Goal: Task Accomplishment & Management: Complete application form

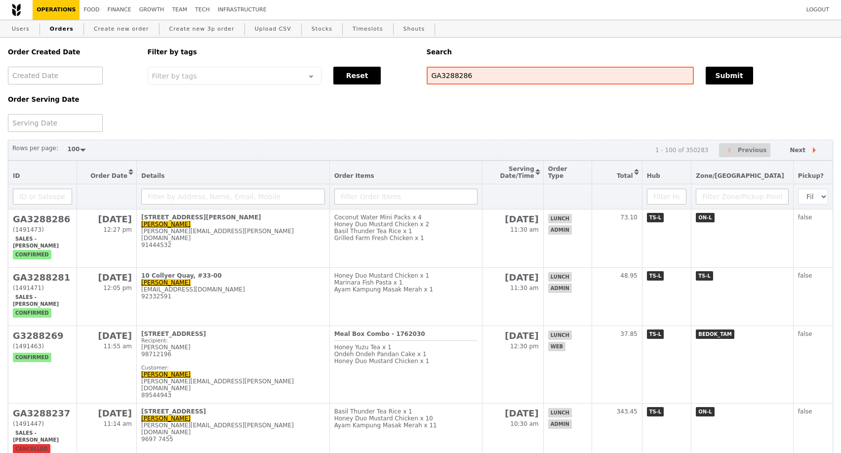
select select "100"
drag, startPoint x: 503, startPoint y: 82, endPoint x: 399, endPoint y: 83, distance: 104.2
click at [399, 83] on div "Order Created Date Order Serving Date Filter by tags Filter by tags Meal_Plan W…" at bounding box center [420, 85] width 837 height 94
paste input "3288177"
type input "G3288177"
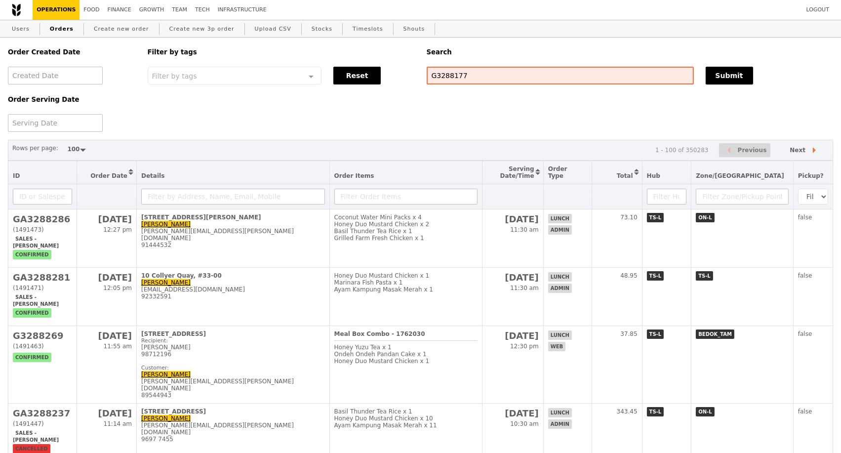
click at [719, 78] on button "Submit" at bounding box center [729, 76] width 47 height 18
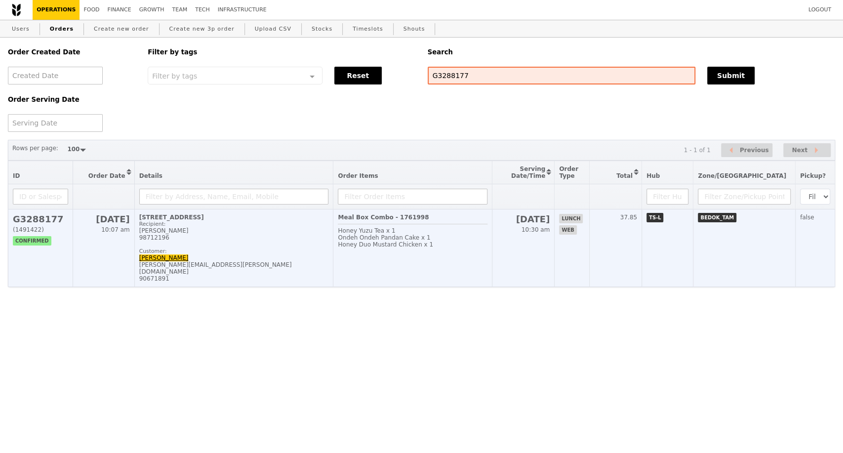
click at [235, 268] on td "9 Changi Business Park Crescent, #01-00 Recipient: Magdalene Yip 98712196 Custo…" at bounding box center [233, 248] width 199 height 78
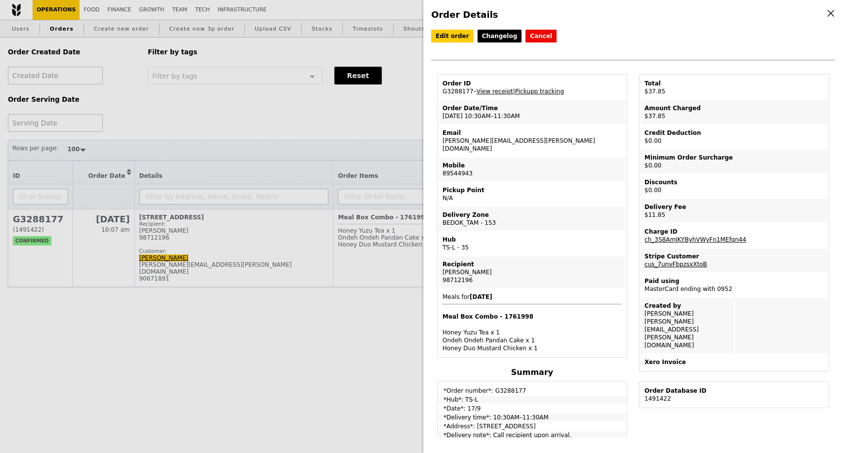
click at [275, 132] on div "Order Details Edit order Changelog Cancel Order ID G3288177 – View receipt | Pi…" at bounding box center [421, 226] width 843 height 453
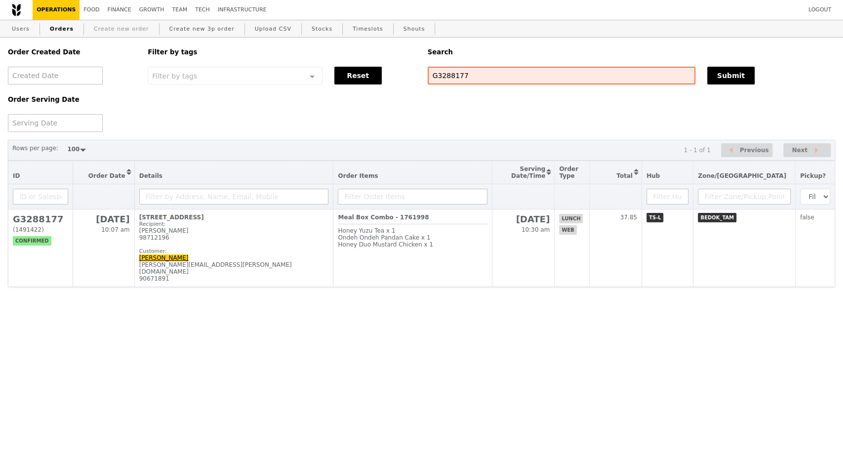
click at [115, 30] on link "Create new order" at bounding box center [121, 29] width 63 height 18
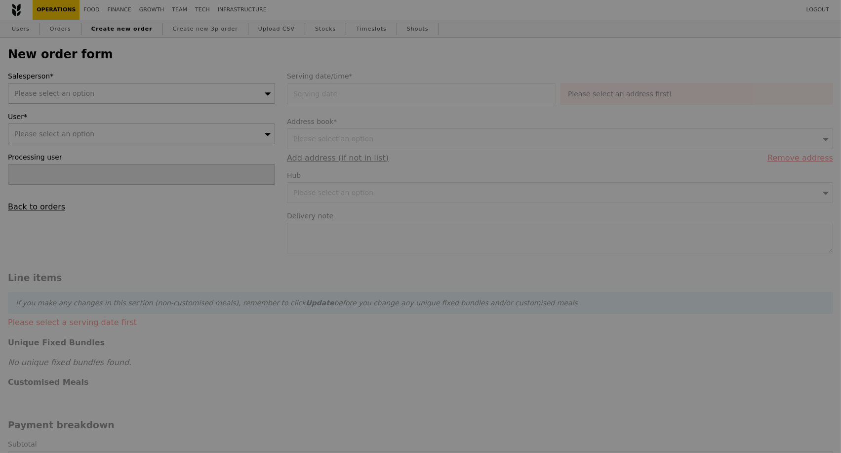
type input "Confirm"
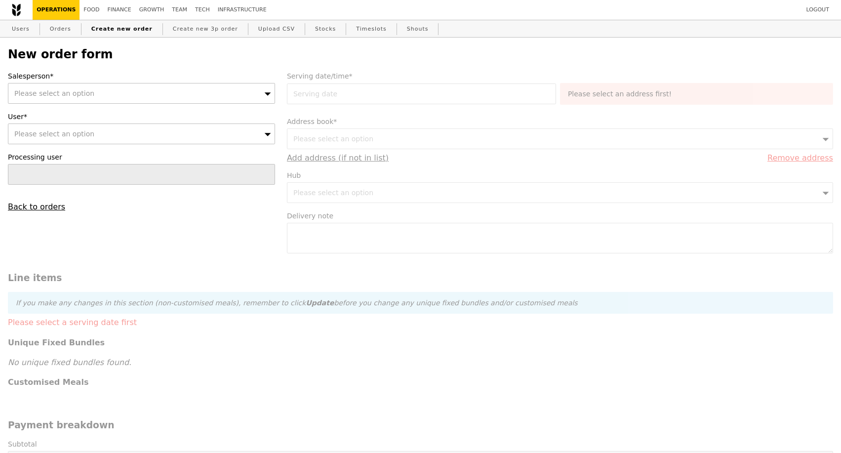
click at [263, 94] on div "Please select an option" at bounding box center [141, 93] width 267 height 21
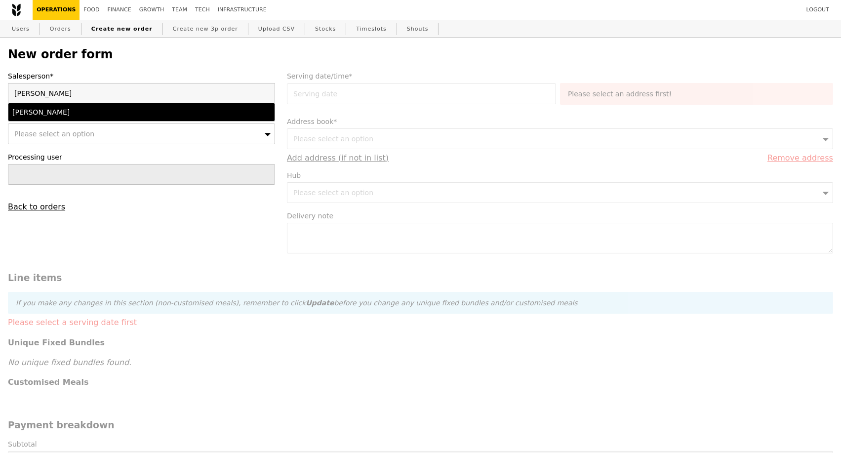
type input "ted"
click at [166, 116] on div "Ted Chan" at bounding box center [109, 112] width 194 height 10
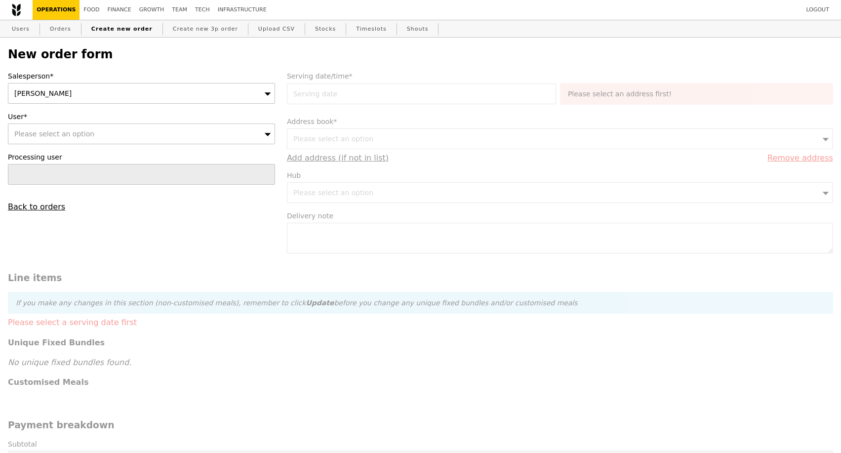
click at [129, 136] on div "Please select an option" at bounding box center [141, 133] width 267 height 21
type input "aini_rosni@awwa.org.sg"
type input "Confirm"
type input "aini_rosni@awwa.org.sg"
drag, startPoint x: 44, startPoint y: 136, endPoint x: 0, endPoint y: 140, distance: 43.6
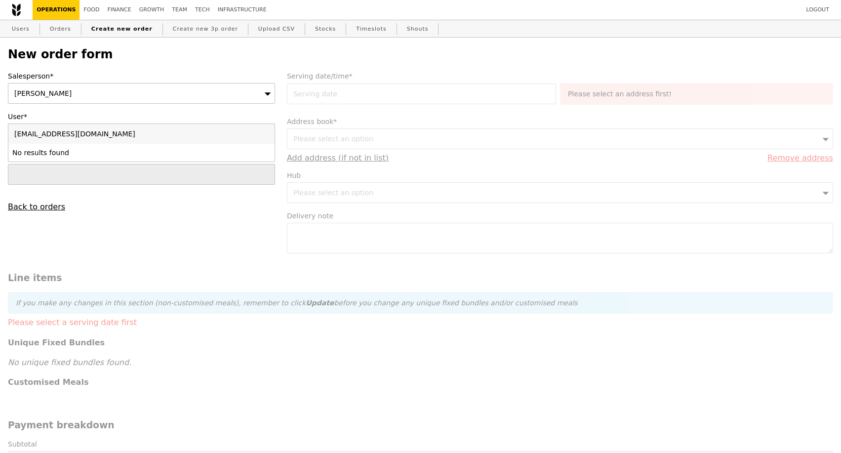
click at [1, 140] on div "New order form Salesperson* Ted Chan User* Please select an option aini_rosni@a…" at bounding box center [420, 419] width 841 height 762
click at [28, 138] on span "Please select an option" at bounding box center [54, 134] width 80 height 8
type input "aini_rosni@awwa.org.s"
type input "Loading..."
type input "a"
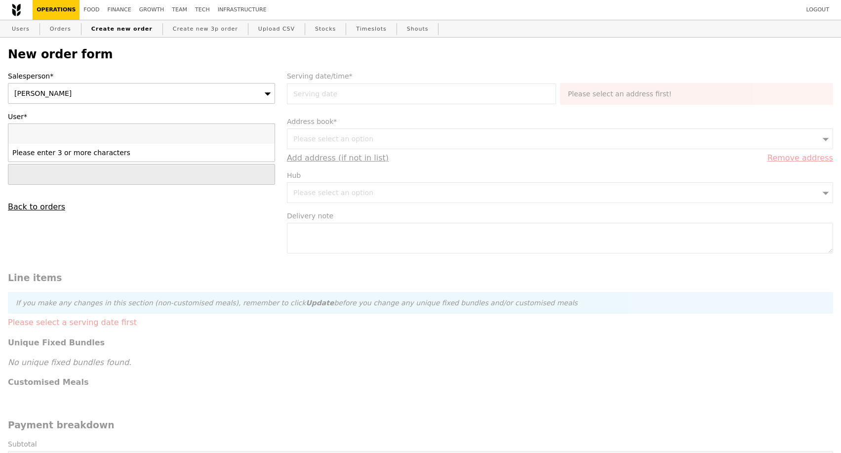
type input "Aini Rosni"
type input "Confirm"
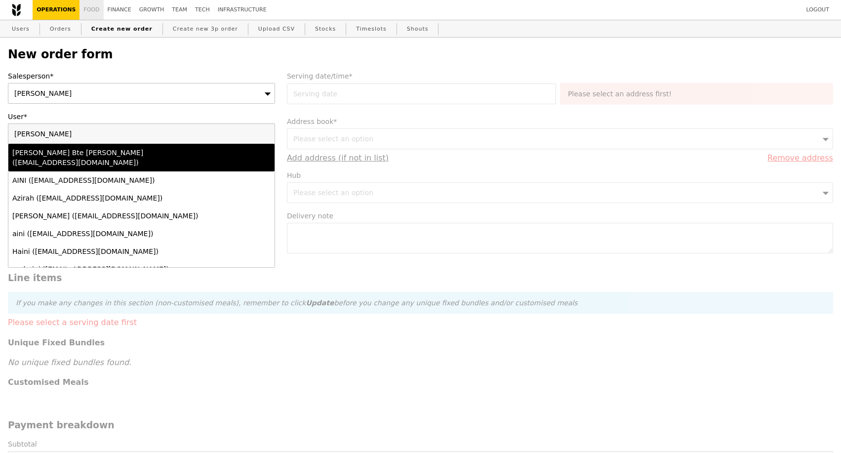
type input "Aini Rosni"
click at [187, 155] on div "Nurul Aini Bte Mohd Rosni (awwaprocurement@awwa.org.sg)" at bounding box center [109, 158] width 194 height 20
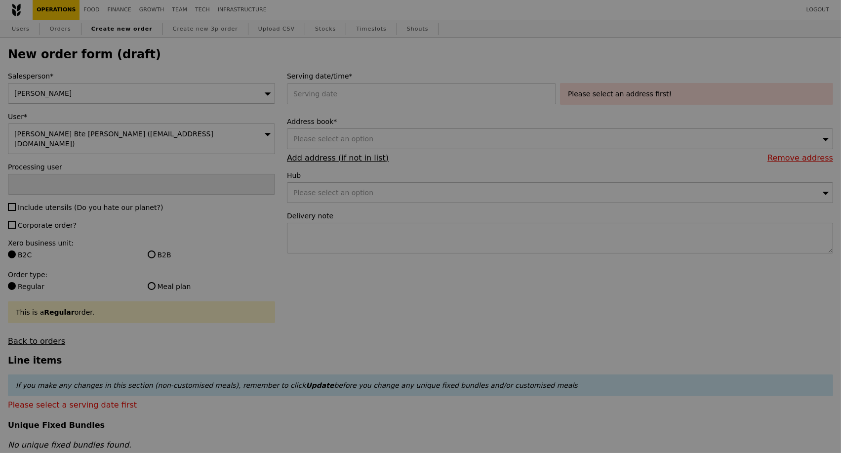
type input "Confirm"
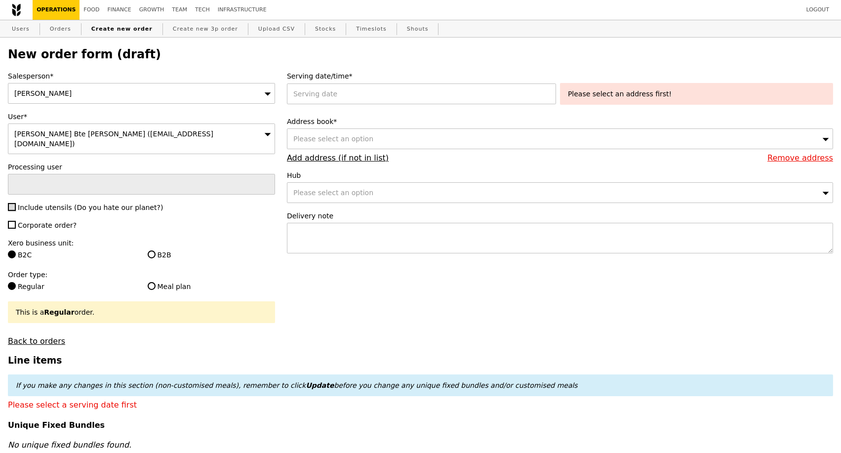
click at [14, 203] on input "Include utensils (Do you hate our planet?)" at bounding box center [12, 207] width 8 height 8
checkbox input "true"
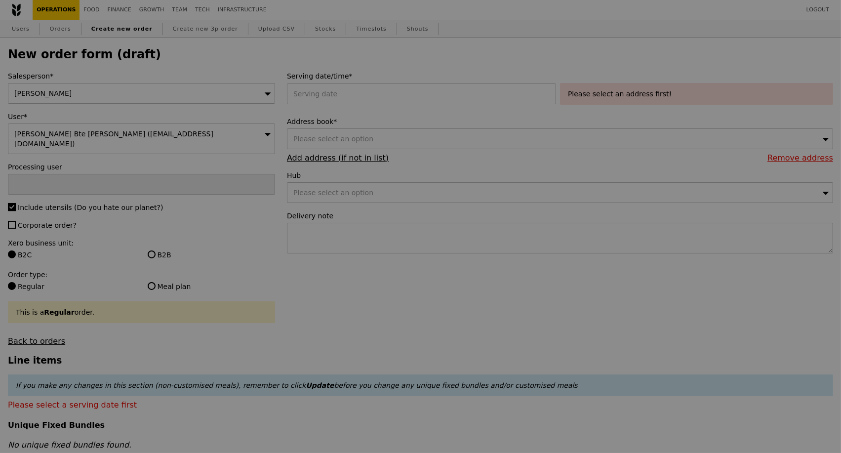
type input "Confirm"
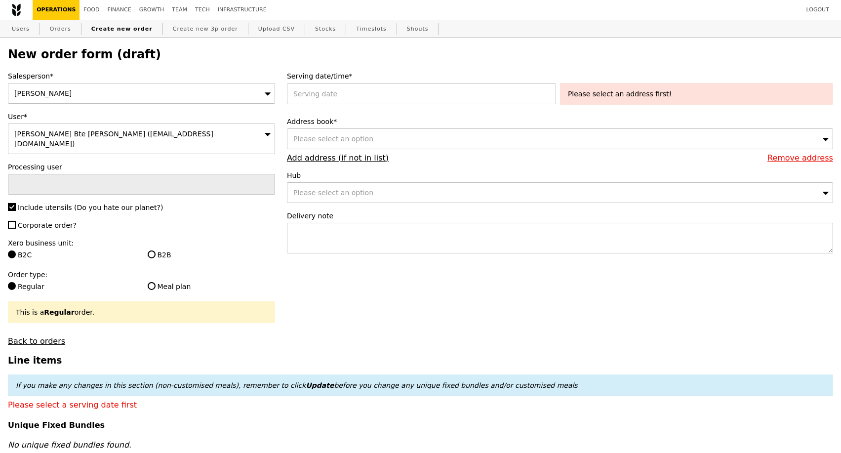
click at [152, 250] on label "B2B" at bounding box center [211, 255] width 127 height 10
click at [152, 250] on input "B2B" at bounding box center [152, 254] width 8 height 8
radio input "true"
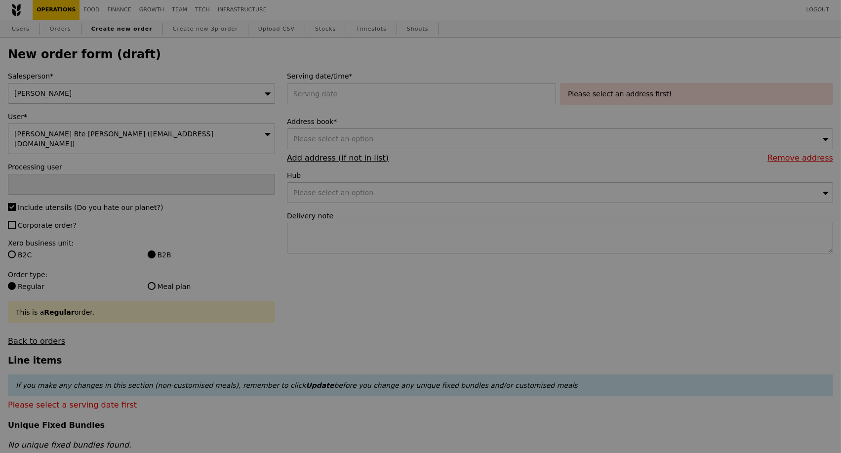
type input "Confirm"
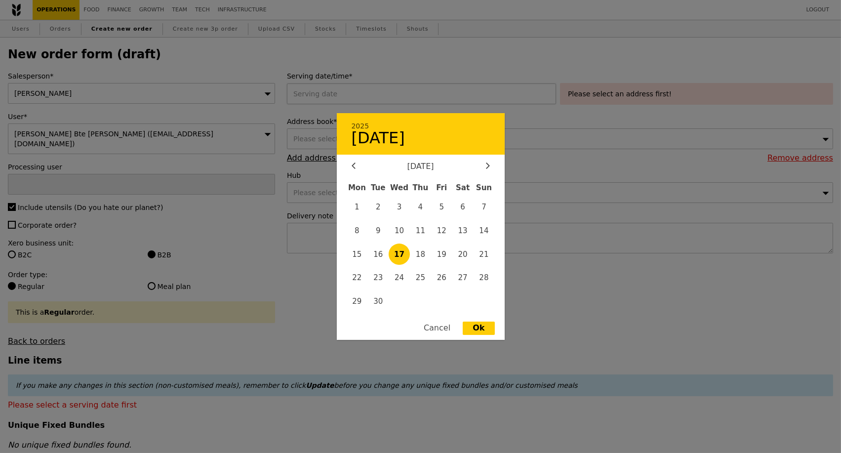
click at [368, 96] on div "2025 September 17 September 2025 Mon Tue Wed Thu Fri Sat Sun 1 2 3 4 5 6 7 8 9 …" at bounding box center [423, 93] width 273 height 21
click at [417, 253] on span "18" at bounding box center [420, 253] width 21 height 21
type input "18 Sep 2025"
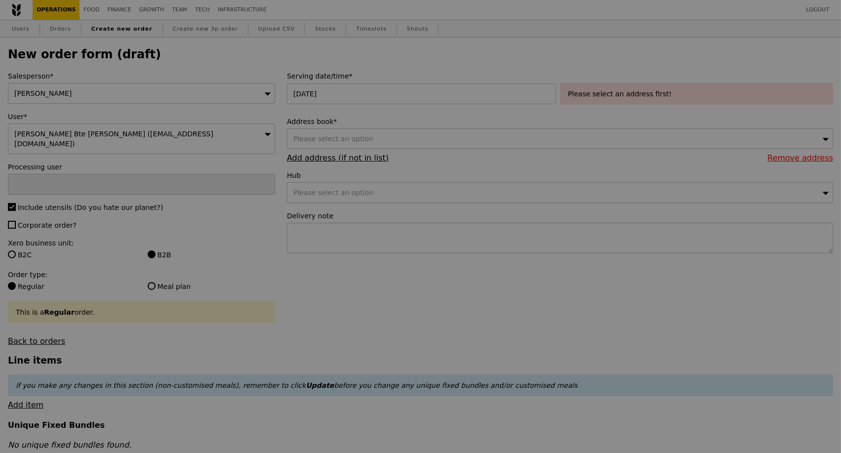
type input "Confirm"
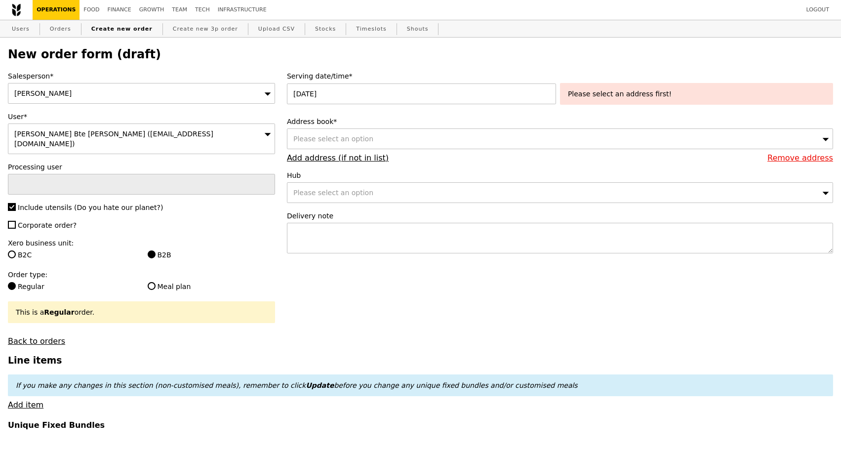
click at [620, 95] on div "Please select an address first!" at bounding box center [696, 94] width 257 height 10
click at [505, 136] on div "Please select an option" at bounding box center [560, 138] width 546 height 21
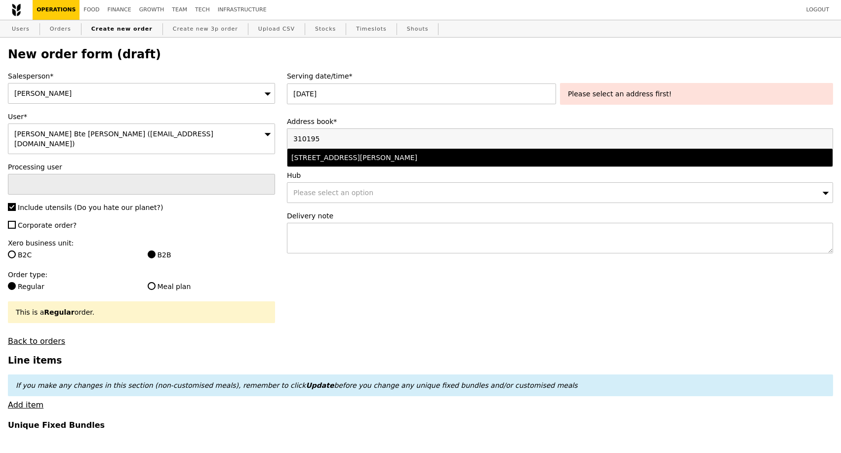
type input "310195"
click at [476, 162] on div "195 Kim Keat Avenue, #01-380, Singapore 310195" at bounding box center [492, 158] width 403 height 10
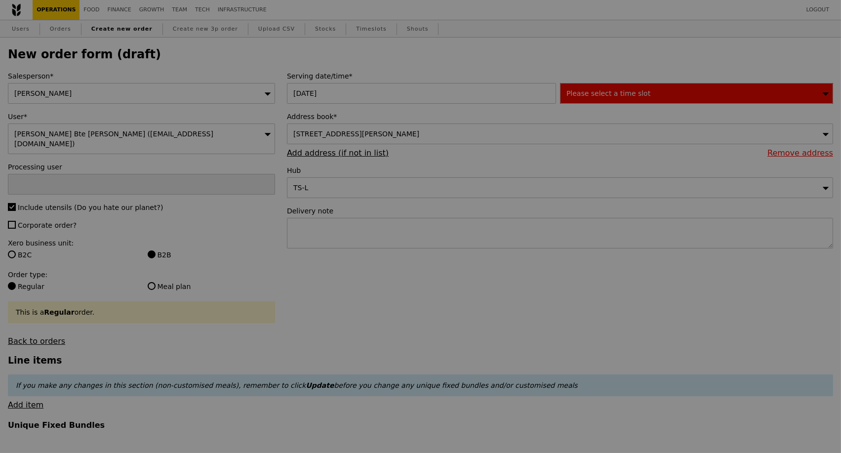
type input "Confirm"
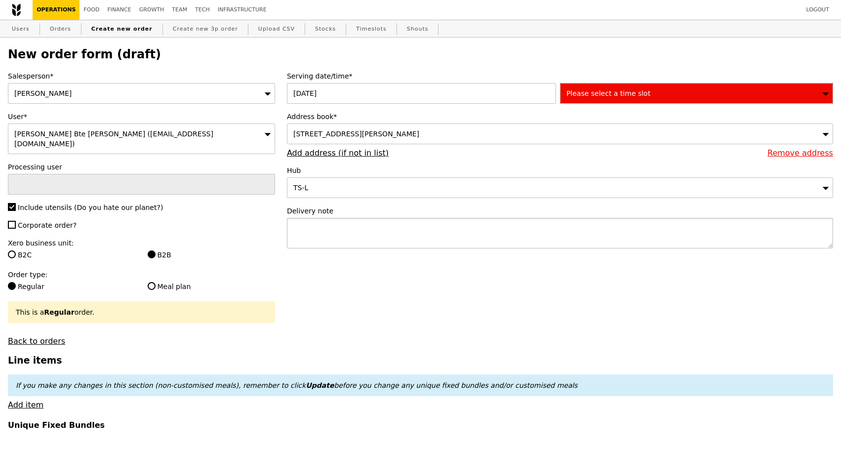
click at [403, 234] on textarea at bounding box center [560, 233] width 546 height 31
paste textarea "Deliver To Blk 195 Kim Keat Avenue, #01-380 Singapore 310195"
type textarea "Deliver To Blk 195 Kim Keat Avenue, #01-380 Singapore 310195"
drag, startPoint x: 336, startPoint y: 248, endPoint x: 265, endPoint y: 206, distance: 82.3
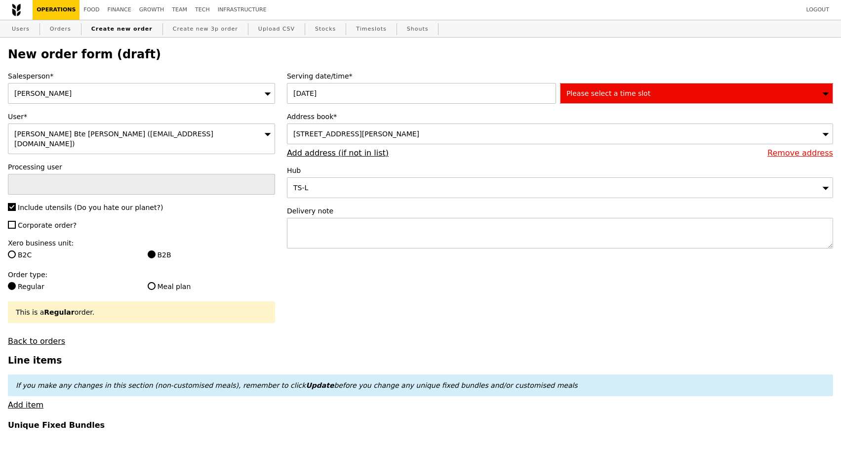
click at [632, 100] on div "Please select a time slot" at bounding box center [696, 93] width 273 height 21
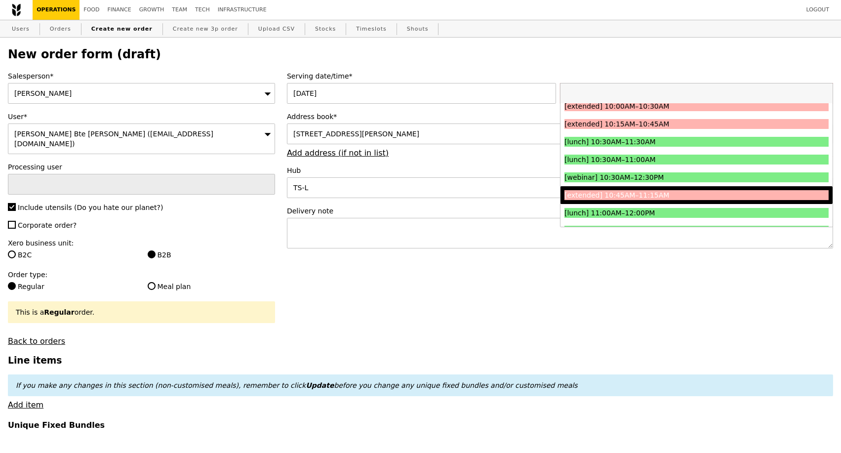
scroll to position [274, 0]
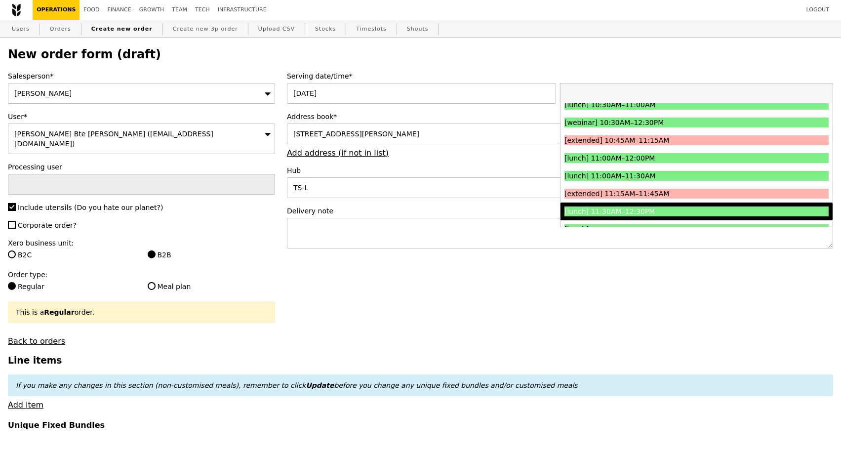
click at [640, 212] on div "[lunch] 11:30AM–12:30PM" at bounding box center [663, 211] width 198 height 10
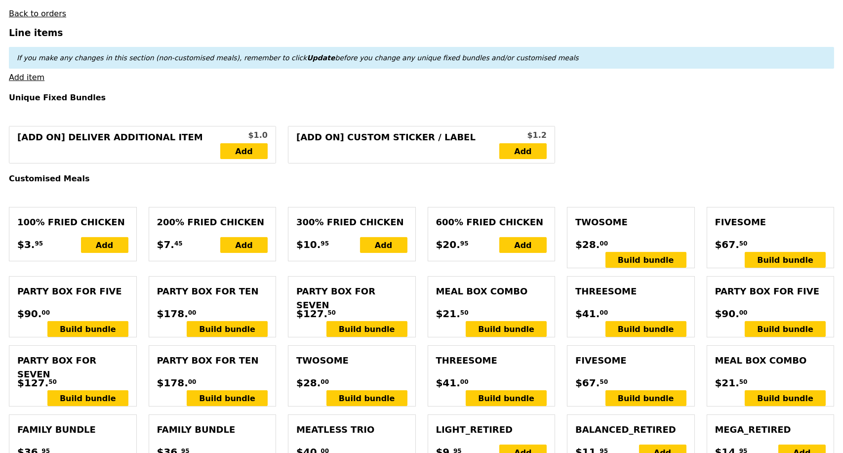
scroll to position [329, 0]
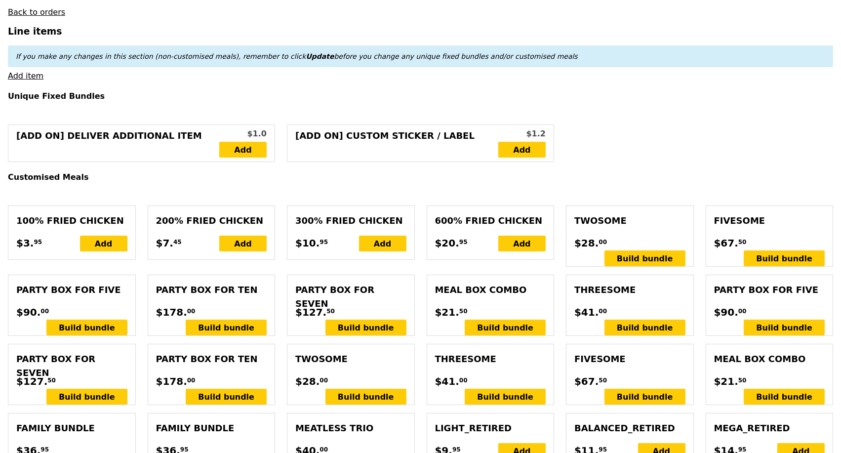
click at [620, 283] on div "Threesome" at bounding box center [629, 290] width 111 height 14
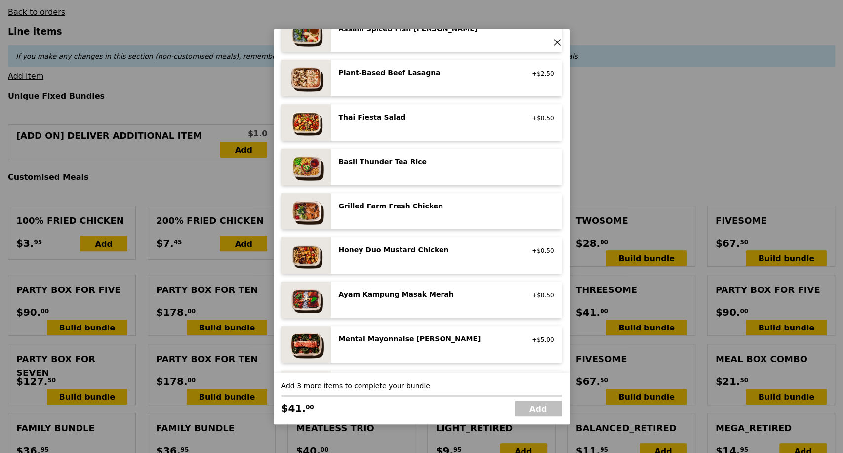
scroll to position [0, 0]
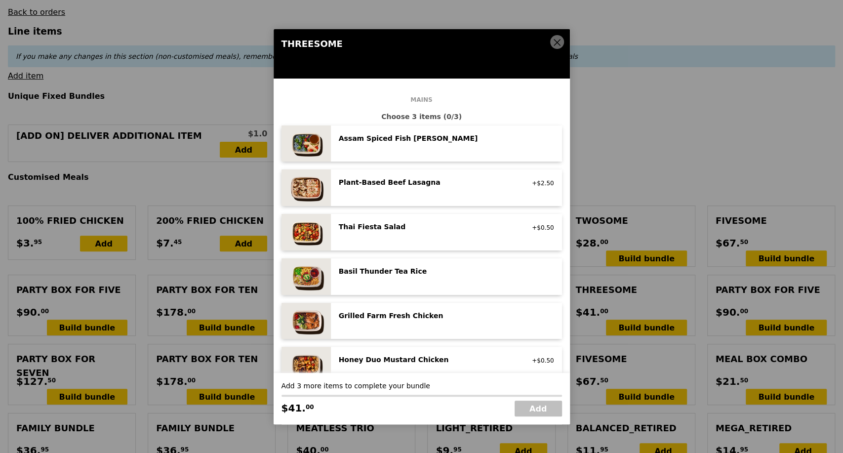
click at [555, 40] on icon at bounding box center [557, 42] width 9 height 9
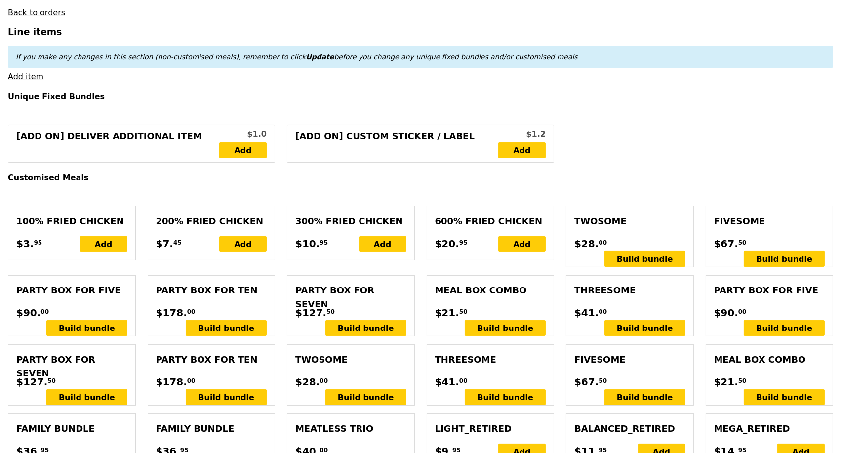
click at [480, 353] on div "Threesome" at bounding box center [490, 360] width 111 height 14
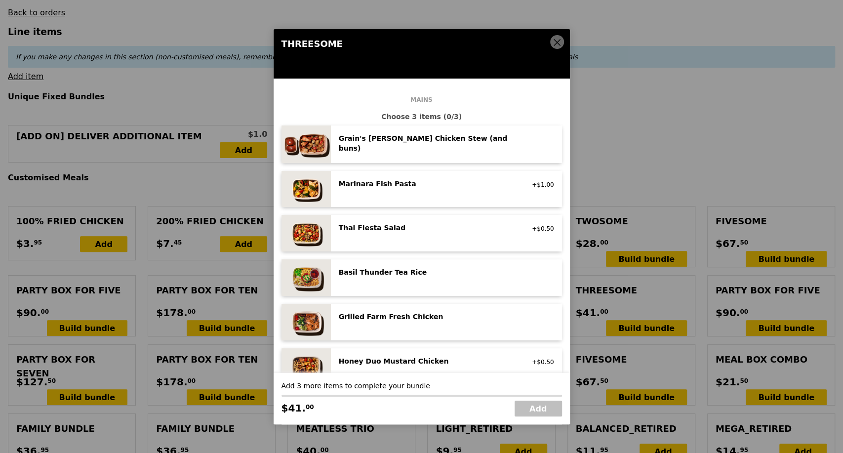
click at [442, 148] on div "Grain's Curry Chicken Stew (and buns) spicy, contains allium, dairy, egg, soy, …" at bounding box center [446, 144] width 215 height 22
click at [367, 137] on div "Grain's Curry Chicken Stew (and buns)" at bounding box center [427, 143] width 177 height 20
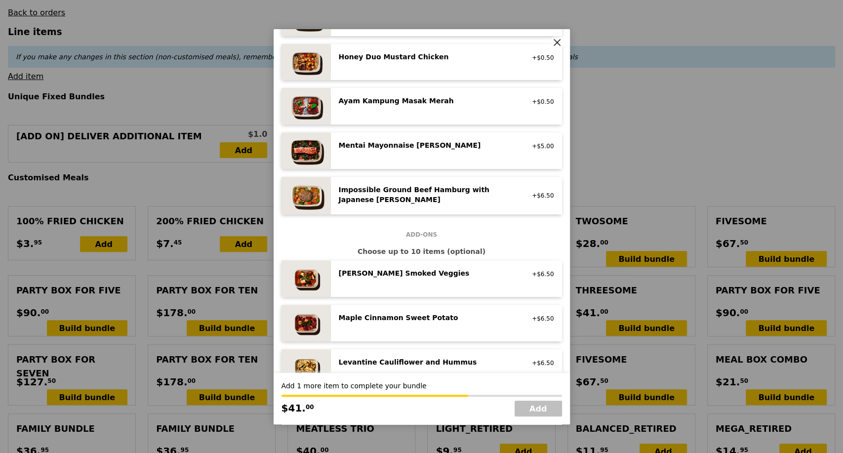
scroll to position [219, 0]
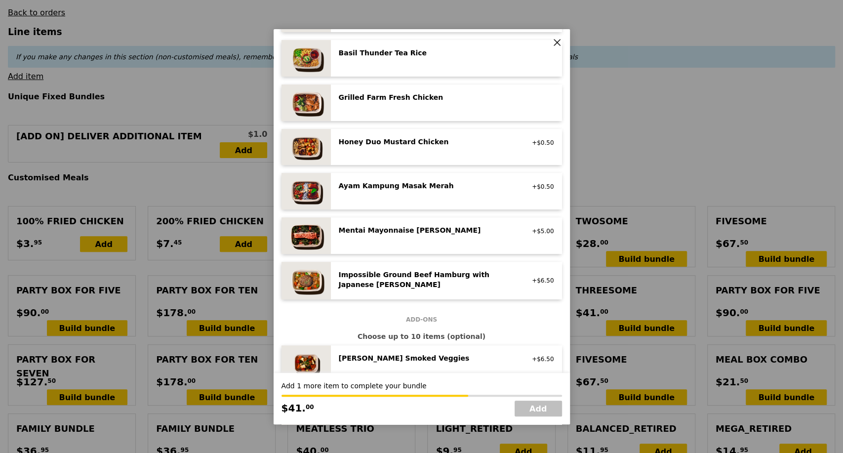
click at [400, 109] on div "Grilled Farm Fresh Chicken high protein, contains allium, dairy, nuts, soy" at bounding box center [446, 102] width 215 height 21
click at [400, 109] on div "Grilled Farm Fresh Chicken high protein, contains allium, dairy, nuts, soy Remo…" at bounding box center [446, 102] width 215 height 21
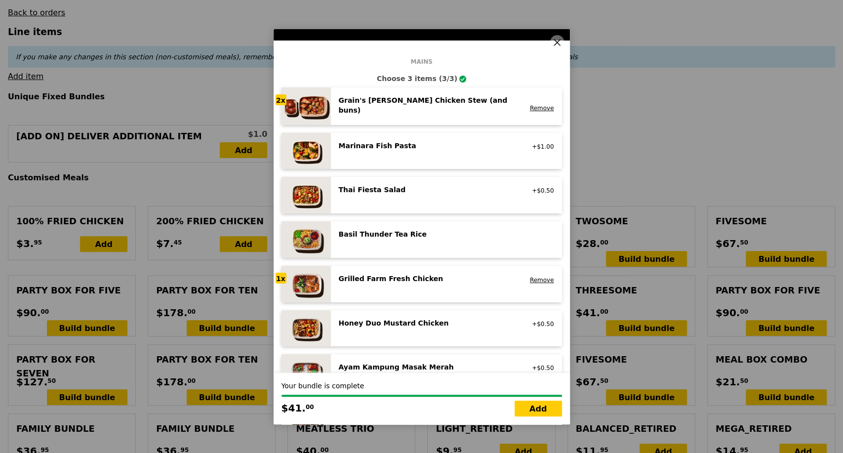
scroll to position [55, 0]
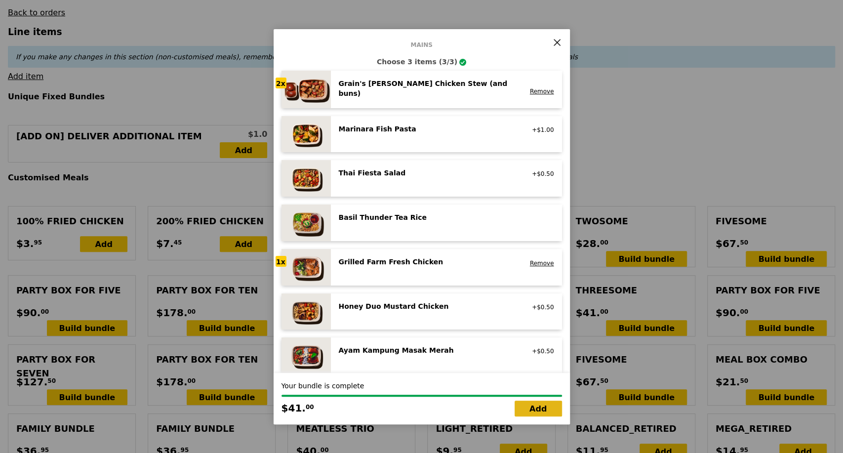
click at [550, 411] on link "Add" at bounding box center [538, 408] width 47 height 16
type input "Loading..."
type input "41.00"
type input "5.32"
type input "5.80"
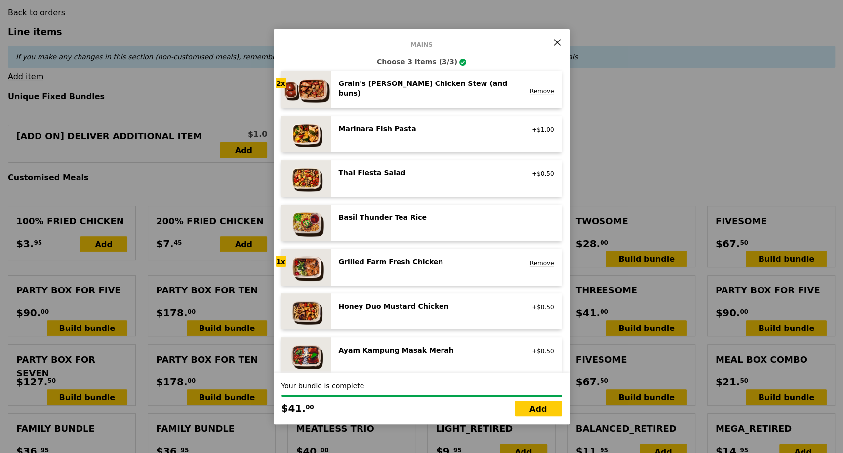
type input "46.80"
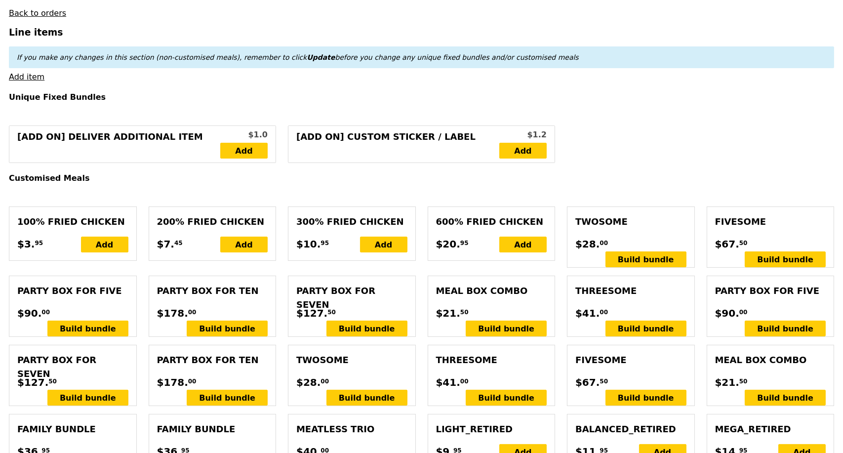
scroll to position [383, 0]
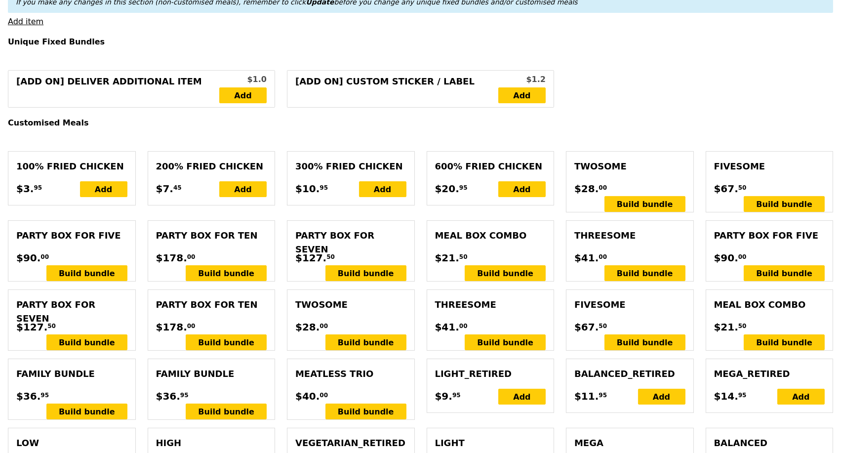
click at [627, 298] on div "Fivesome" at bounding box center [629, 305] width 111 height 14
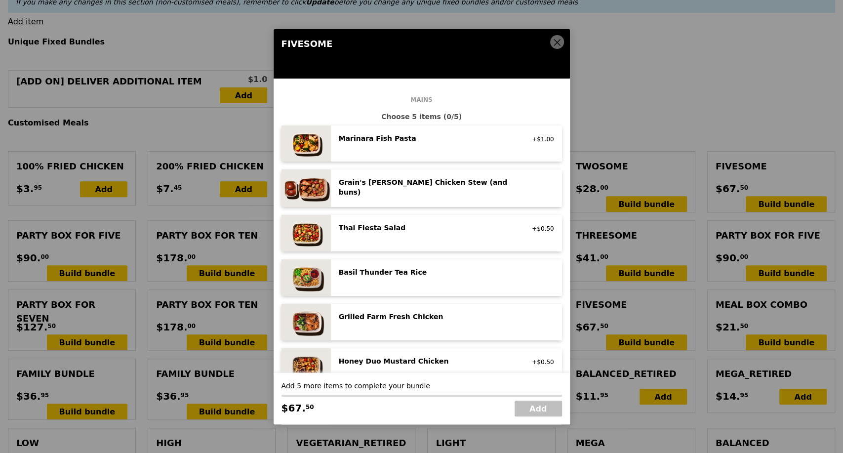
click at [412, 312] on div "Grilled Farm Fresh Chicken" at bounding box center [427, 317] width 177 height 10
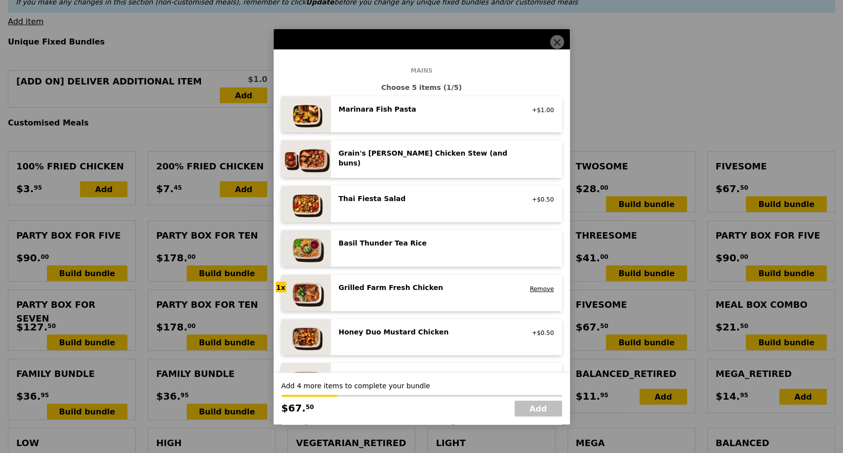
scroll to position [55, 0]
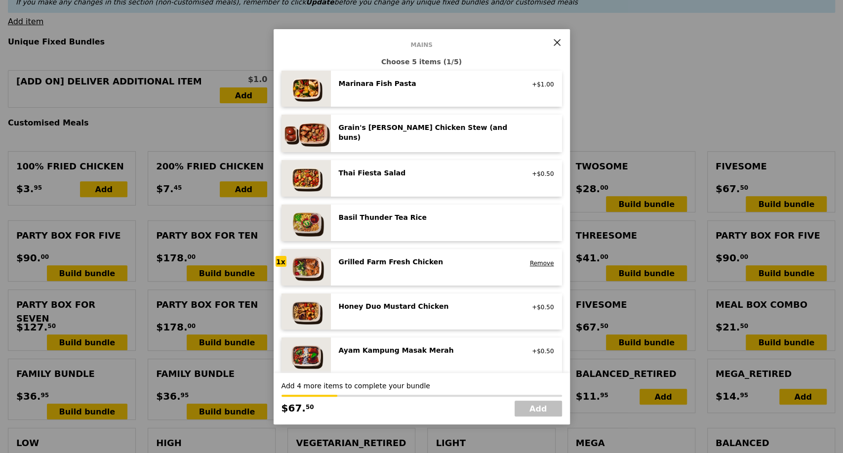
click at [418, 305] on div "Honey Duo Mustard Chicken" at bounding box center [427, 306] width 177 height 10
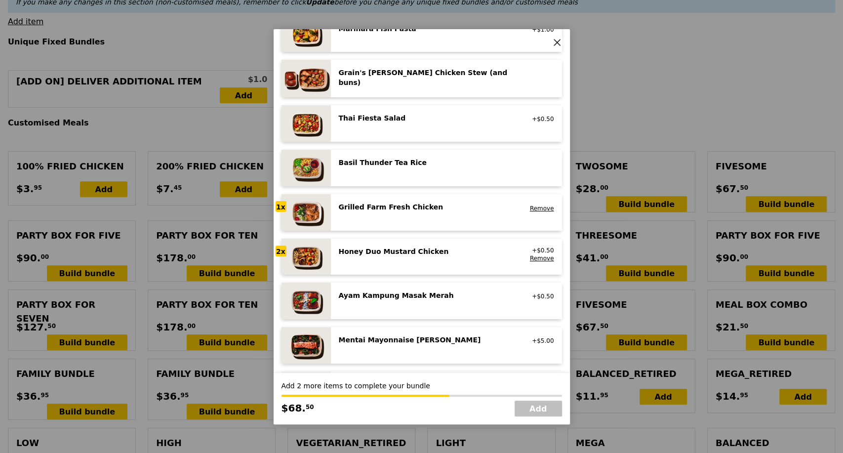
click at [417, 302] on div "Ayam Kampung Masak Merah high protein, spicy, contains allium, shellfish, soy, …" at bounding box center [446, 300] width 215 height 21
click at [417, 303] on div "Ayam Kampung Masak Merah high protein, spicy, contains allium, shellfish, soy, …" at bounding box center [427, 298] width 189 height 16
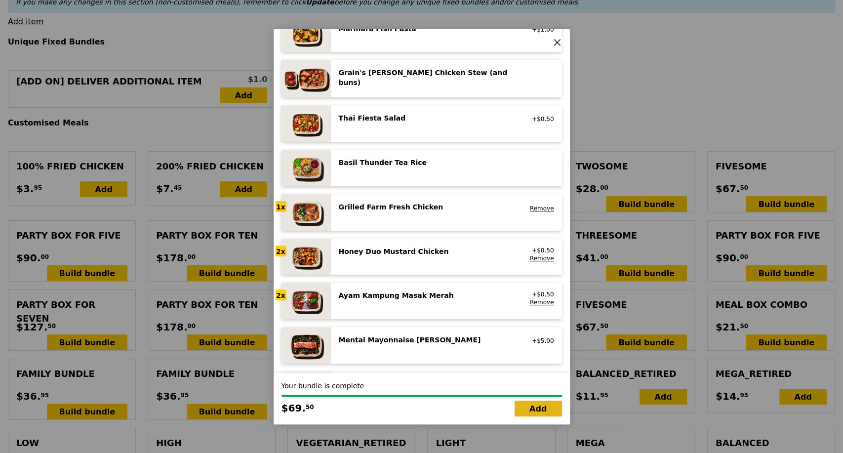
click at [538, 413] on link "Add" at bounding box center [538, 408] width 47 height 16
type input "Loading..."
type input "110.50"
type input "3.62"
type input "3.95"
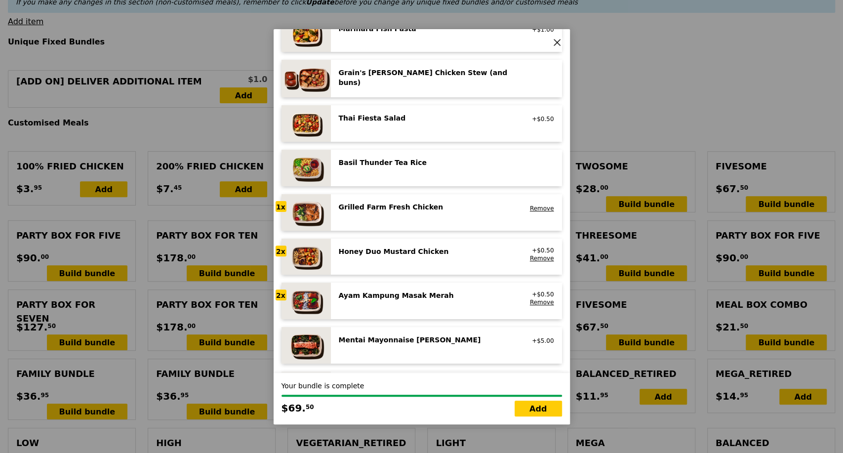
type input "114.45"
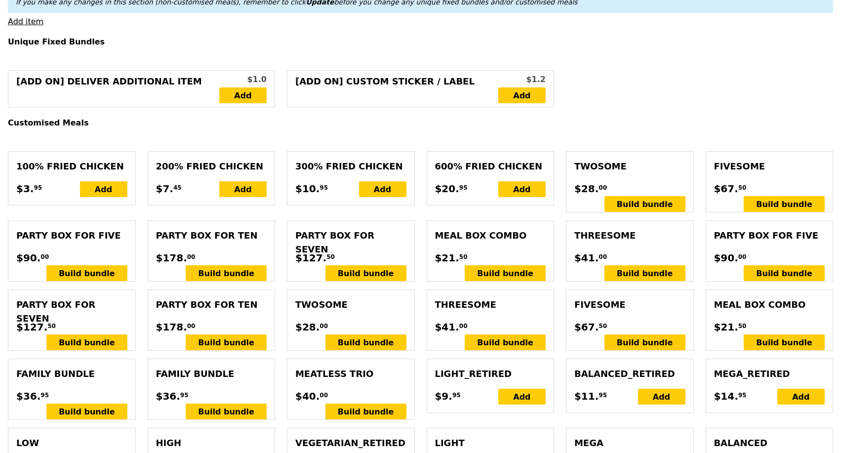
type input "Confirm"
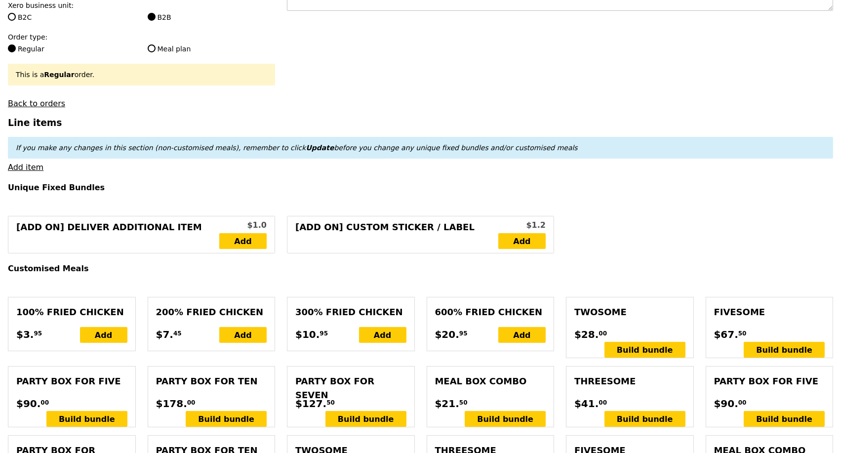
scroll to position [218, 0]
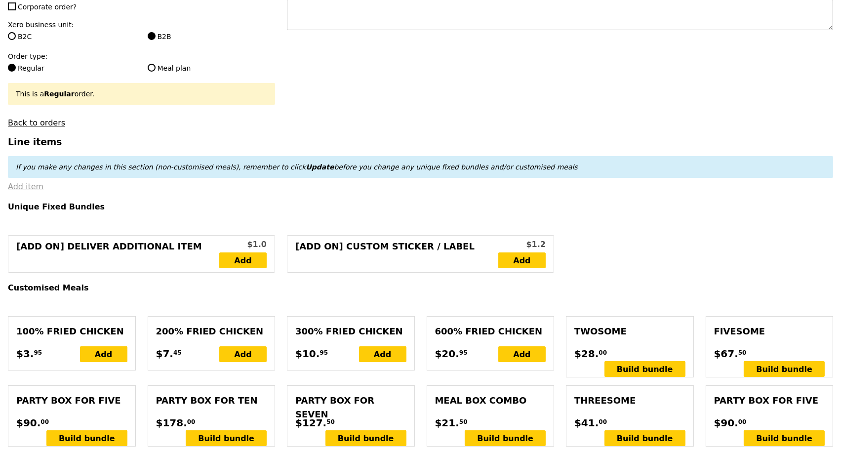
click at [23, 184] on link "Add item" at bounding box center [26, 186] width 36 height 9
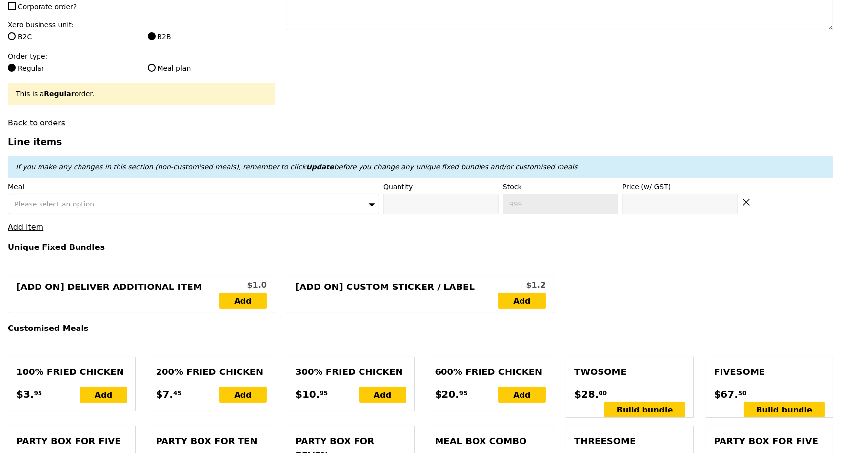
click at [215, 197] on div "Please select an option" at bounding box center [193, 204] width 371 height 21
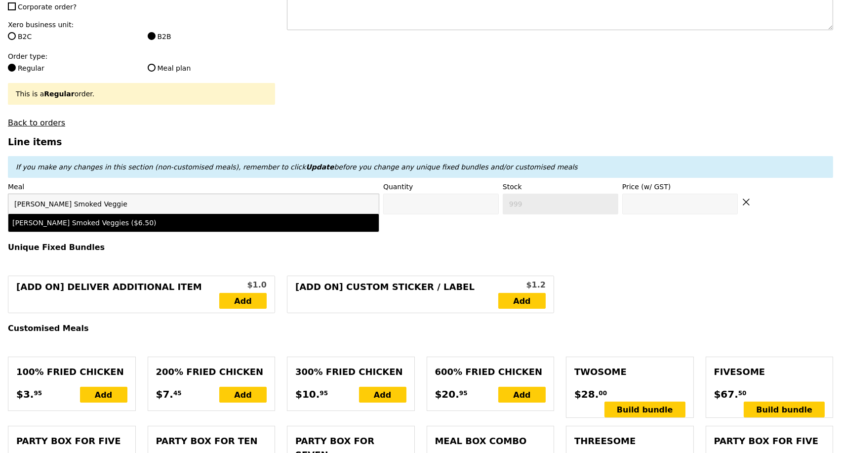
type input "Rosemary Smoked Veggie"
click at [179, 221] on div "Rosemary Smoked Veggies ($6.50)" at bounding box center [148, 223] width 272 height 10
type input "Confirm anyway"
type input "0"
type input "466"
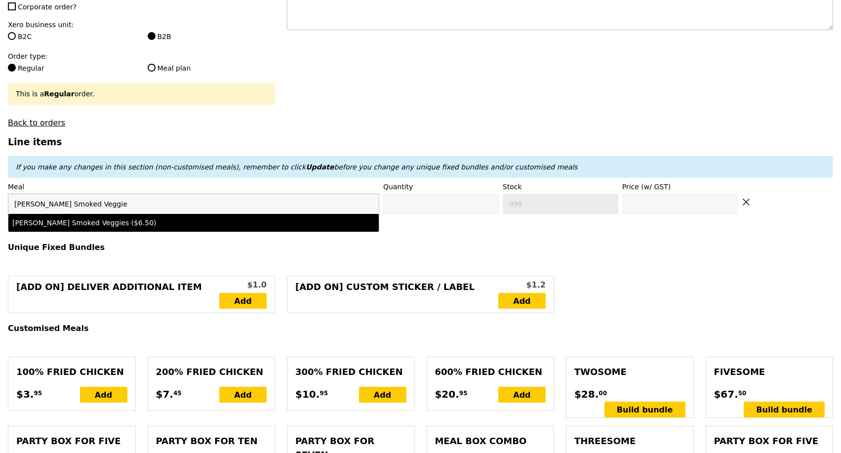
type input "6.5"
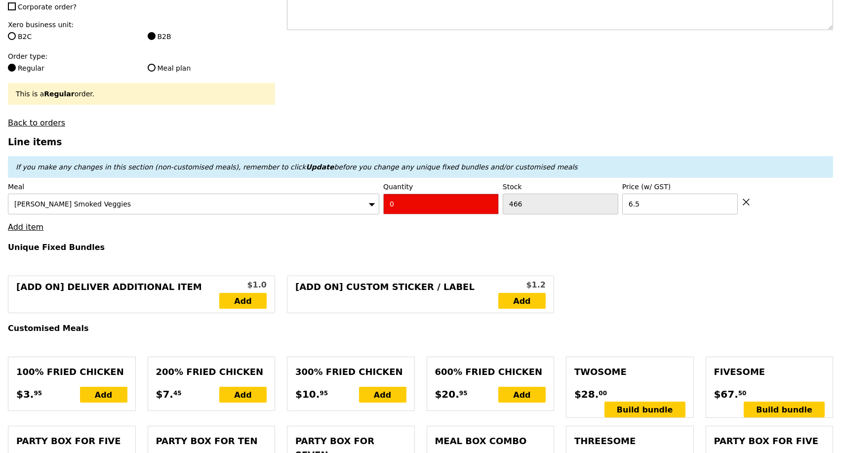
click at [440, 205] on input "0" at bounding box center [441, 204] width 116 height 21
type input "Confirm"
type input "2"
type input "Loading..."
click at [32, 223] on link "Add item" at bounding box center [26, 226] width 36 height 9
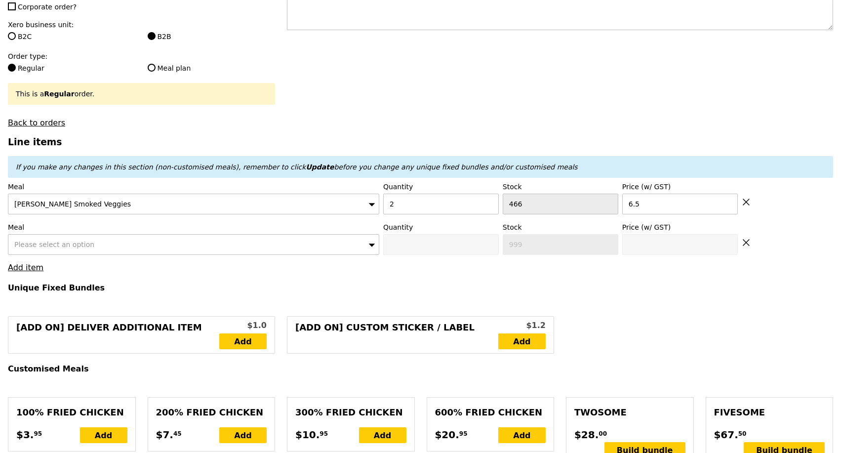
type input "123.50"
type input "127.45"
click at [80, 234] on div "Please select an option" at bounding box center [193, 244] width 371 height 21
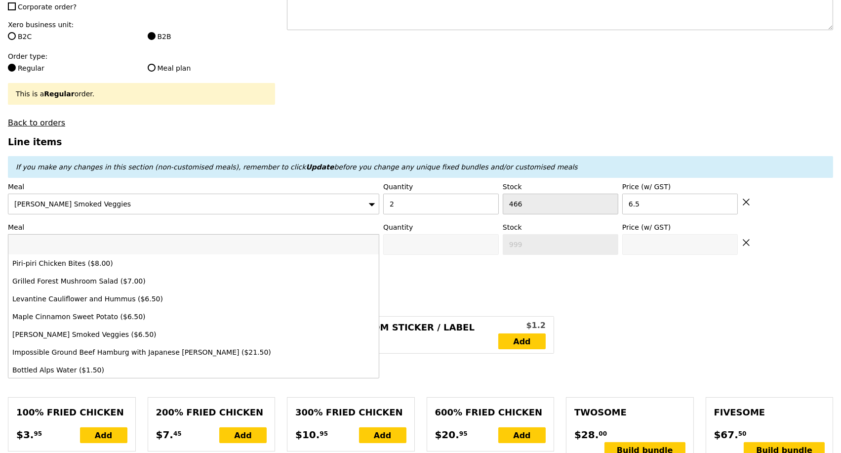
type input "Maple Cinnamon Potato"
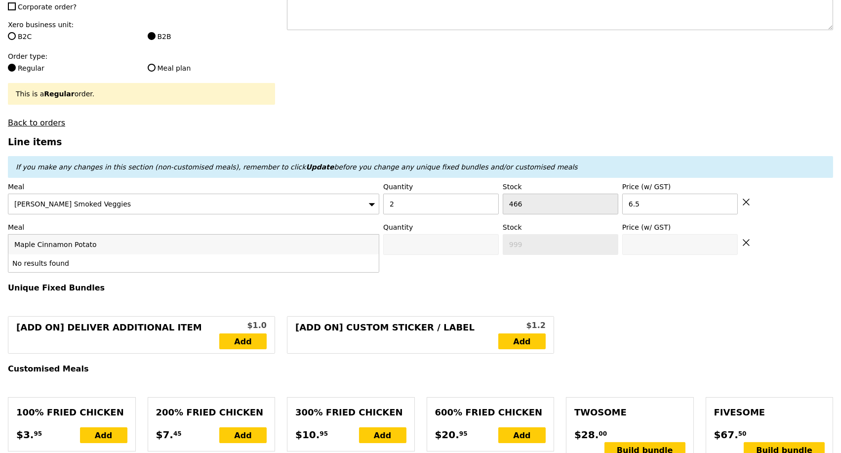
type input "Confirm"
drag, startPoint x: 68, startPoint y: 238, endPoint x: 116, endPoint y: 243, distance: 48.2
click at [116, 243] on input "Maple Cinnamon Potato" at bounding box center [193, 245] width 370 height 20
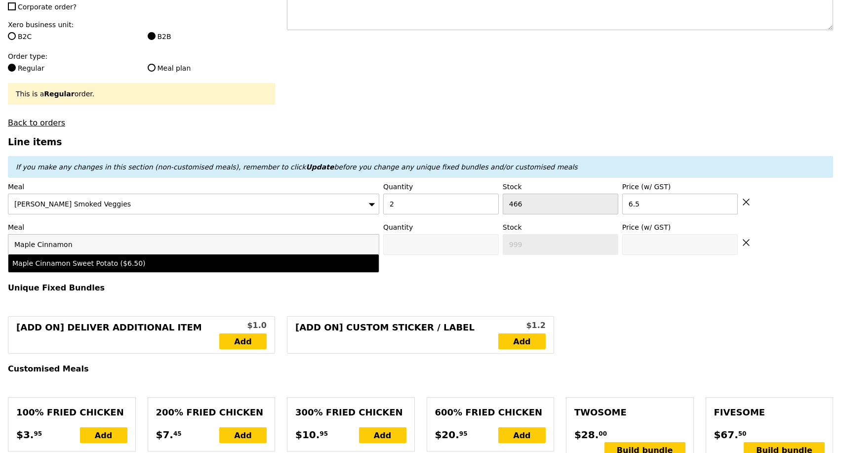
type input "Maple Cinnamon"
click at [120, 260] on div "Maple Cinnamon Sweet Potato ($6.50)" at bounding box center [148, 263] width 272 height 10
type input "Confirm anyway"
type input "0"
type input "495"
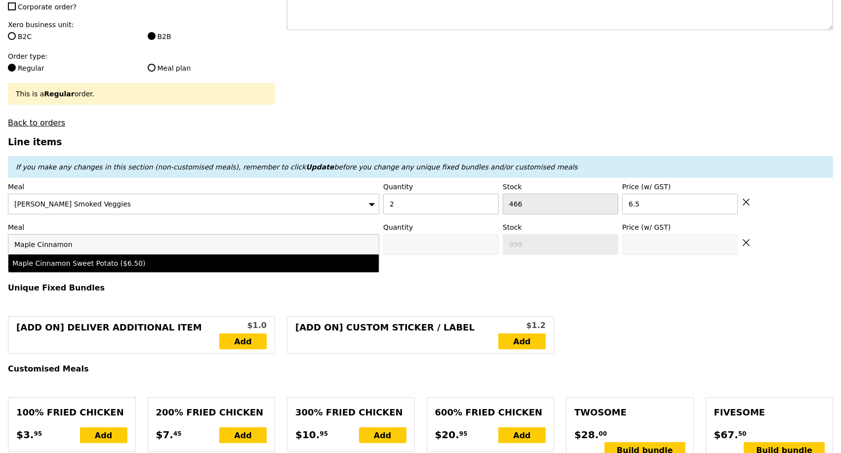
type input "6.5"
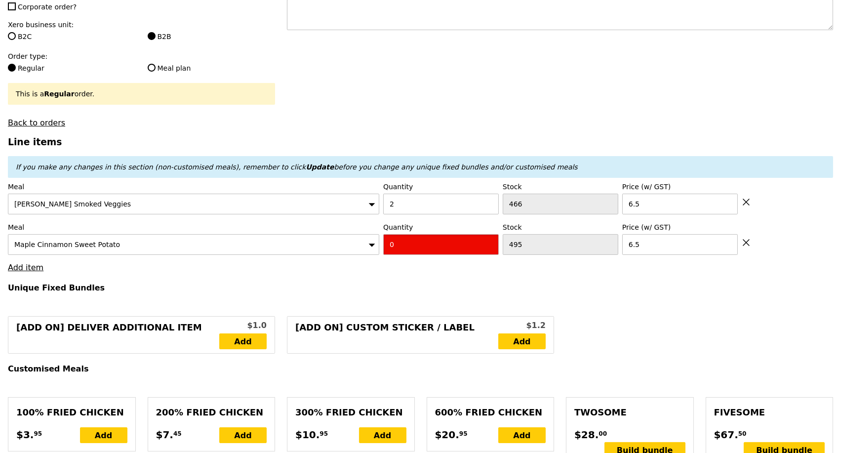
click at [417, 238] on input "0" at bounding box center [441, 244] width 116 height 21
type input "Confirm"
type input "2"
type input "Loading..."
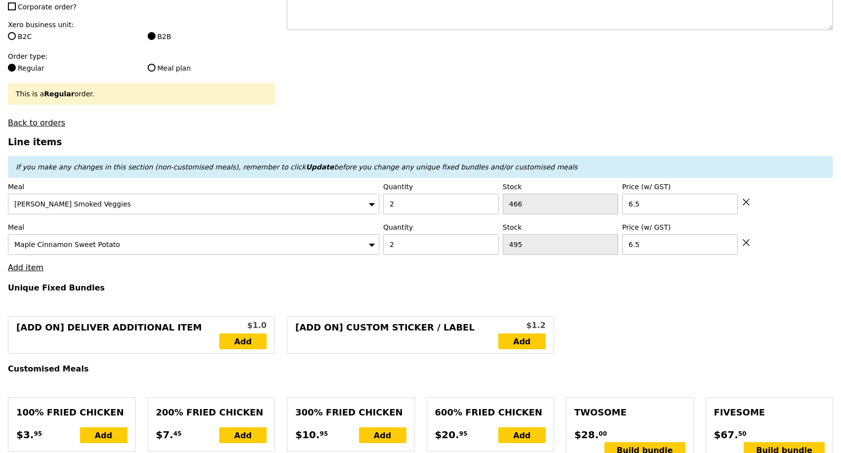
type input "136.50"
type input "140.45"
click at [32, 263] on link "Add item" at bounding box center [26, 267] width 36 height 9
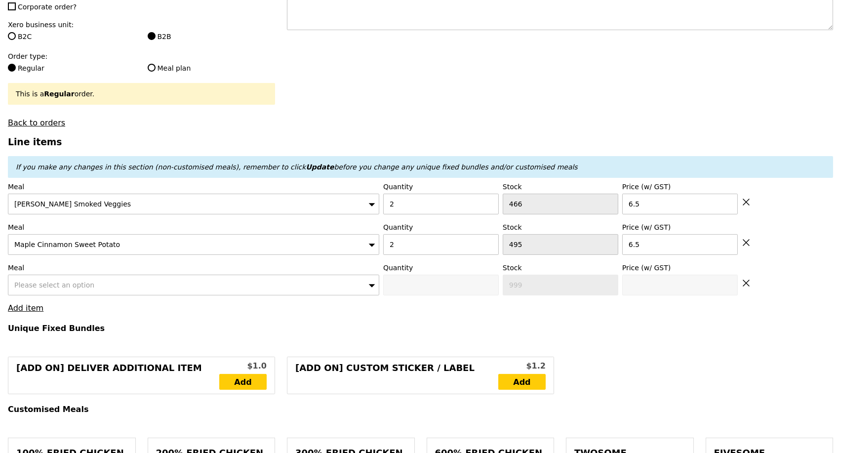
click at [77, 281] on span "Please select an option" at bounding box center [54, 285] width 80 height 8
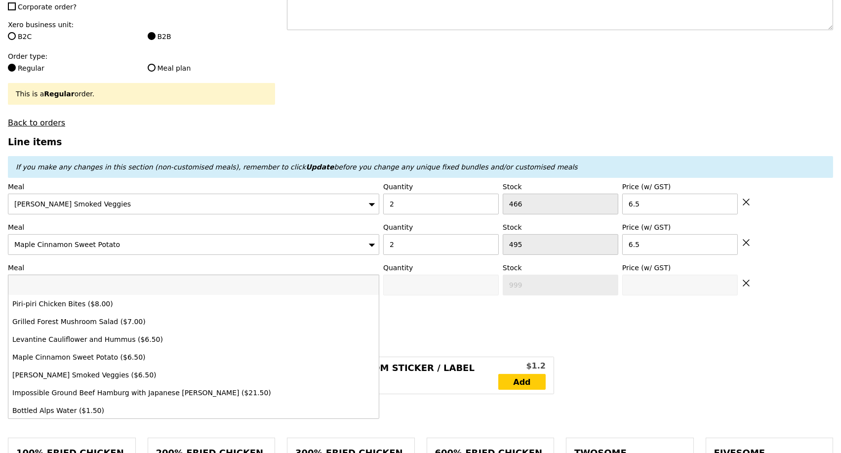
type input "Levantine Cauliflower & Hummus"
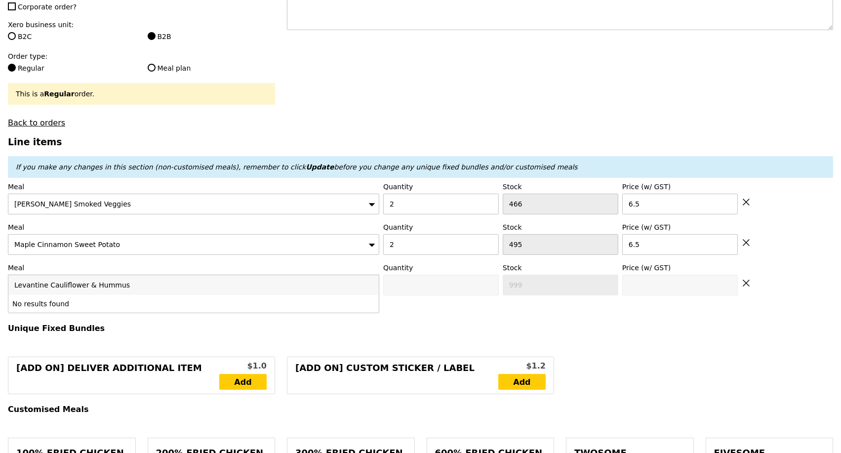
type input "Confirm"
drag, startPoint x: 79, startPoint y: 280, endPoint x: 156, endPoint y: 285, distance: 77.3
click at [156, 285] on input "Levantine Cauliflower & Hummus" at bounding box center [193, 285] width 370 height 20
type input "Levantine Cauliflower"
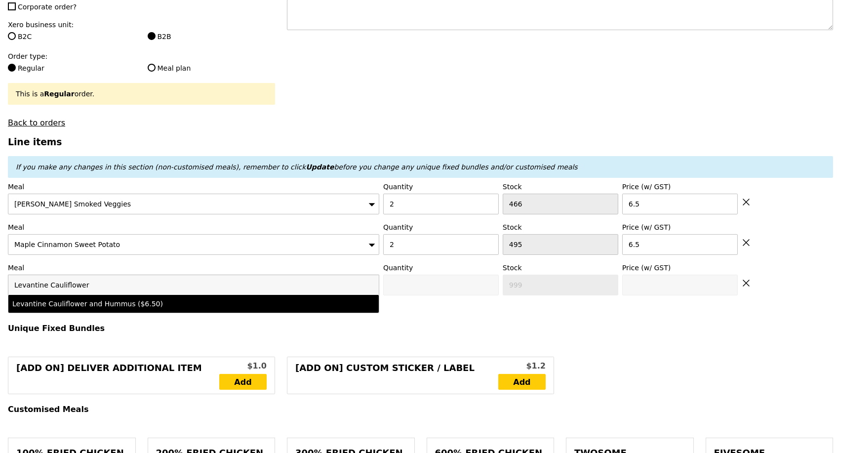
click at [155, 299] on div "Levantine Cauliflower and Hummus ($6.50)" at bounding box center [148, 304] width 272 height 10
type input "Confirm anyway"
type input "0"
type input "496"
type input "6.5"
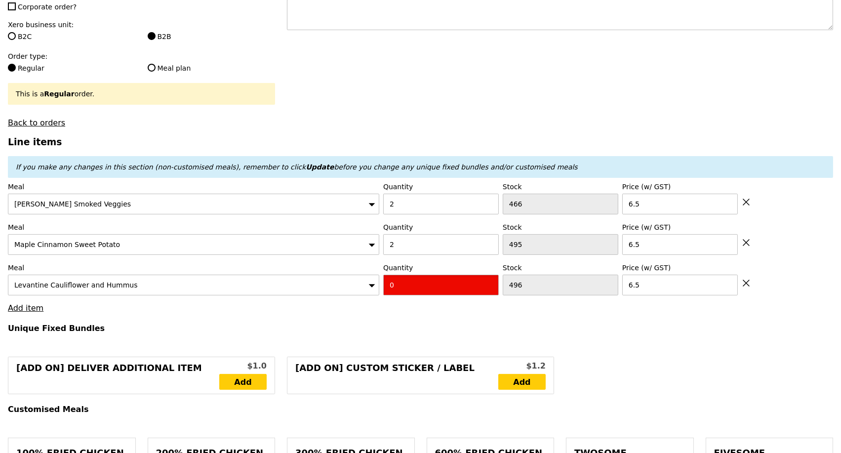
click at [402, 283] on input "0" at bounding box center [441, 285] width 116 height 21
type input "Confirm"
type input "2"
type input "Loading..."
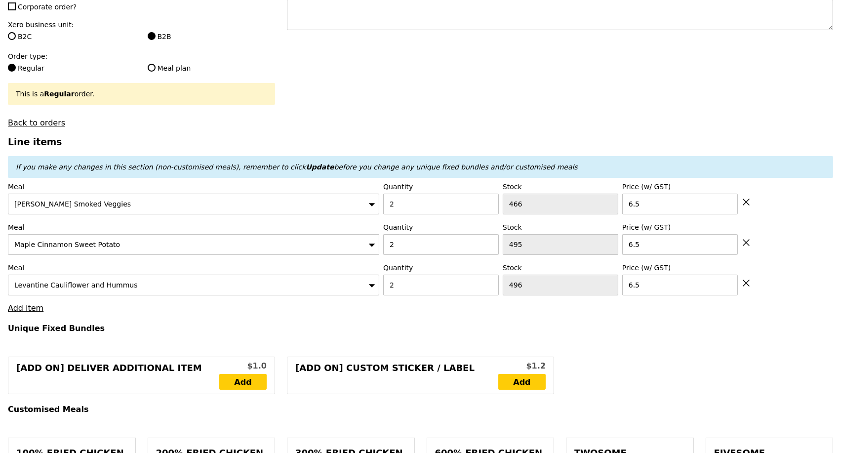
type input "149.50"
type input "153.45"
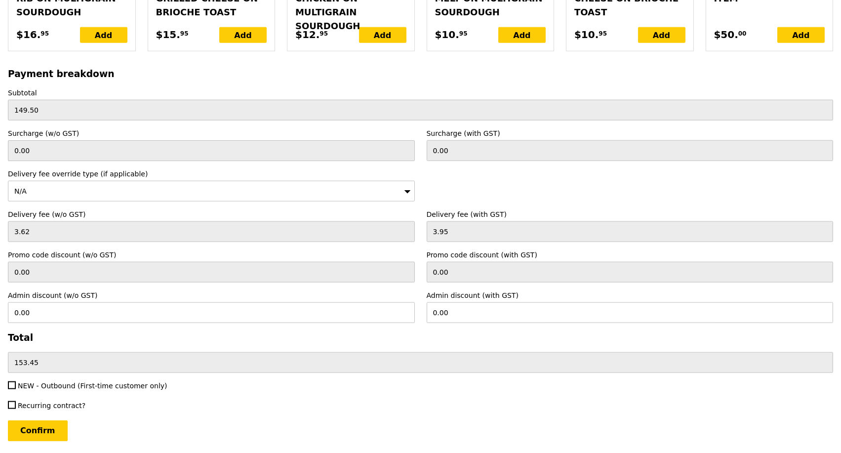
scroll to position [2304, 0]
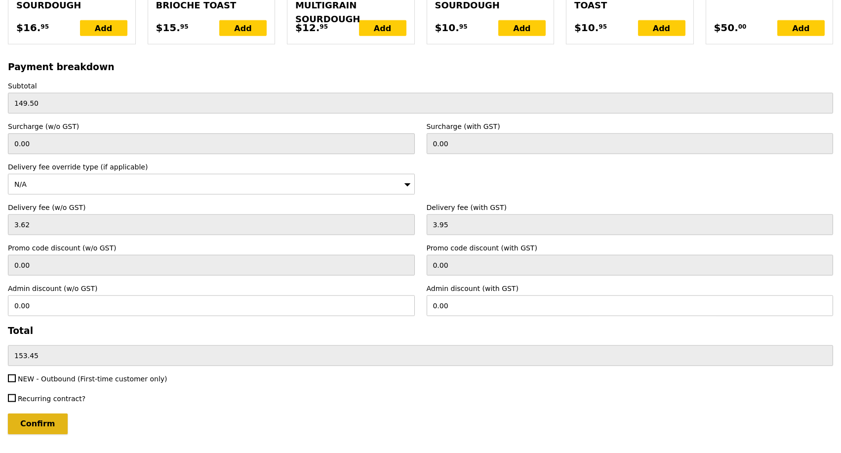
click at [42, 413] on input "Confirm" at bounding box center [38, 423] width 60 height 21
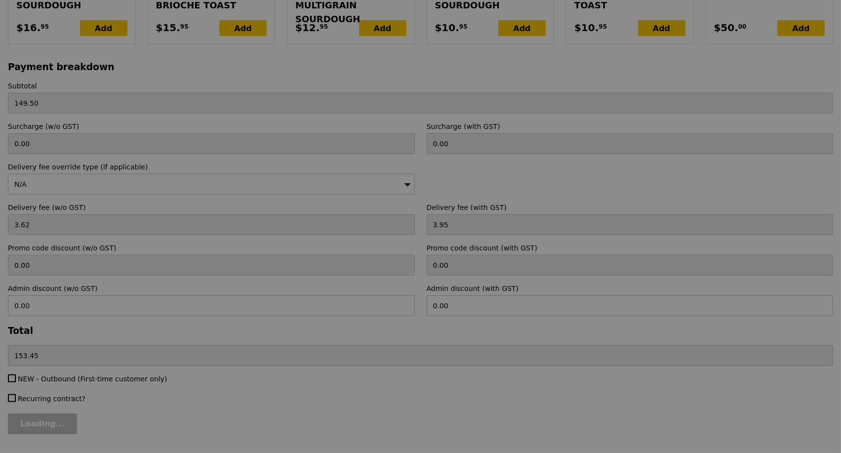
type input "Loading..."
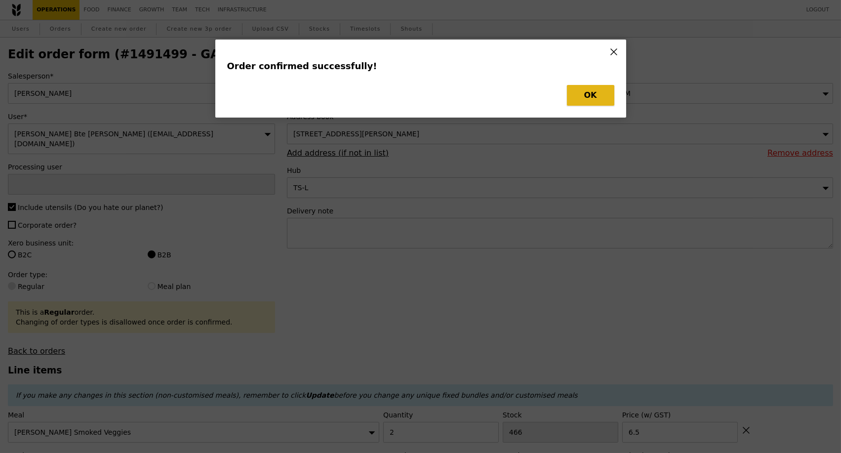
click at [603, 94] on button "OK" at bounding box center [590, 95] width 47 height 21
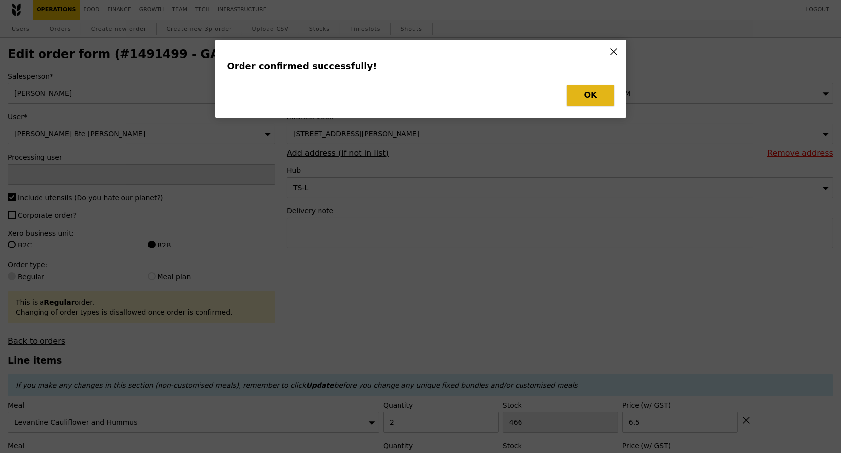
type input "Kathleen"
type input "Loading..."
type input "496"
type input "6.50"
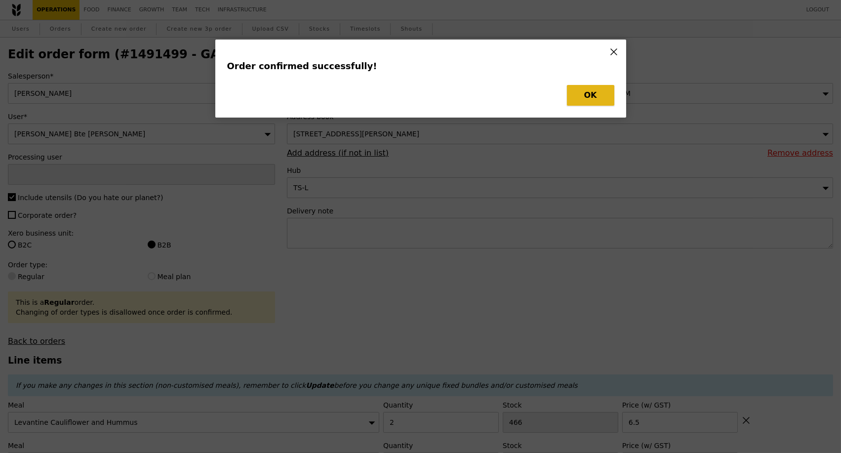
type input "466"
type input "6.50"
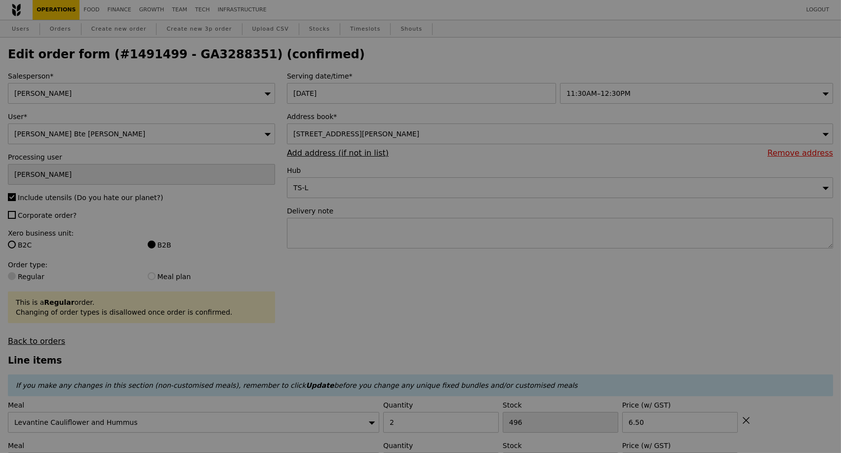
type input "Update"
type input "494"
type input "493"
type input "464"
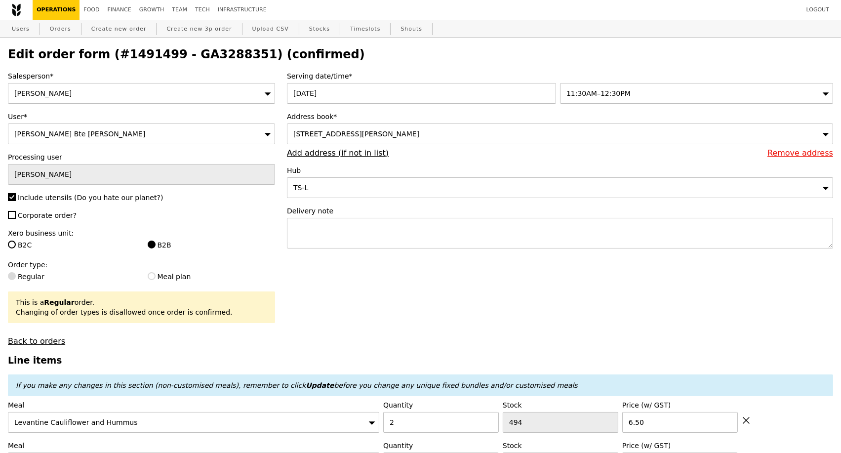
click at [208, 55] on h2 "Edit order form (#1491499 - GA3288351) (confirmed)" at bounding box center [420, 54] width 825 height 14
copy h2 "GA3288351"
click at [58, 29] on link "Orders" at bounding box center [60, 29] width 29 height 18
select select "100"
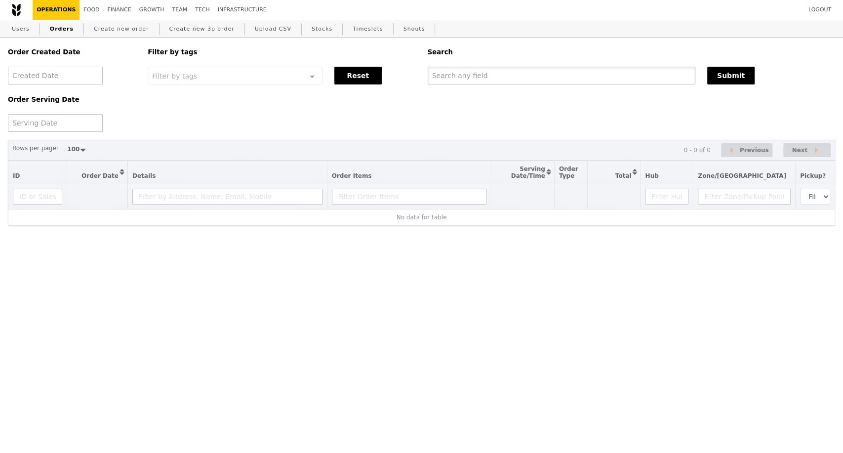
click at [562, 82] on input "text" at bounding box center [562, 76] width 268 height 18
paste input "GA3288351"
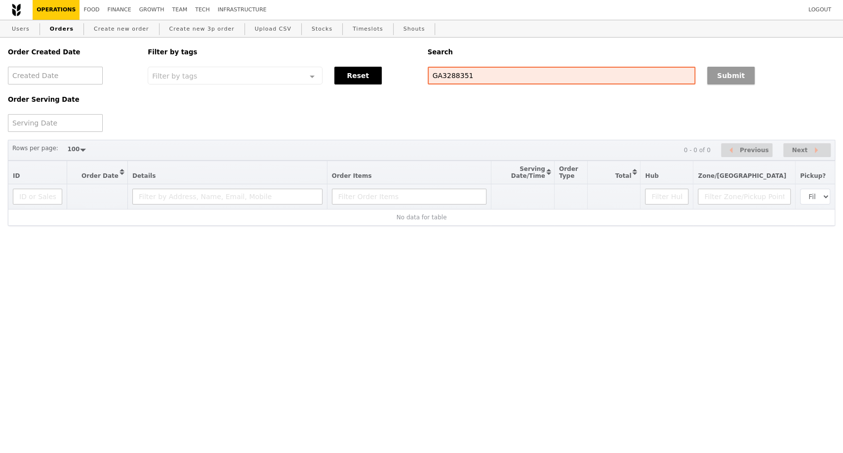
click at [718, 82] on button "Submit" at bounding box center [730, 76] width 47 height 18
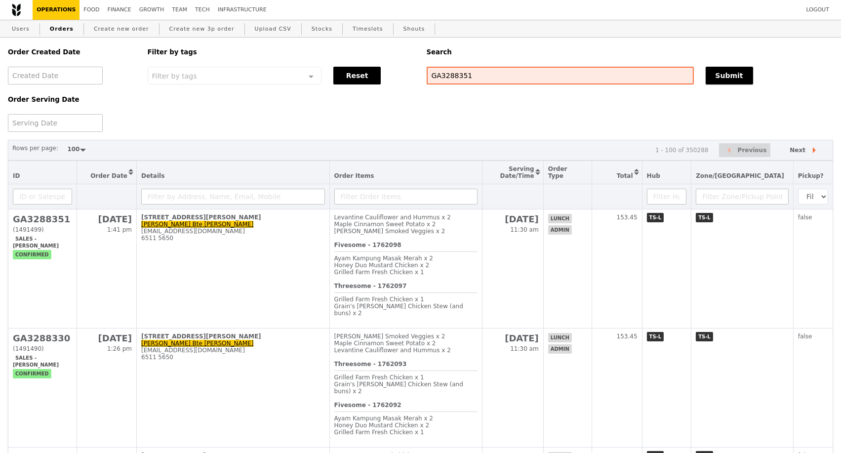
scroll to position [110, 0]
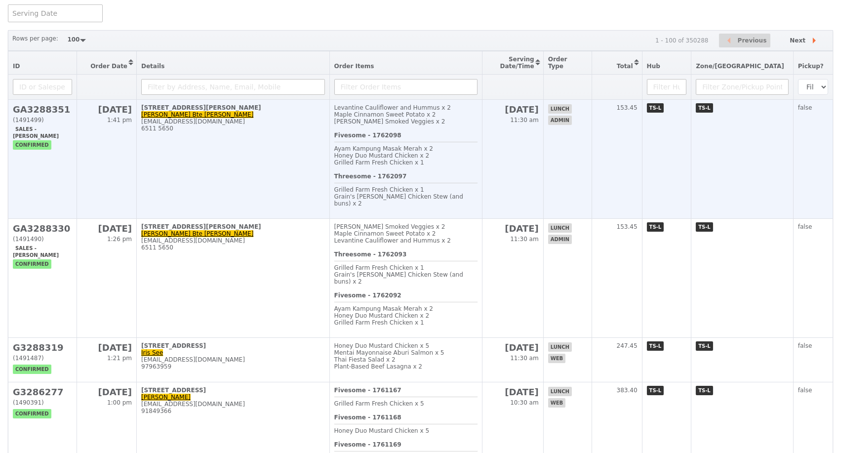
click at [277, 155] on td "195 Kim Keat Avenue, #01-380 Nurul Aini Bte Mohd Rosni awwaprocurement@awwa.org…" at bounding box center [233, 159] width 193 height 119
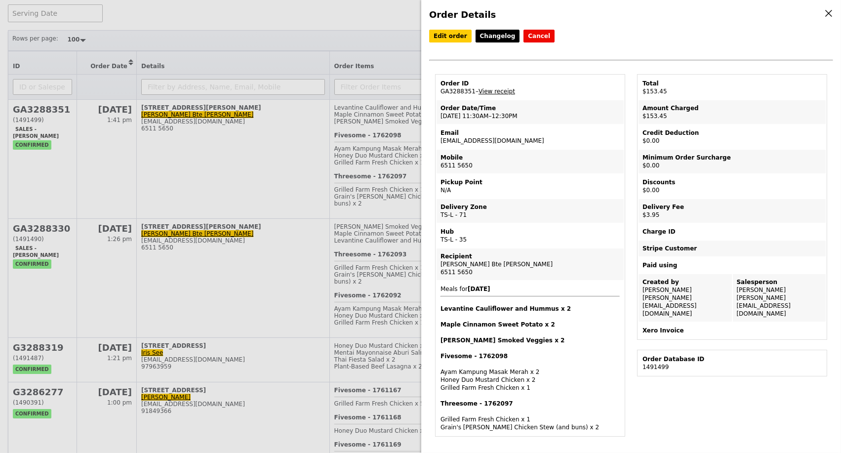
click at [274, 306] on div "Order Details Edit order Changelog Cancel Order ID GA3288351 – View receipt Ord…" at bounding box center [420, 226] width 841 height 453
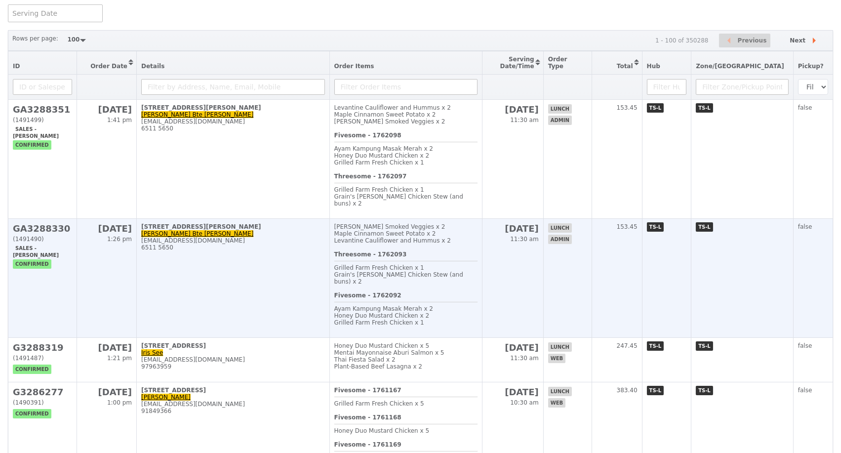
click at [272, 306] on td "195 Kim Keat Avenue, #01-380 Nurul Aini Bte Mohd Rosni aini_rosni@awwa.org.sg 6…" at bounding box center [233, 278] width 193 height 119
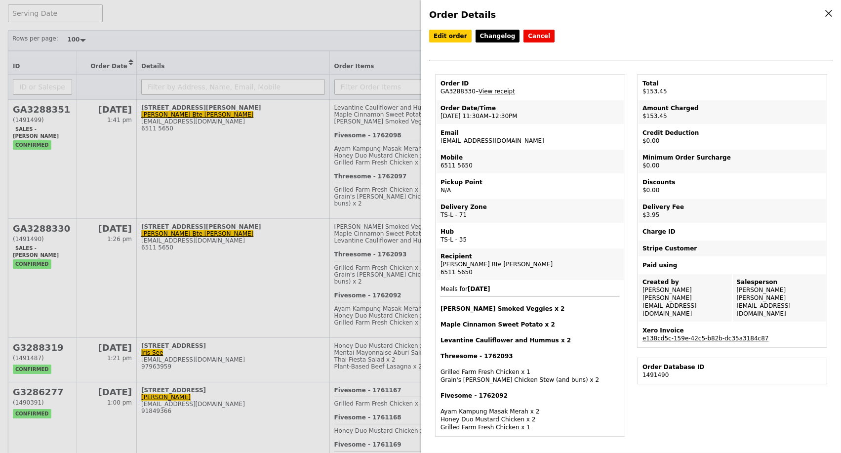
click at [204, 289] on div "Order Details Edit order Changelog Cancel Order ID GA3288330 – View receipt Ord…" at bounding box center [420, 226] width 841 height 453
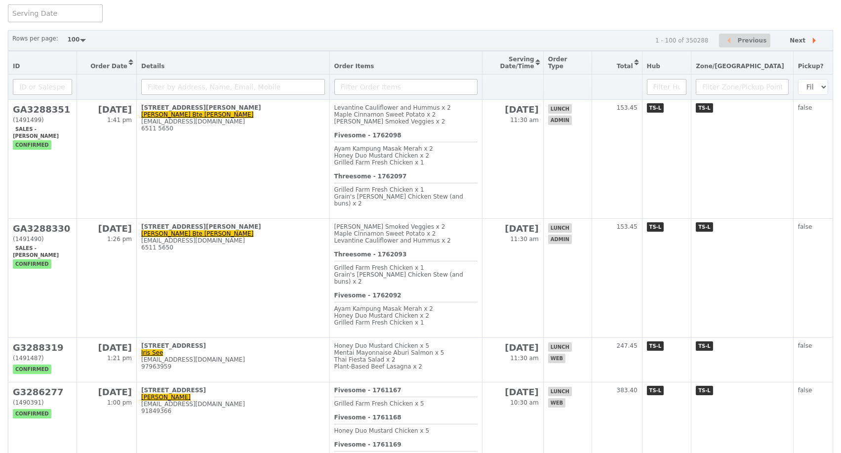
click at [204, 289] on td "195 Kim Keat Avenue, #01-380 Nurul Aini Bte Mohd Rosni aini_rosni@awwa.org.sg 6…" at bounding box center [233, 278] width 193 height 119
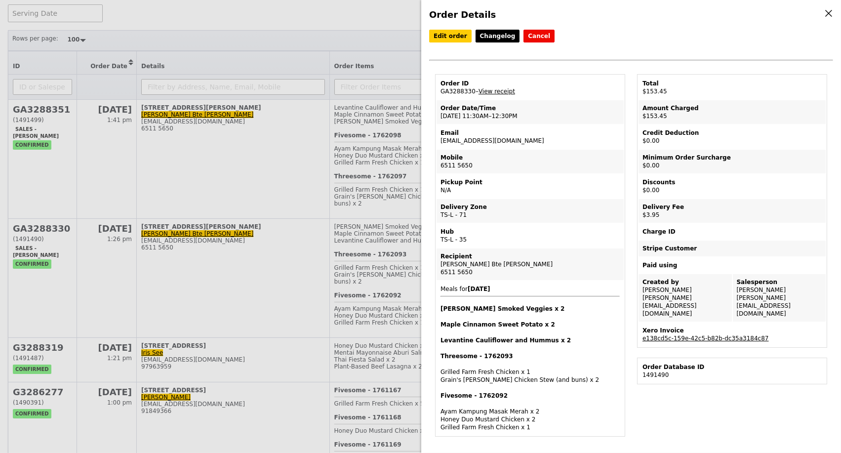
click at [225, 158] on div "Order Details Edit order Changelog Cancel Order ID GA3288330 – View receipt Ord…" at bounding box center [420, 226] width 841 height 453
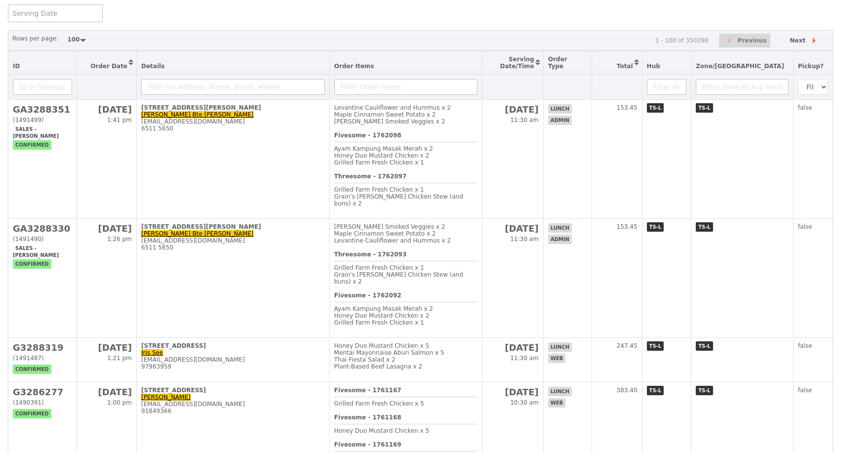
click at [225, 158] on td "195 Kim Keat Avenue, #01-380 Nurul Aini Bte Mohd Rosni awwaprocurement@awwa.org…" at bounding box center [233, 159] width 193 height 119
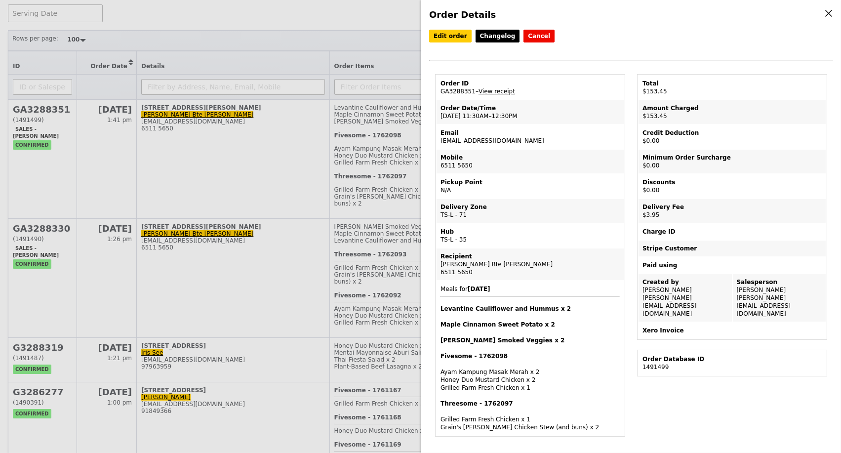
click at [216, 158] on div "Order Details Edit order Changelog Cancel Order ID GA3288351 – View receipt Ord…" at bounding box center [420, 226] width 841 height 453
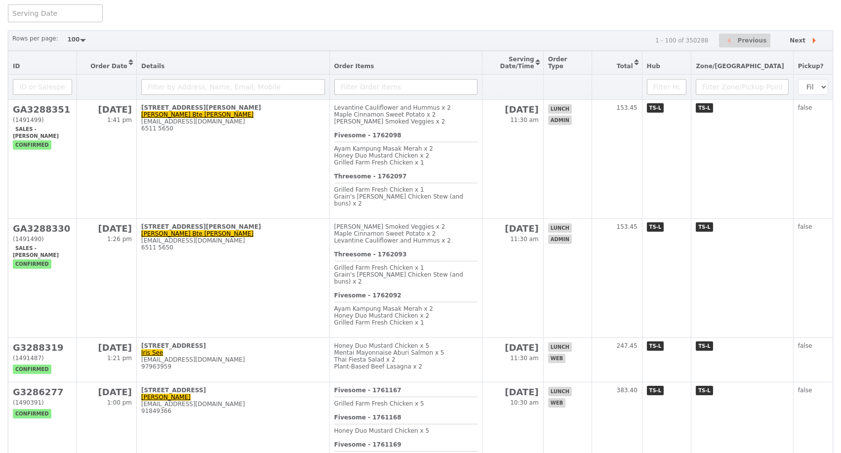
click at [216, 158] on td "195 Kim Keat Avenue, #01-380 Nurul Aini Bte Mohd Rosni awwaprocurement@awwa.org…" at bounding box center [233, 159] width 193 height 119
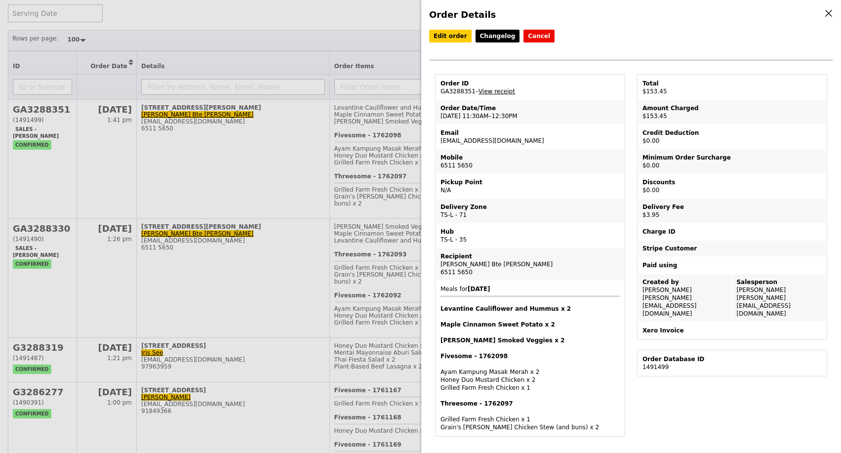
click at [347, 23] on div "Order Details Edit order Changelog Cancel Order ID GA3288351 – View receipt Ord…" at bounding box center [420, 226] width 841 height 453
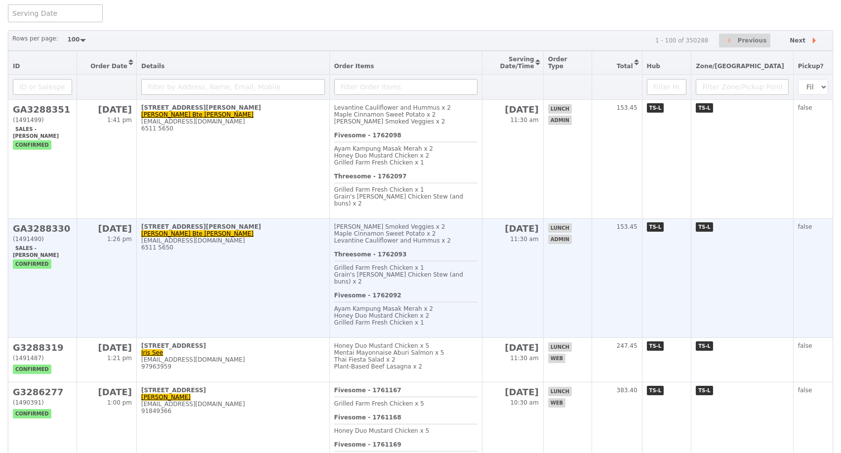
click at [268, 244] on div "aini_rosni@awwa.org.sg" at bounding box center [233, 240] width 184 height 7
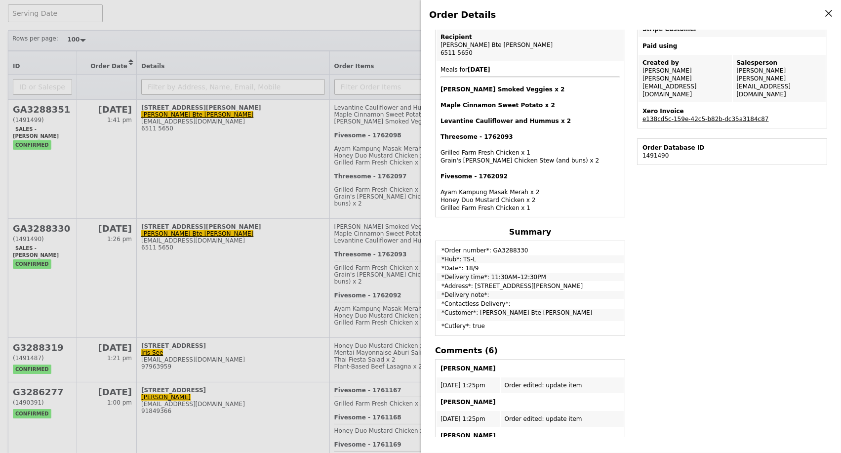
scroll to position [329, 0]
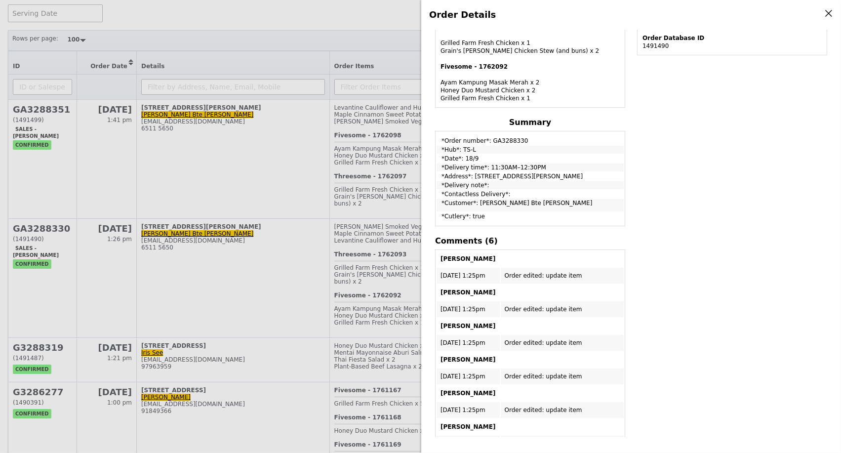
click at [269, 152] on div "Order Details Edit order Changelog Cancel Order ID GA3288330 – View receipt Ord…" at bounding box center [420, 226] width 841 height 453
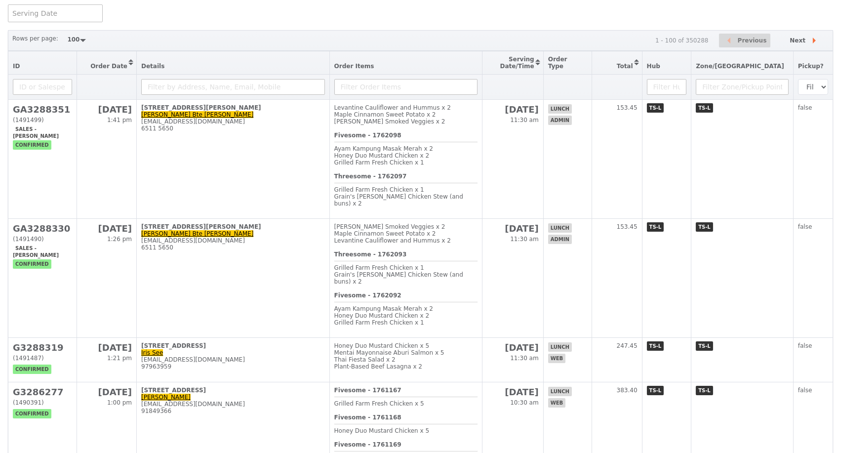
scroll to position [386, 0]
click at [269, 152] on td "195 Kim Keat Avenue, #01-380 Nurul Aini Bte Mohd Rosni awwaprocurement@awwa.org…" at bounding box center [233, 159] width 193 height 119
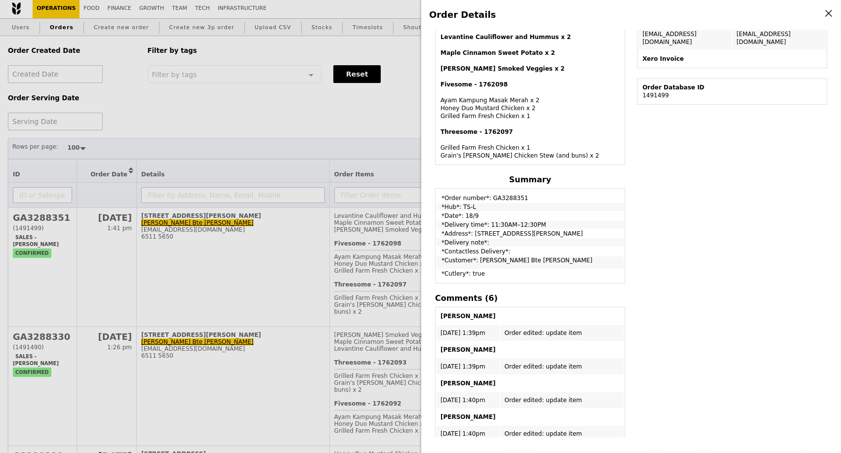
scroll to position [0, 0]
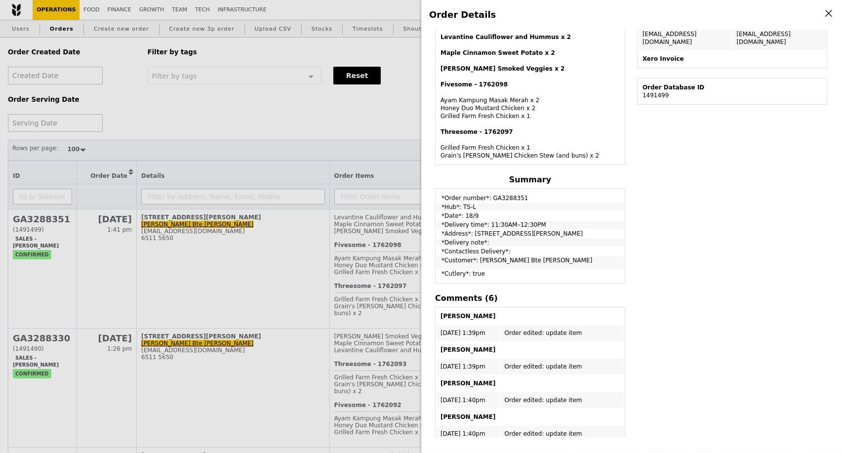
click at [229, 104] on div "Order Details Edit order Changelog Cancel Order ID GA3288351 – View receipt Ord…" at bounding box center [420, 226] width 841 height 453
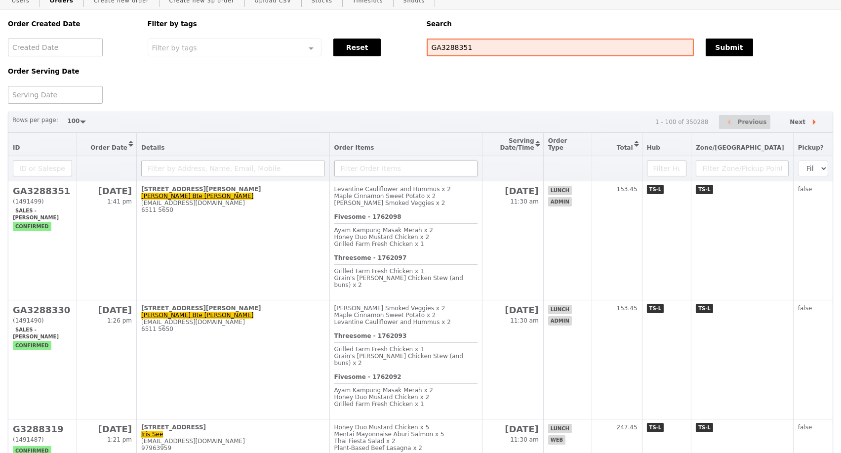
scroll to position [55, 0]
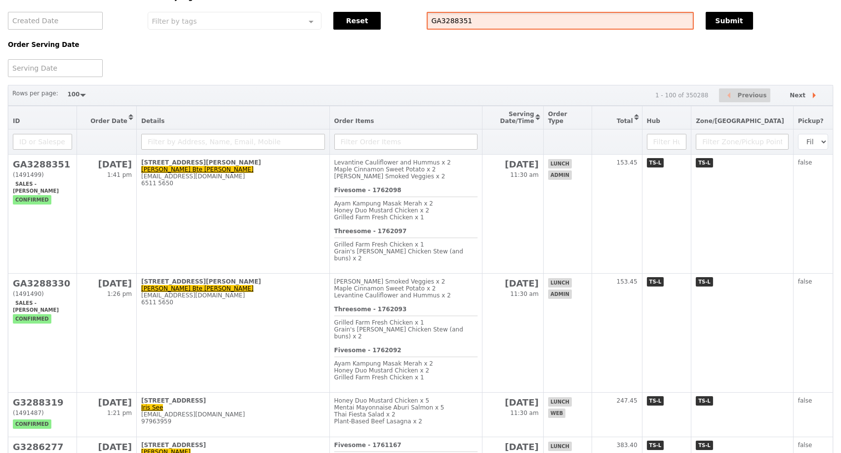
click at [421, 25] on div "GA3288351" at bounding box center [560, 21] width 279 height 18
paste input "Noel Michael"
type input "Noel Michael"
click at [710, 26] on button "Submit" at bounding box center [729, 21] width 47 height 18
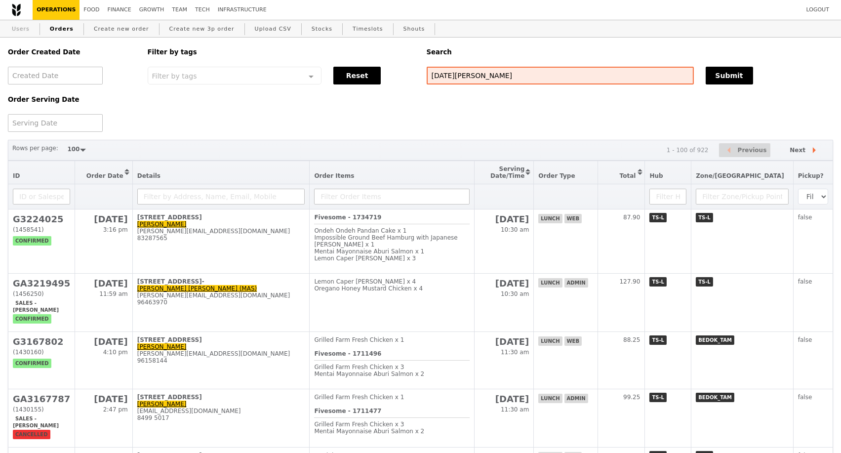
click at [16, 29] on link "Users" at bounding box center [21, 29] width 26 height 18
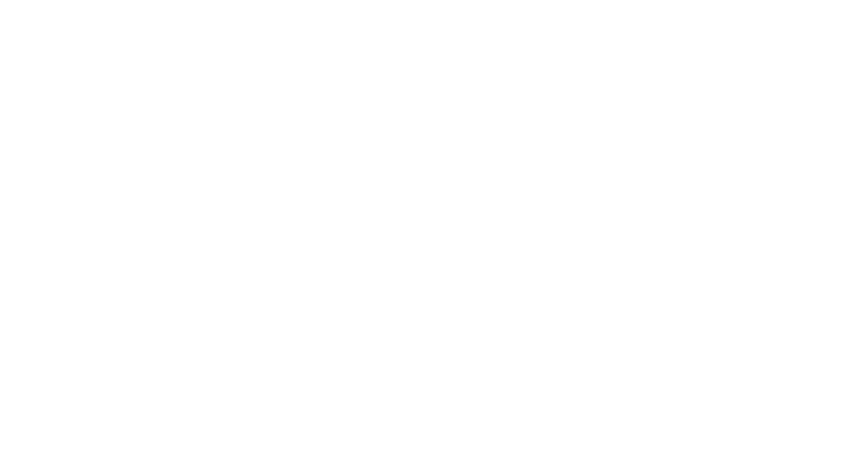
select select "100"
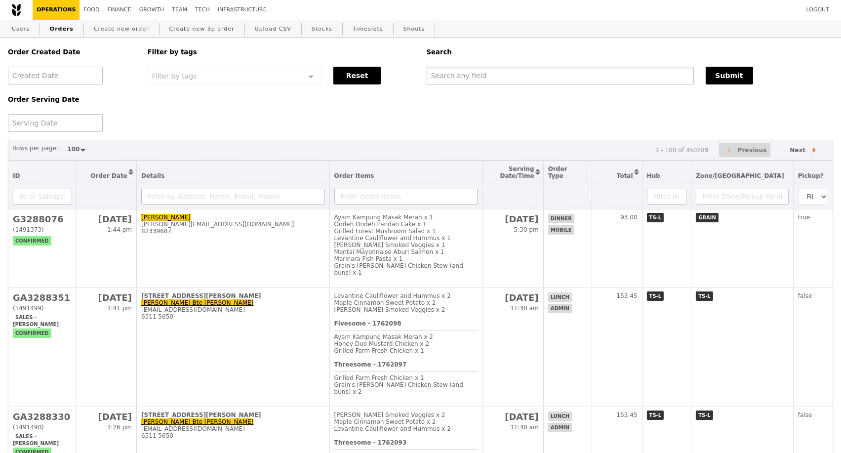
click at [474, 80] on input "text" at bounding box center [560, 76] width 267 height 18
paste input "Nurul Aini Bte MOHD ROSNI"
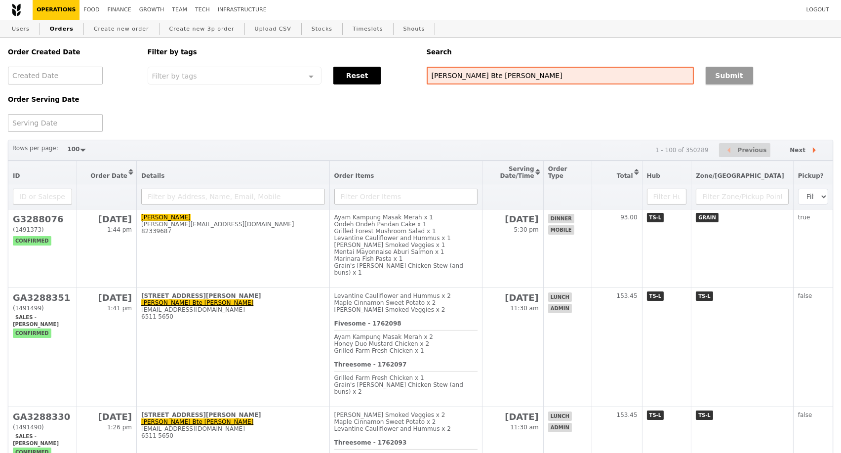
type input "Nurul Aini Bte MOHD ROSNI"
click at [734, 80] on button "Submit" at bounding box center [729, 76] width 47 height 18
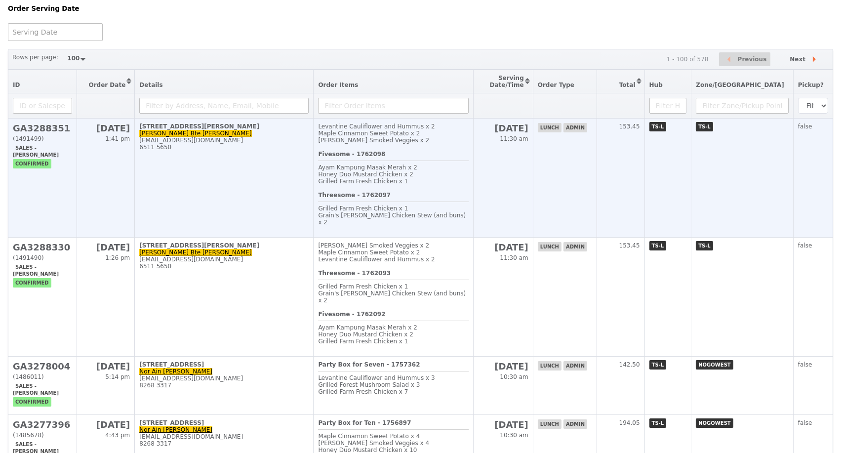
scroll to position [110, 0]
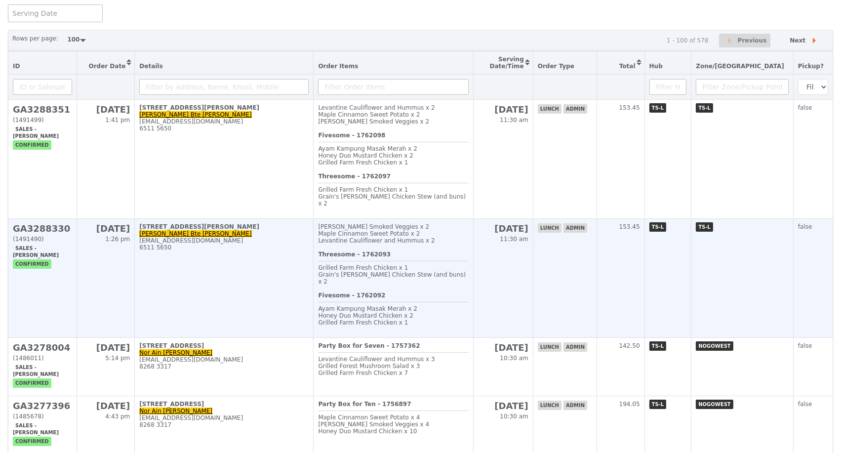
click at [250, 295] on td "195 Kim Keat Avenue, #01-380 Nurul Aini Bte Mohd Rosni aini_rosni@awwa.org.sg 6…" at bounding box center [224, 278] width 179 height 119
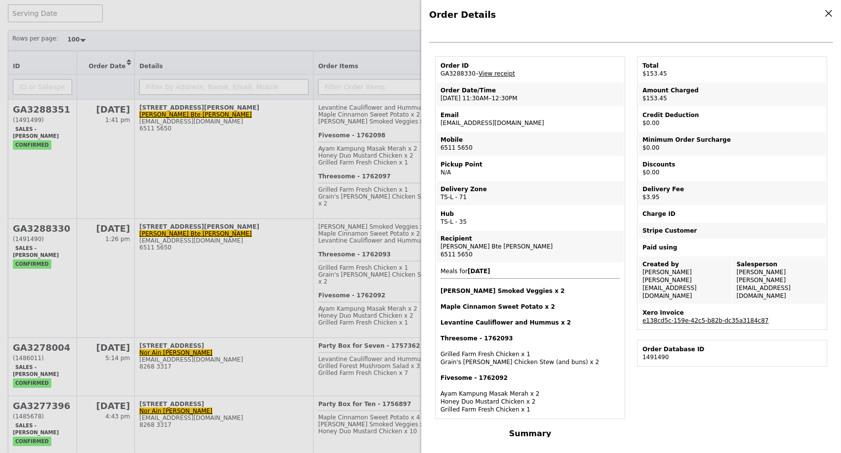
scroll to position [0, 0]
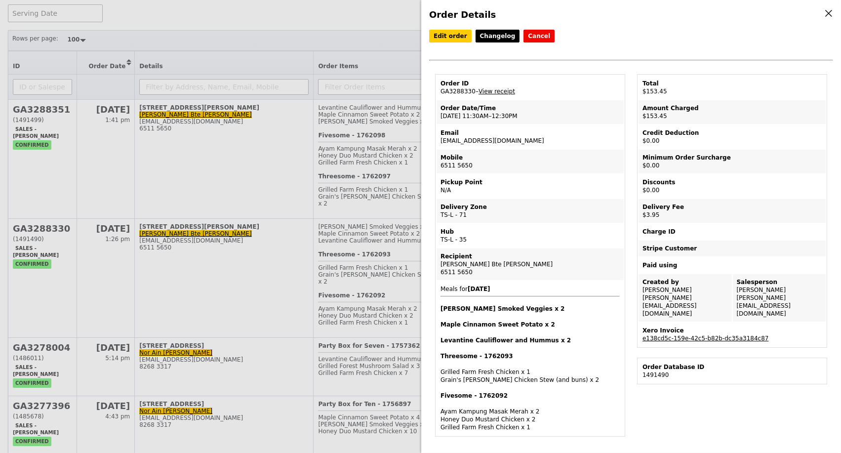
click at [274, 60] on div "Order Details Edit order Changelog Cancel Order ID GA3288330 – View receipt Ord…" at bounding box center [420, 226] width 841 height 453
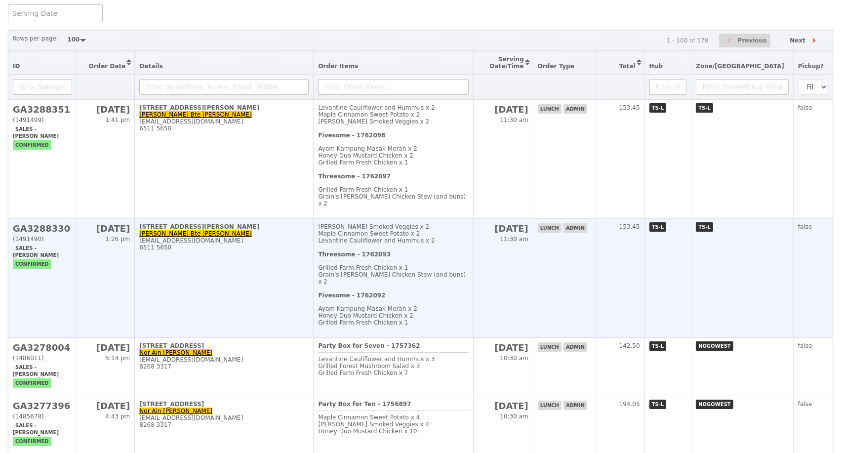
click at [263, 297] on td "195 Kim Keat Avenue, #01-380 Nurul Aini Bte Mohd Rosni aini_rosni@awwa.org.sg 6…" at bounding box center [224, 278] width 179 height 119
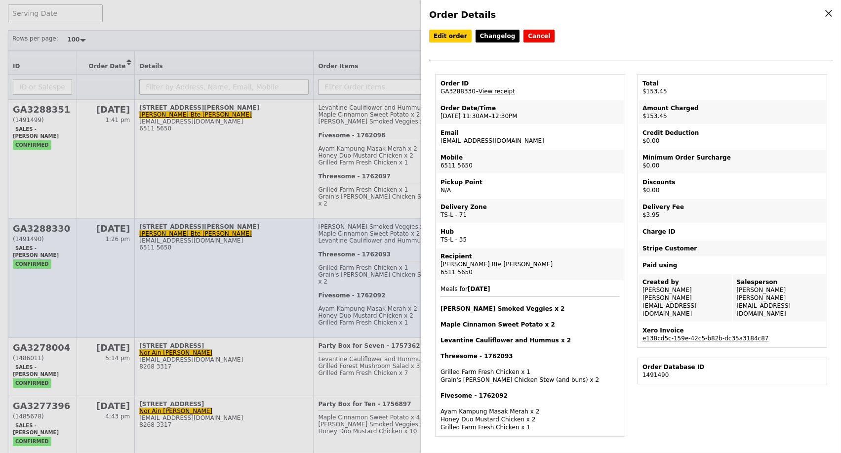
click at [274, 300] on div "Order Details Edit order Changelog Cancel Order ID GA3288330 – View receipt Ord…" at bounding box center [420, 226] width 841 height 453
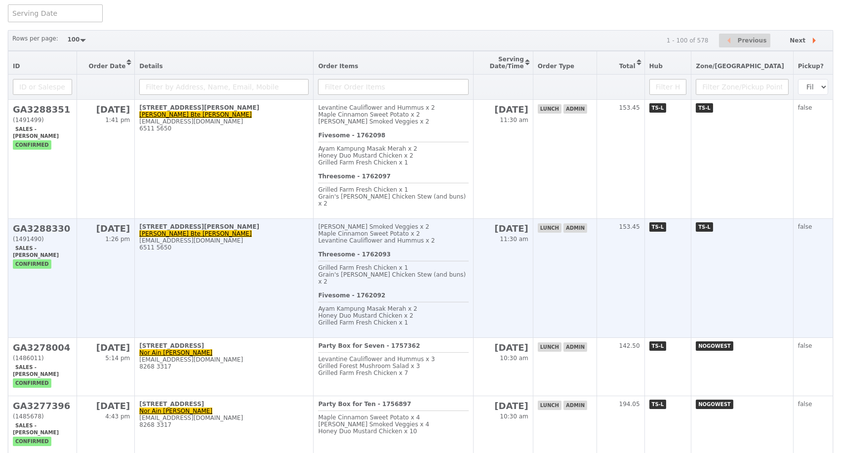
click at [274, 298] on td "195 Kim Keat Avenue, #01-380 Nurul Aini Bte Mohd Rosni aini_rosni@awwa.org.sg 6…" at bounding box center [224, 278] width 179 height 119
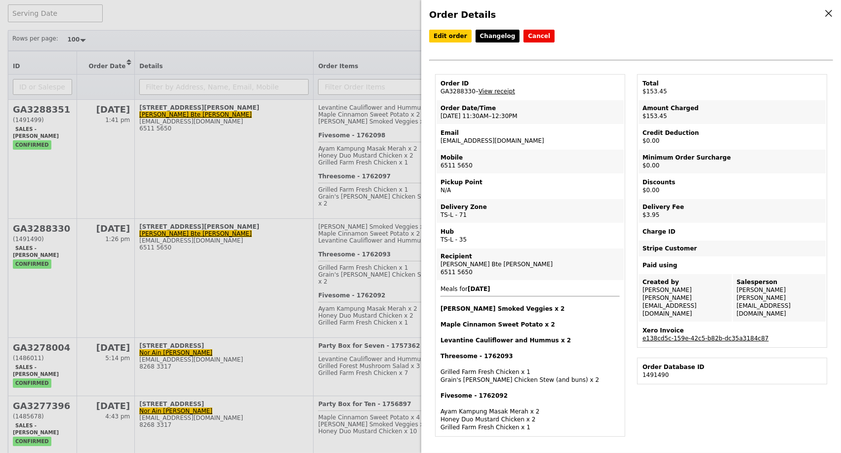
click at [288, 189] on div "Order Details Edit order Changelog Cancel Order ID GA3288330 – View receipt Ord…" at bounding box center [420, 226] width 841 height 453
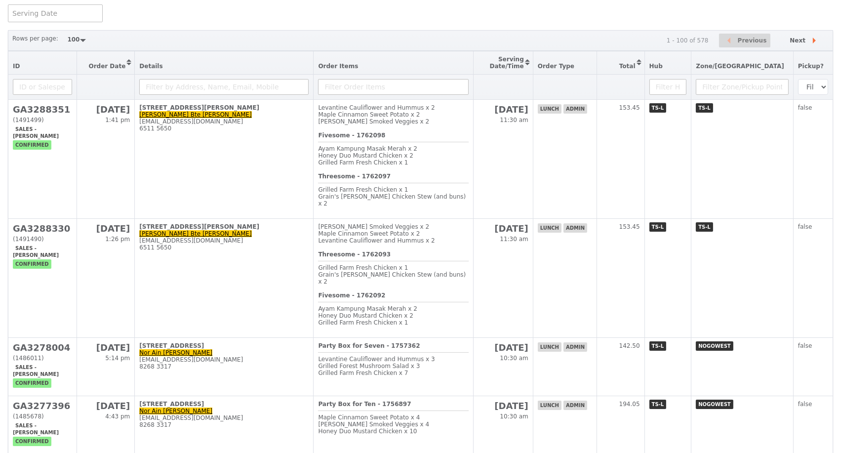
click at [288, 189] on td "195 Kim Keat Avenue, #01-380 Nurul Aini Bte Mohd Rosni awwaprocurement@awwa.org…" at bounding box center [224, 159] width 179 height 119
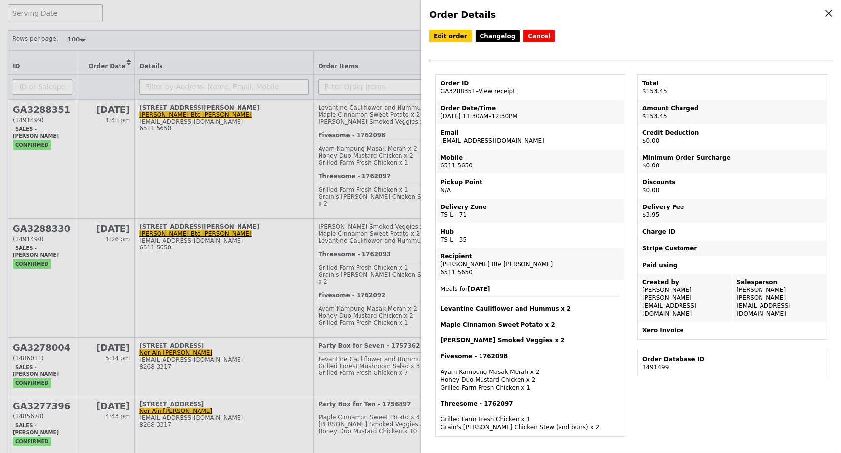
click at [271, 296] on div "Order Details Edit order Changelog Cancel Order ID GA3288351 – View receipt Ord…" at bounding box center [420, 226] width 841 height 453
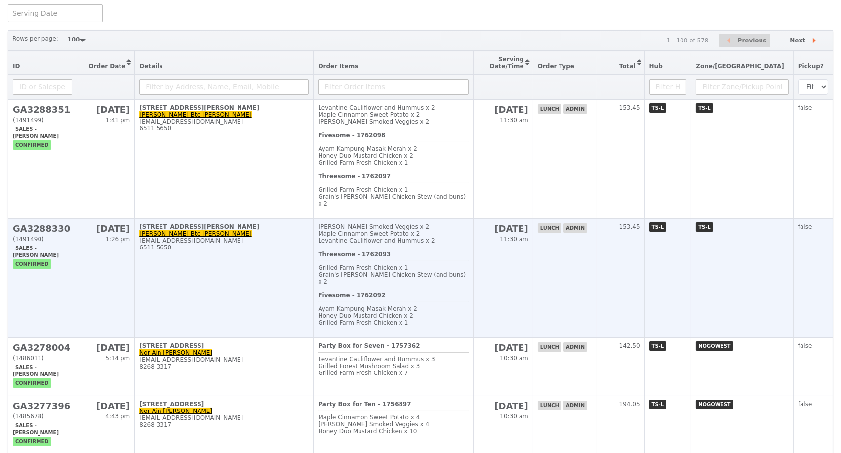
click at [256, 296] on td "195 Kim Keat Avenue, #01-380 Nurul Aini Bte Mohd Rosni aini_rosni@awwa.org.sg 6…" at bounding box center [224, 278] width 179 height 119
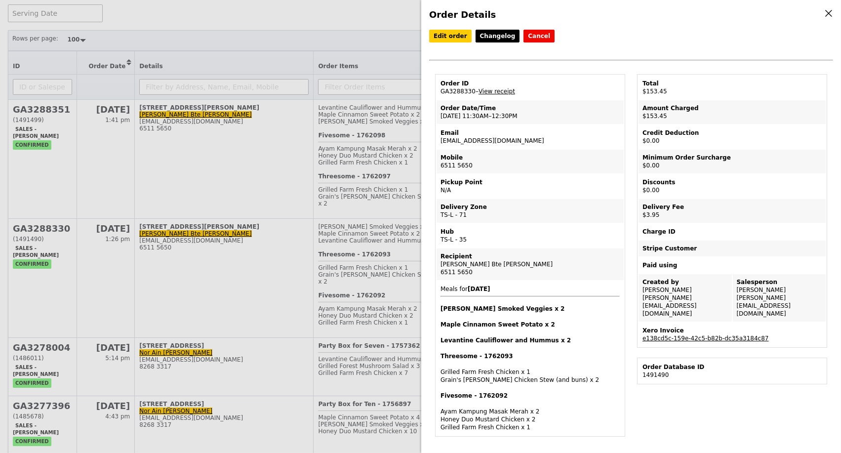
click at [231, 170] on div "Order Details Edit order Changelog Cancel Order ID GA3288330 – View receipt Ord…" at bounding box center [420, 226] width 841 height 453
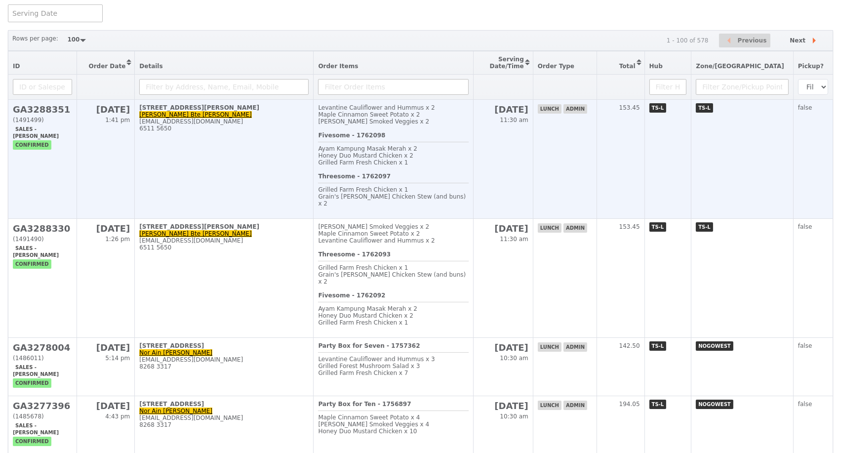
click at [248, 170] on td "195 Kim Keat Avenue, #01-380 Nurul Aini Bte Mohd Rosni awwaprocurement@awwa.org…" at bounding box center [224, 159] width 179 height 119
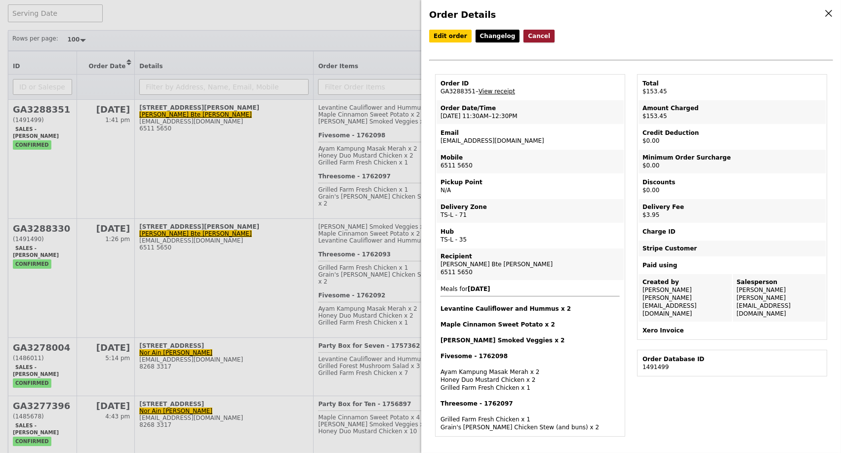
click at [533, 37] on button "Cancel" at bounding box center [538, 36] width 31 height 13
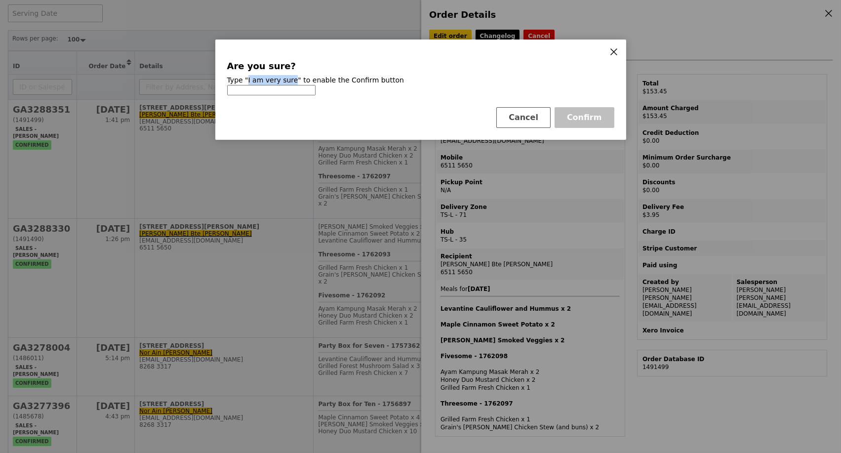
drag, startPoint x: 288, startPoint y: 80, endPoint x: 246, endPoint y: 79, distance: 42.0
click at [246, 79] on h4 "Type "I am very sure" to enable the Confirm button" at bounding box center [420, 80] width 387 height 10
copy h4 "I am very sure"
click at [252, 93] on input at bounding box center [271, 90] width 88 height 10
paste input "I am very sure"
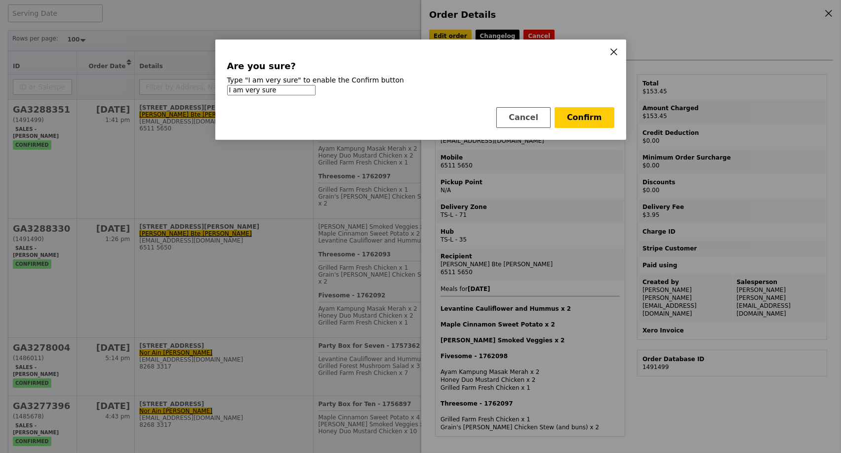
type input "I am very sure"
click at [585, 121] on button "Confirm" at bounding box center [585, 117] width 60 height 21
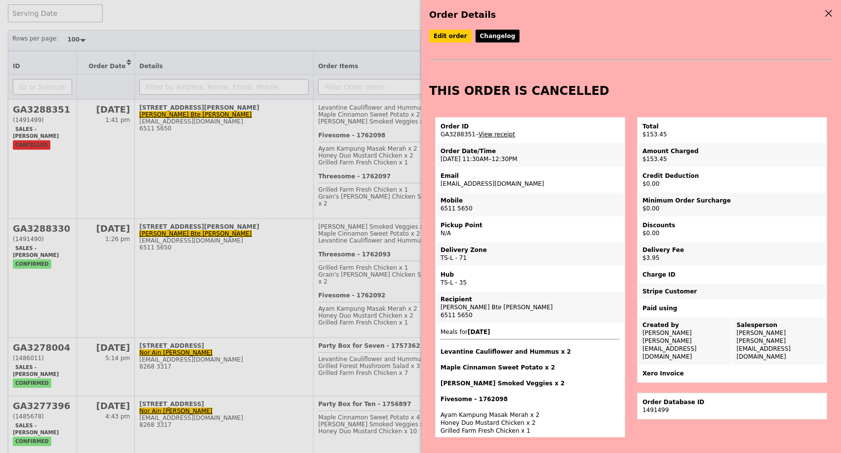
click at [831, 13] on icon at bounding box center [828, 13] width 9 height 9
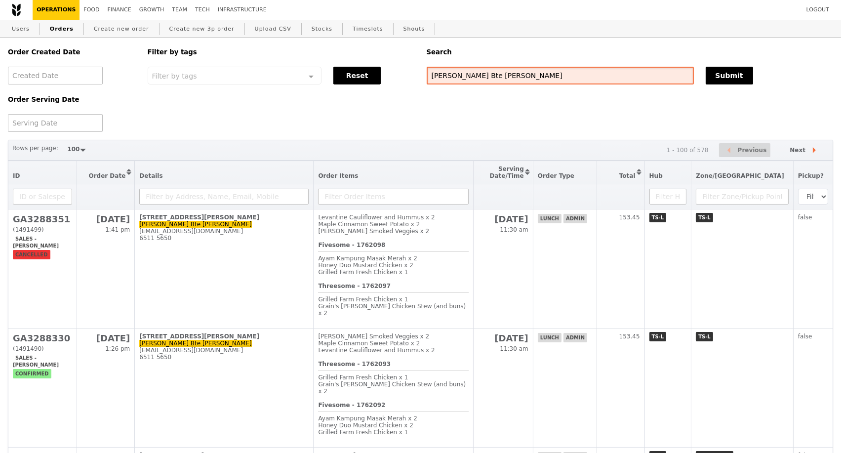
drag, startPoint x: 525, startPoint y: 77, endPoint x: 414, endPoint y: 78, distance: 111.6
click at [414, 78] on div "Order Created Date Order Serving Date Filter by tags Filter by tags Meal_Plan W…" at bounding box center [420, 85] width 837 height 94
paste input "Getinge Singapore Pte Ltd"
click at [717, 76] on button "Submit" at bounding box center [729, 76] width 47 height 18
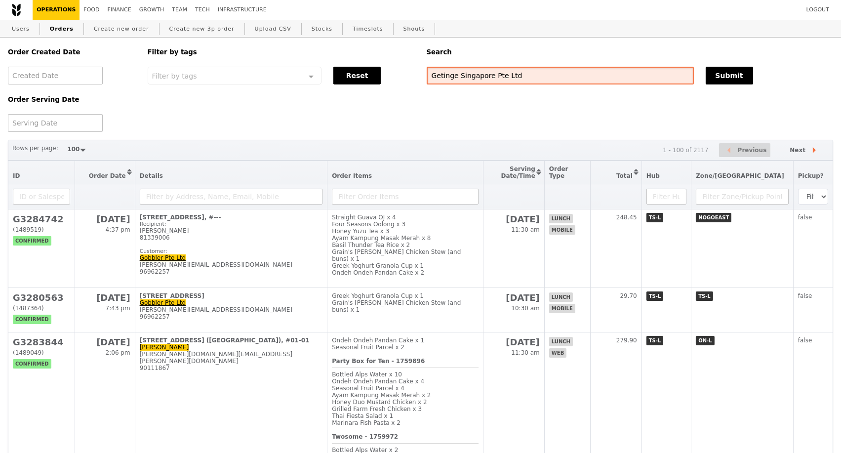
drag, startPoint x: 514, startPoint y: 76, endPoint x: 410, endPoint y: 78, distance: 104.2
click at [410, 78] on div "Order Created Date Order Serving Date Filter by tags Filter by tags Meal_Plan W…" at bounding box center [420, 85] width 837 height 94
paste input "A3109303"
click at [712, 79] on button "Submit" at bounding box center [729, 76] width 47 height 18
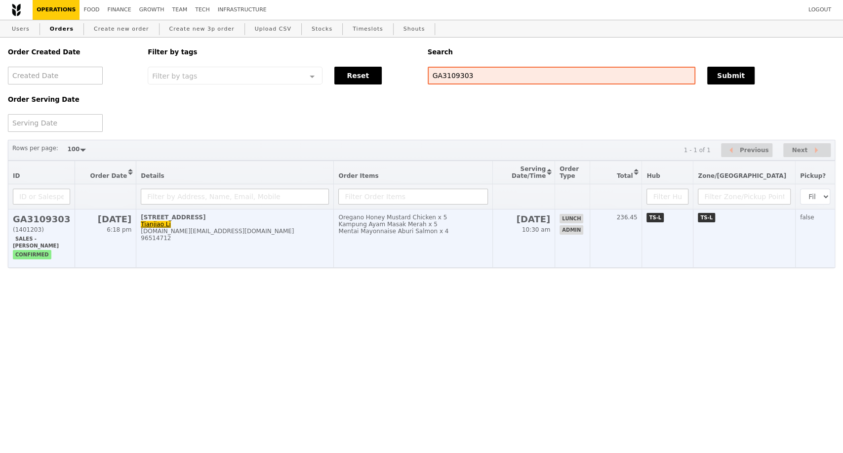
click at [235, 241] on div "96514712" at bounding box center [235, 238] width 188 height 7
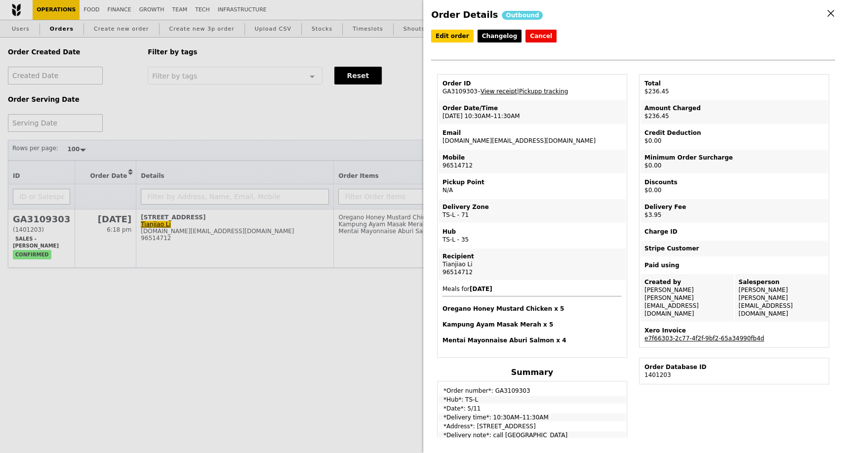
click at [501, 95] on link "View receipt" at bounding box center [498, 91] width 37 height 7
click at [726, 335] on link "e7f66303-2c77-4f2f-9bf2-65a34990fb4d" at bounding box center [704, 338] width 120 height 7
drag, startPoint x: 363, startPoint y: 127, endPoint x: 432, endPoint y: 100, distance: 73.8
click at [364, 127] on div "Order Details Outbound Edit order Changelog Cancel Order ID GA3109303 – View re…" at bounding box center [421, 226] width 843 height 453
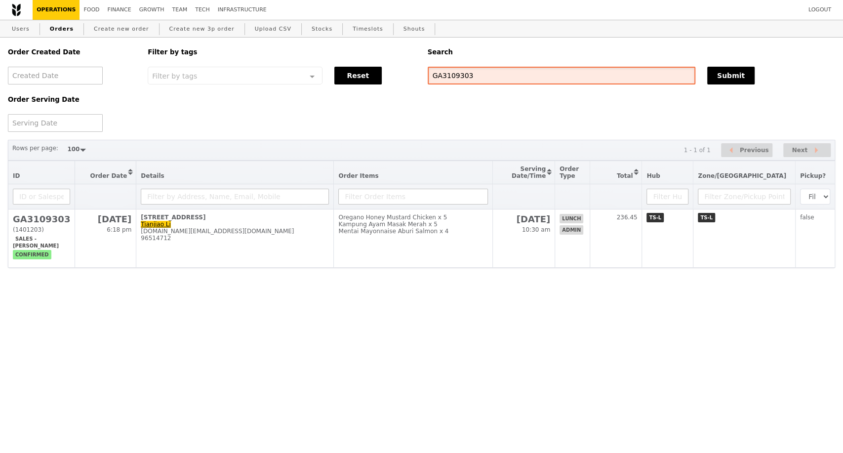
drag, startPoint x: 484, startPoint y: 79, endPoint x: 393, endPoint y: 65, distance: 91.8
click at [393, 65] on div "Order Created Date Order Serving Date Filter by tags Filter by tags Meal_Plan W…" at bounding box center [421, 85] width 839 height 94
paste input "3286277"
click at [743, 80] on button "Submit" at bounding box center [730, 76] width 47 height 18
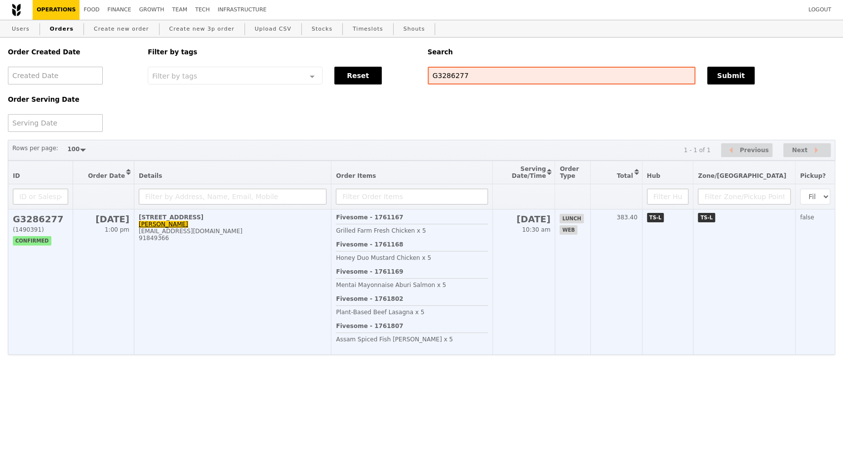
click at [258, 283] on td "1 Raffles Quay, #27-10 Xin Hui Lim xinhui.lim@fticonsulting.com 91849366" at bounding box center [232, 281] width 197 height 145
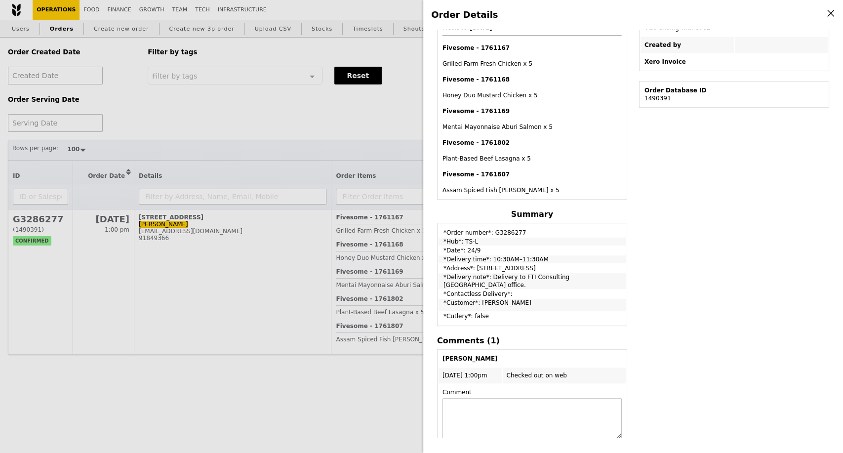
scroll to position [293, 0]
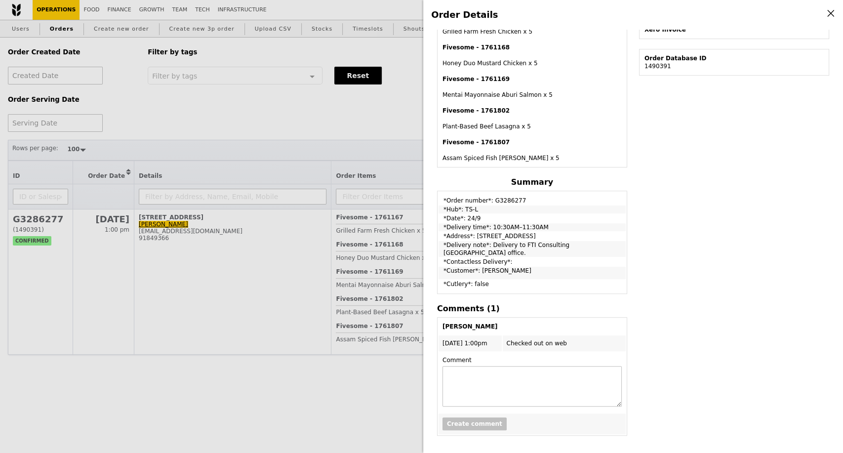
click at [300, 126] on div "Order Details Edit order Changelog Cancel Order ID G3286277 – View receipt Orde…" at bounding box center [421, 226] width 843 height 453
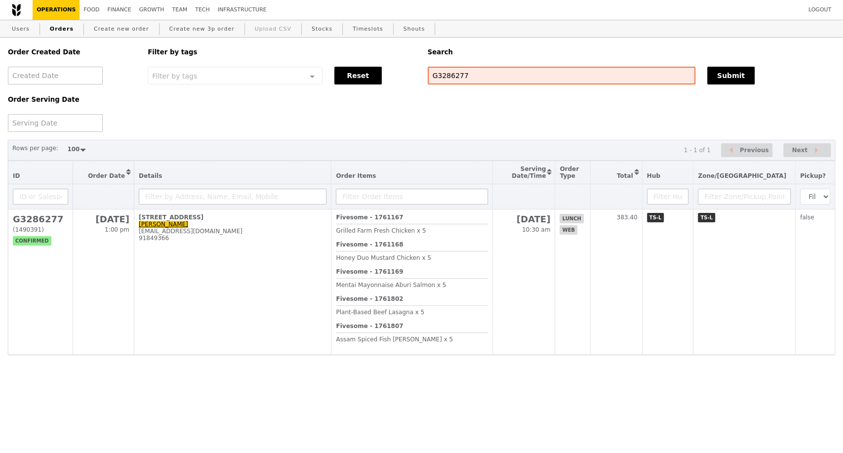
scroll to position [334, 0]
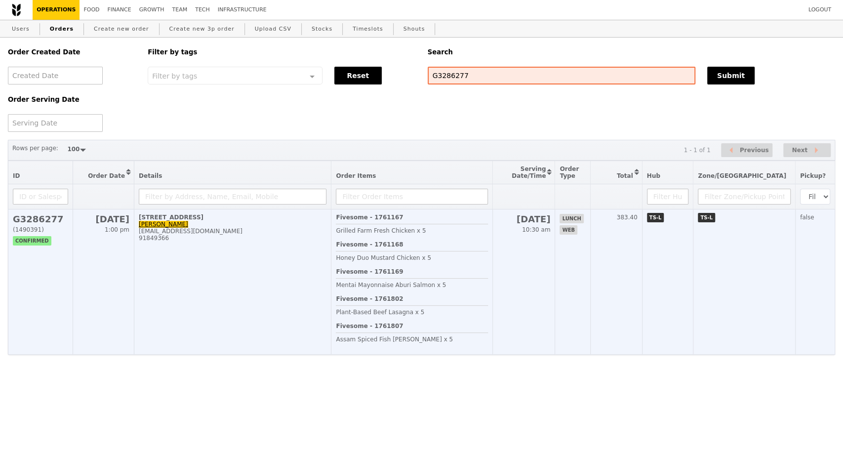
click at [225, 325] on td "1 Raffles Quay, #27-10 Xin Hui Lim xinhui.lim@fticonsulting.com 91849366" at bounding box center [232, 281] width 197 height 145
click at [218, 310] on td "1 Raffles Quay, #27-10 Xin Hui Lim xinhui.lim@fticonsulting.com 91849366" at bounding box center [232, 281] width 197 height 145
click at [264, 273] on td "1 Raffles Quay, #27-10 Xin Hui Lim xinhui.lim@fticonsulting.com 91849366" at bounding box center [232, 281] width 197 height 145
click at [215, 306] on td "1 Raffles Quay, #27-10 Xin Hui Lim xinhui.lim@fticonsulting.com 91849366" at bounding box center [232, 281] width 197 height 145
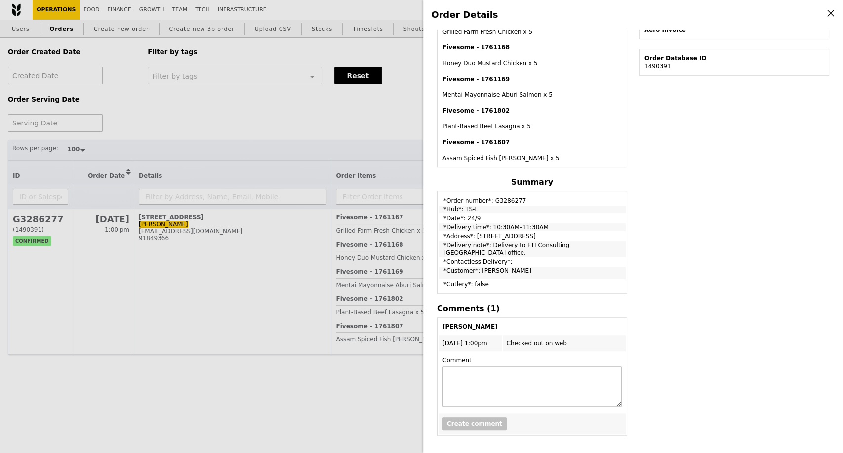
scroll to position [0, 0]
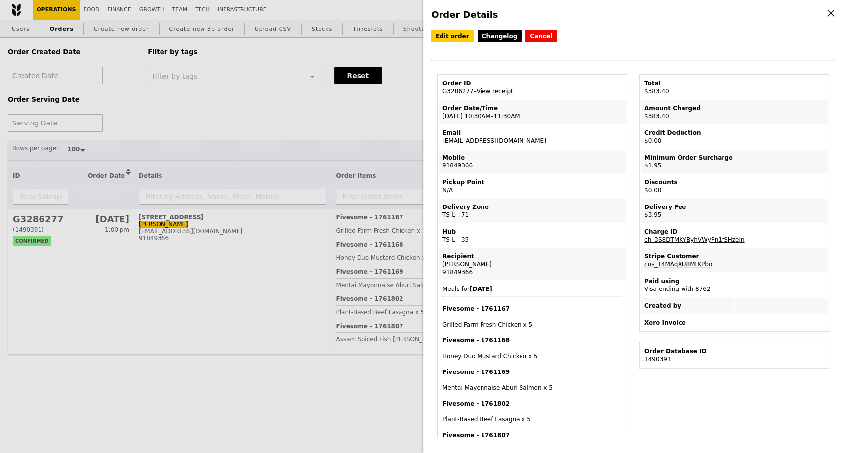
click at [491, 95] on link "View receipt" at bounding box center [495, 91] width 37 height 7
drag, startPoint x: 443, startPoint y: 116, endPoint x: 510, endPoint y: 120, distance: 66.8
click at [510, 120] on td "Order Date/Time 24/9 – 10:30AM–11:30AM" at bounding box center [532, 112] width 187 height 24
copy td "[DATE] 10:30AM–11:30AM"
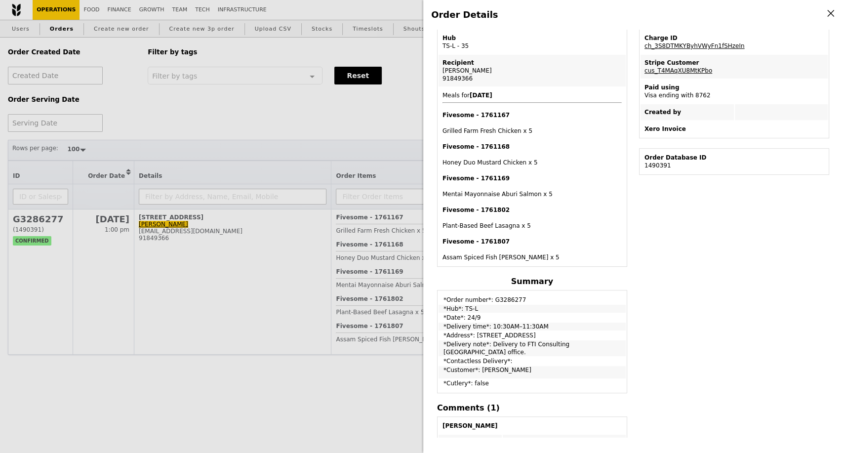
scroll to position [219, 0]
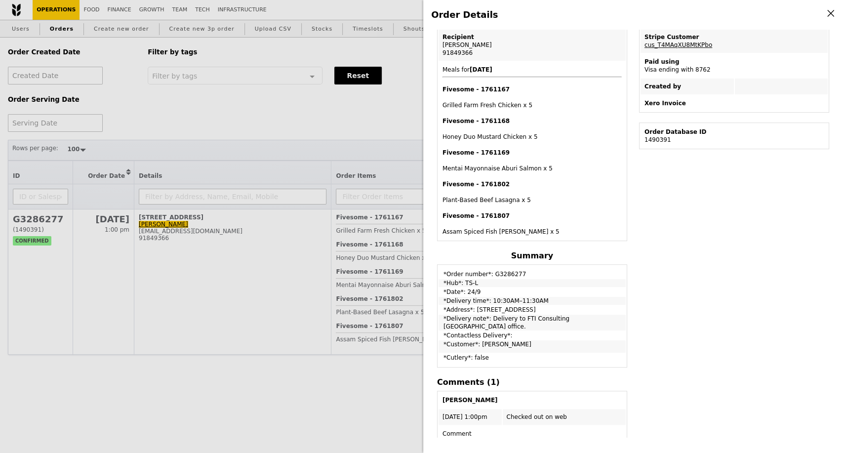
drag, startPoint x: 445, startPoint y: 312, endPoint x: 535, endPoint y: 310, distance: 90.4
click at [535, 310] on td "*Address*: [STREET_ADDRESS]" at bounding box center [532, 310] width 187 height 8
copy td "Address*: 1 Raffles Quay, #27-10"
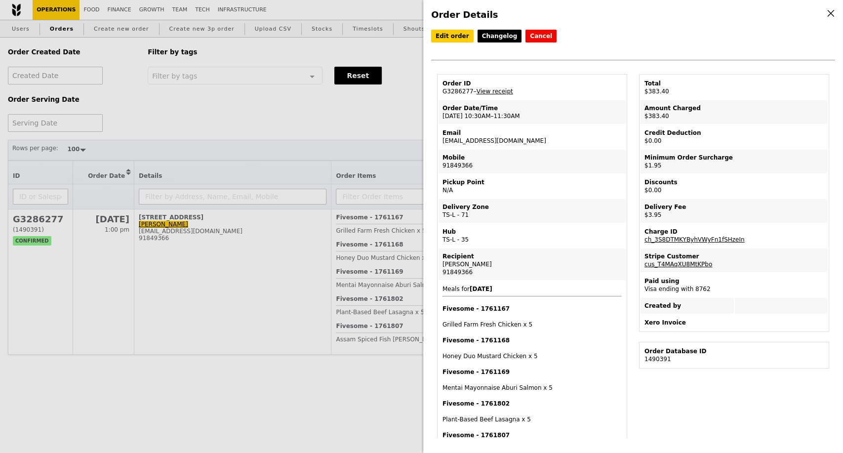
drag, startPoint x: 469, startPoint y: 94, endPoint x: 441, endPoint y: 97, distance: 28.3
click at [441, 97] on td "Order ID G3286277 – View receipt" at bounding box center [532, 88] width 187 height 24
copy td "G3286277"
click at [454, 96] on td "Order ID G3286277 – View receipt" at bounding box center [532, 88] width 187 height 24
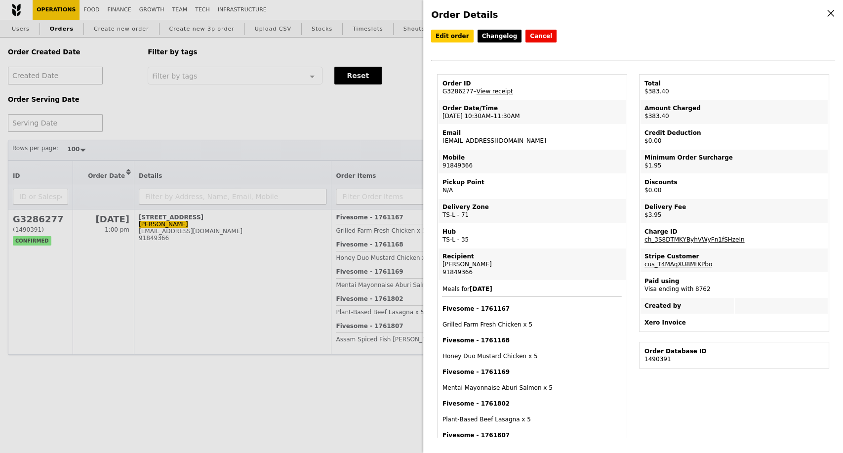
click at [347, 119] on div "Order Details Edit order Changelog Cancel Order ID G3286277 – View receipt Orde…" at bounding box center [421, 226] width 843 height 453
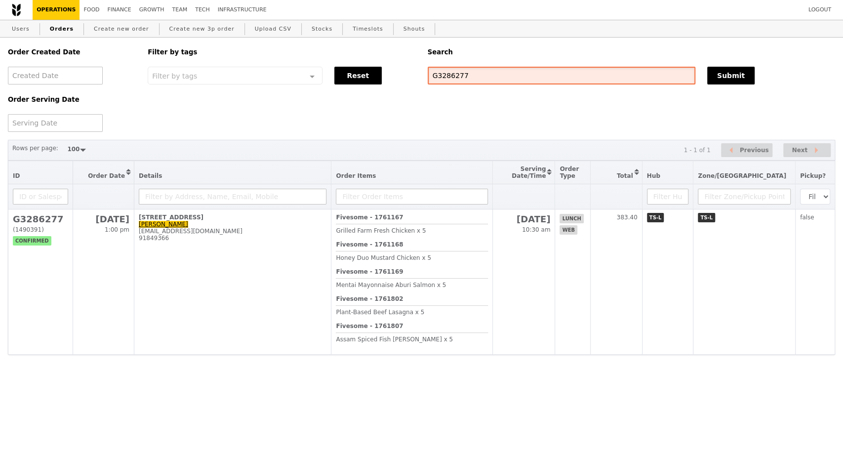
drag, startPoint x: 469, startPoint y: 79, endPoint x: 428, endPoint y: 82, distance: 40.6
click at [428, 82] on input "G3286277" at bounding box center [562, 76] width 268 height 18
paste input "9450 2076"
click at [450, 79] on input "9450 2076" at bounding box center [562, 76] width 268 height 18
type input "94502076"
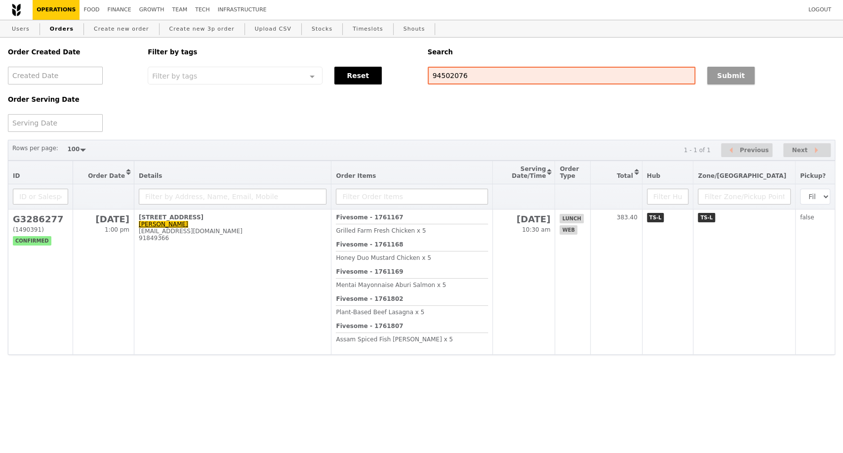
click at [721, 78] on button "Submit" at bounding box center [730, 76] width 47 height 18
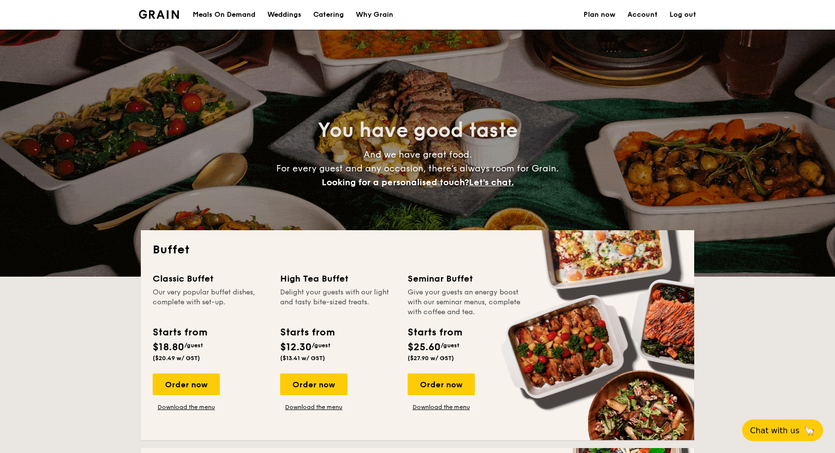
select select
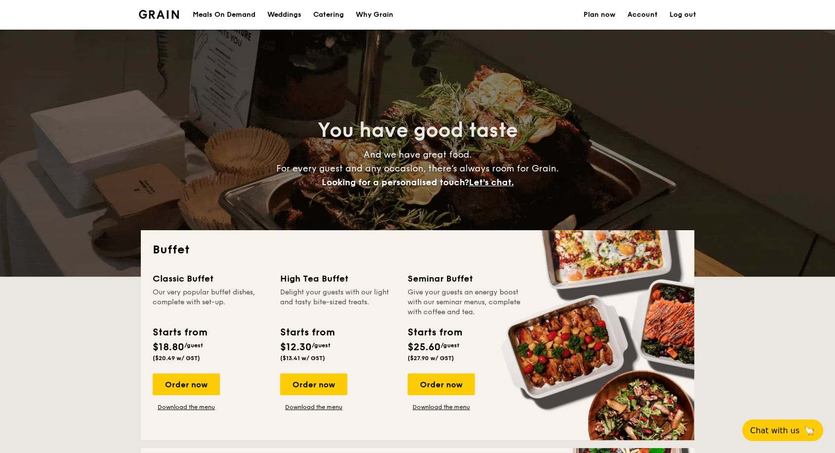
click at [292, 14] on div "Weddings" at bounding box center [284, 15] width 34 height 30
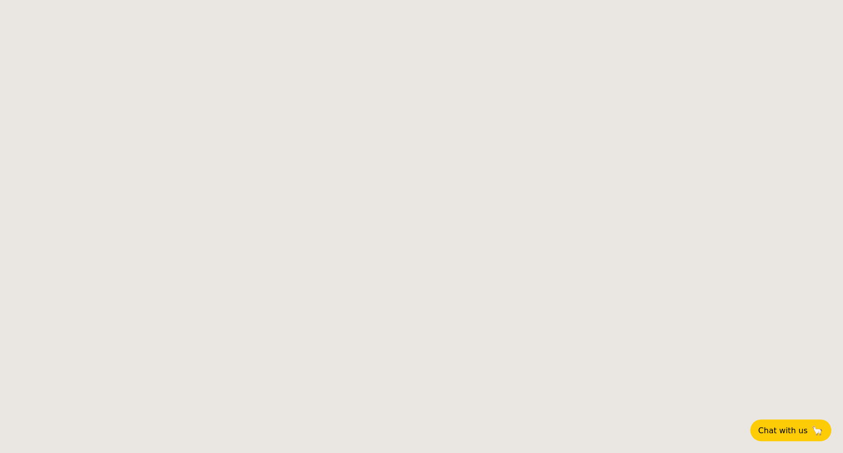
select select
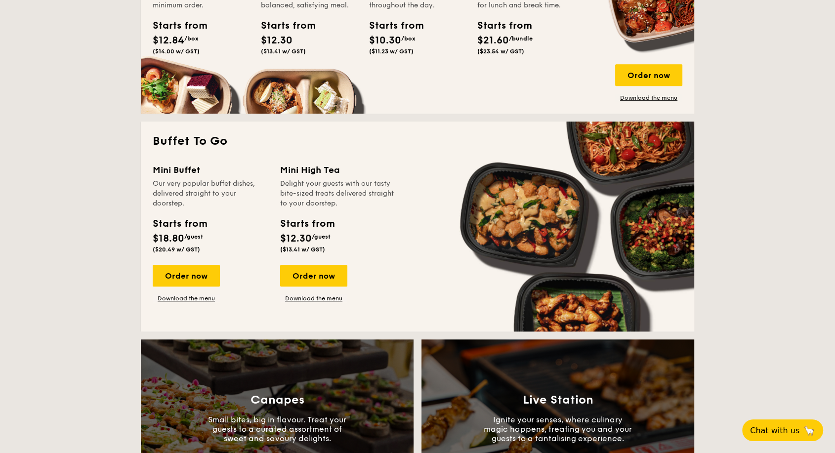
scroll to position [709, 0]
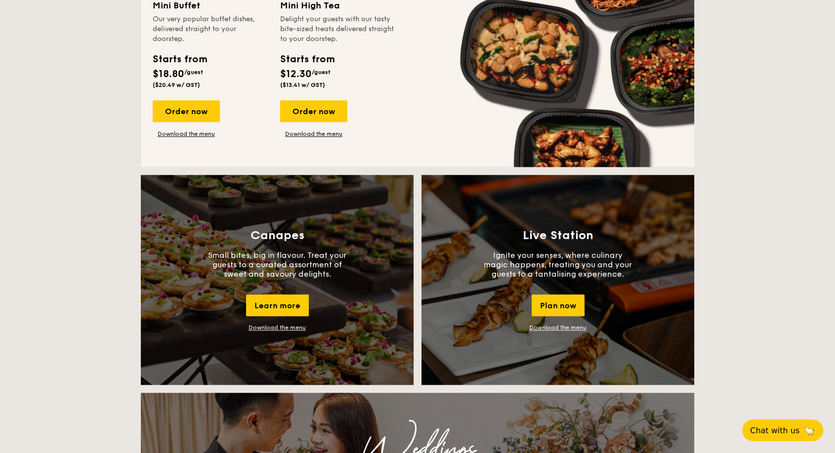
click at [284, 328] on link "Download the menu" at bounding box center [276, 327] width 57 height 7
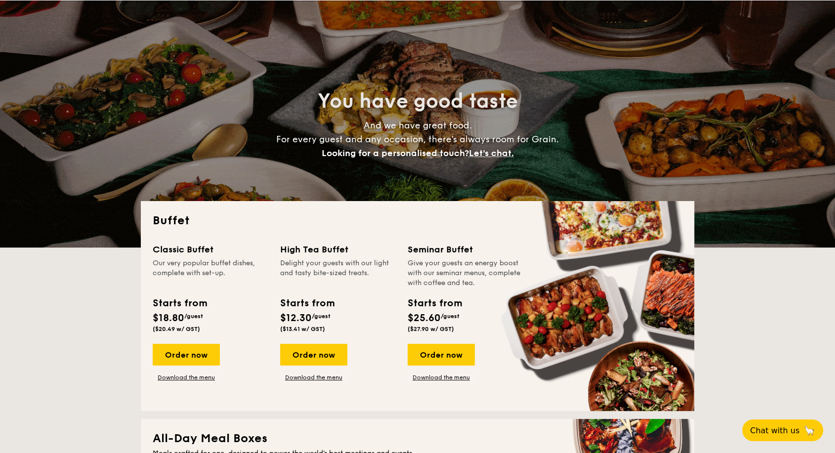
scroll to position [55, 0]
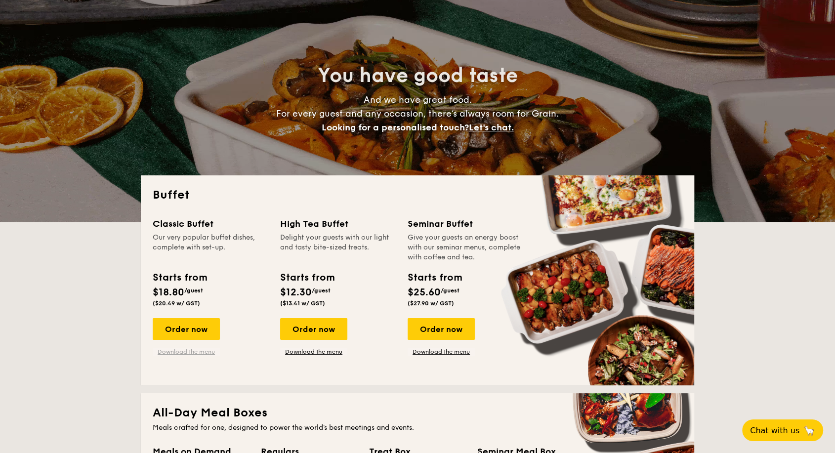
click at [185, 353] on link "Download the menu" at bounding box center [186, 352] width 67 height 8
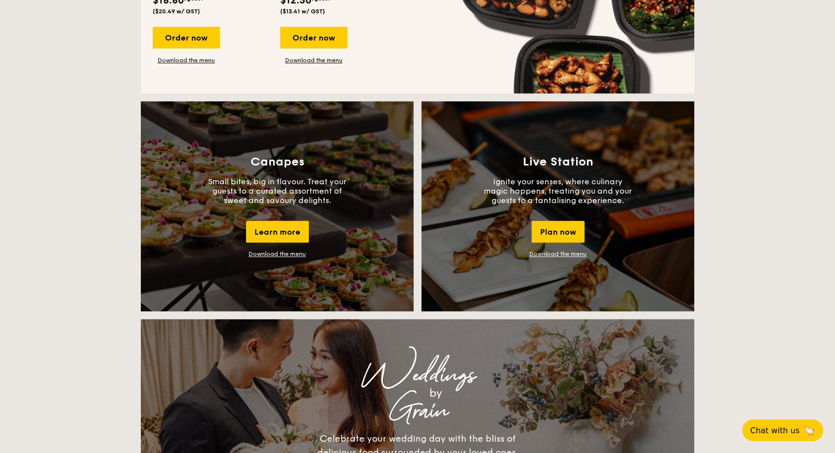
scroll to position [768, 0]
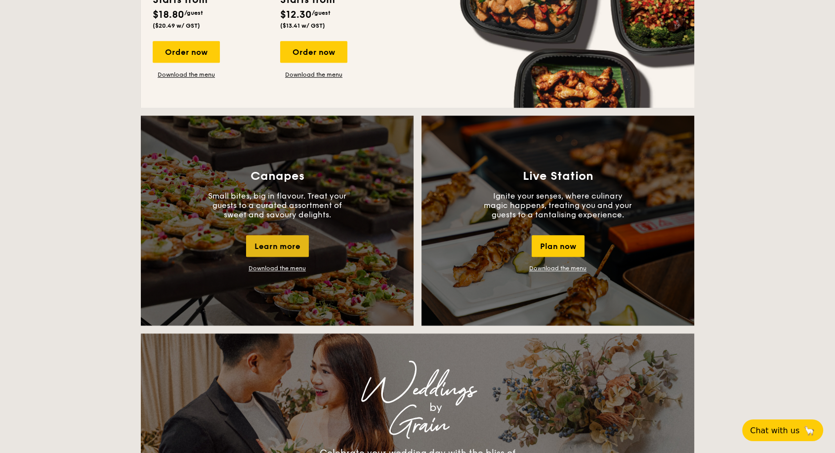
click at [294, 251] on div "Learn more" at bounding box center [277, 246] width 63 height 22
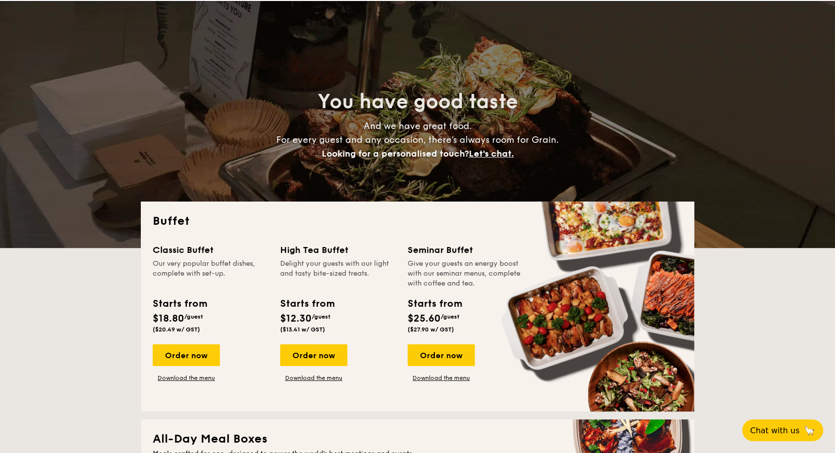
scroll to position [55, 0]
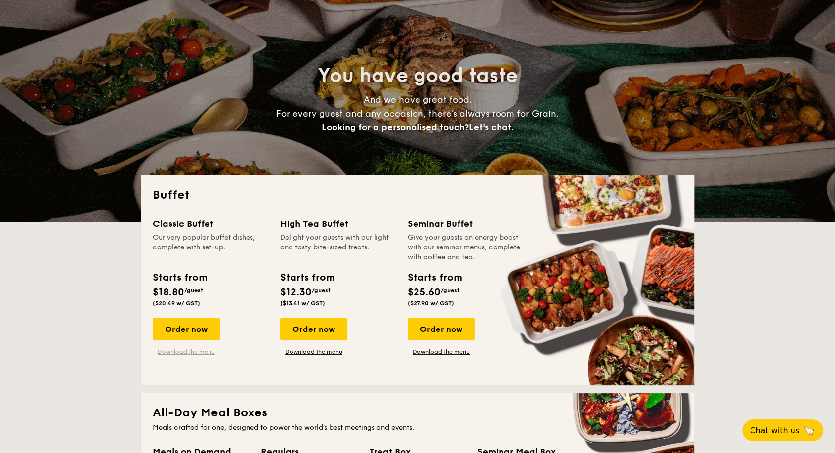
click at [181, 354] on link "Download the menu" at bounding box center [186, 352] width 67 height 8
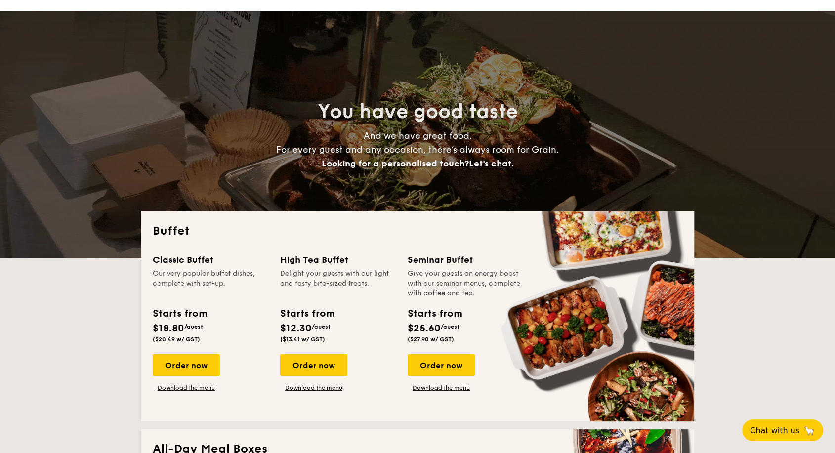
scroll to position [0, 0]
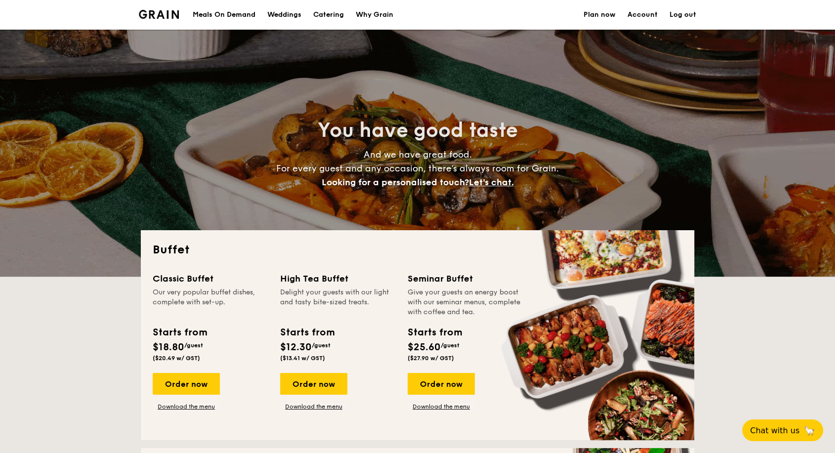
click at [231, 15] on div "Meals On Demand" at bounding box center [224, 15] width 63 height 30
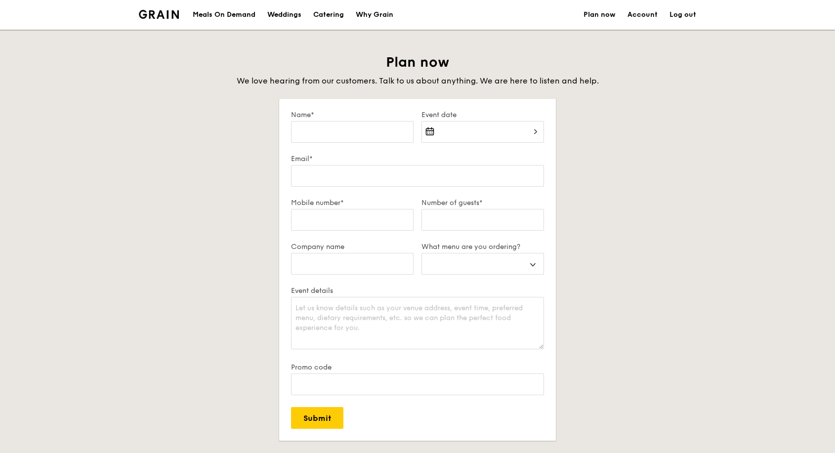
select select
click at [528, 261] on select "Buffet Mini Buffet High Tea Canapés Meal Boxes Wedding" at bounding box center [482, 264] width 122 height 22
click at [611, 126] on div "Plan now We love hearing from our customers. Talk to us about anything. We are …" at bounding box center [417, 282] width 553 height 458
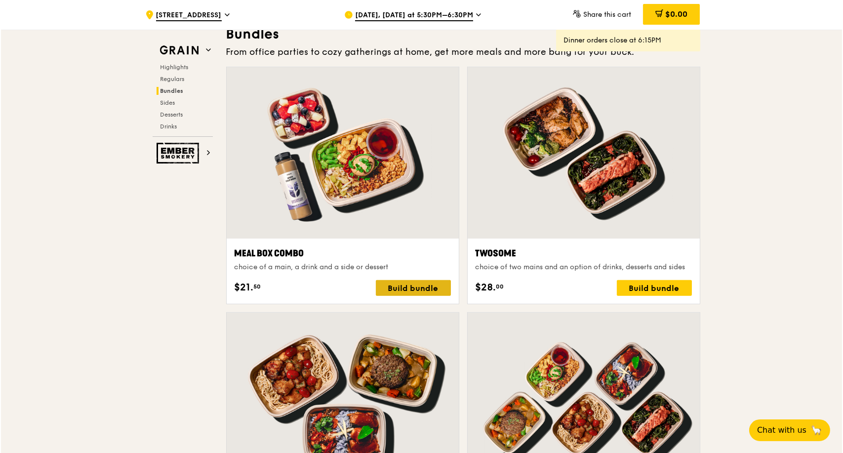
scroll to position [1418, 0]
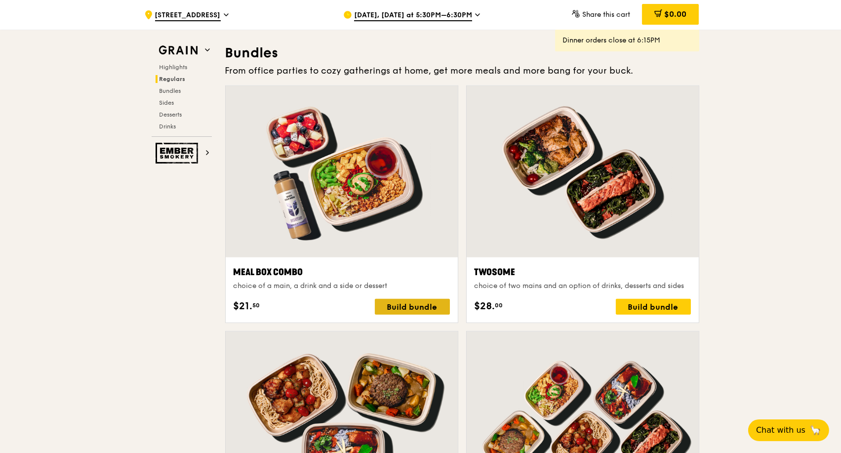
click at [405, 306] on div "Build bundle" at bounding box center [412, 307] width 75 height 16
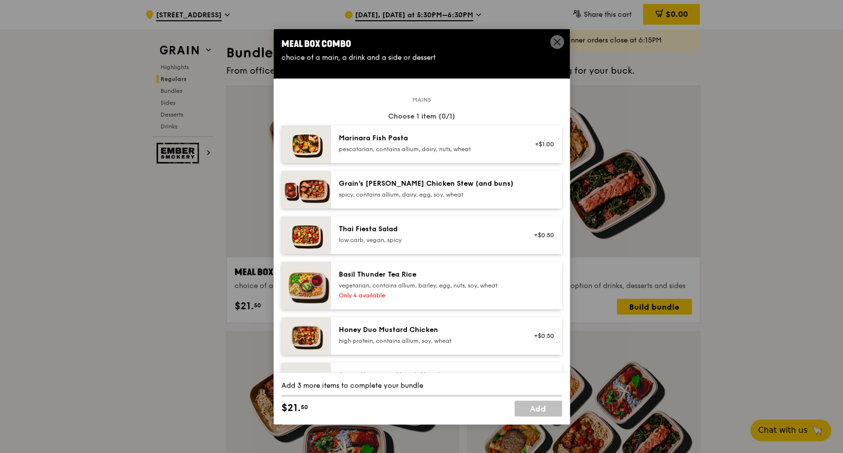
click at [364, 193] on div "spicy, contains allium, dairy, egg, soy, wheat" at bounding box center [427, 195] width 177 height 8
click at [380, 191] on div "spicy, contains allium, dairy, egg, soy, wheat" at bounding box center [427, 195] width 177 height 8
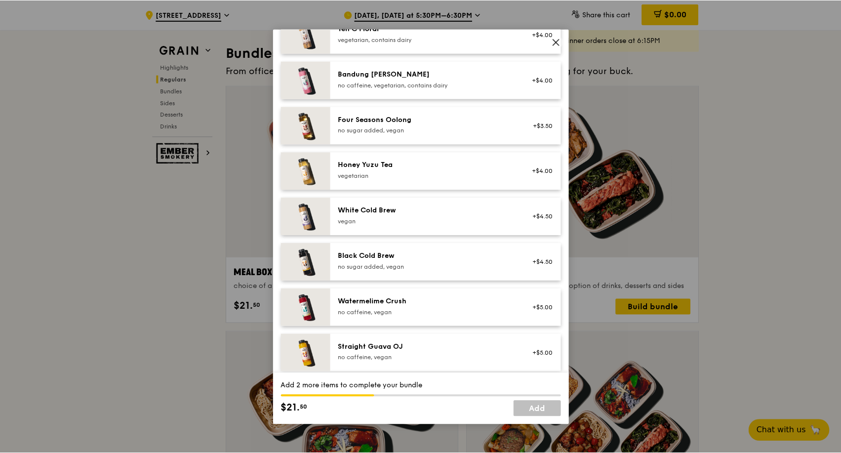
scroll to position [1171, 0]
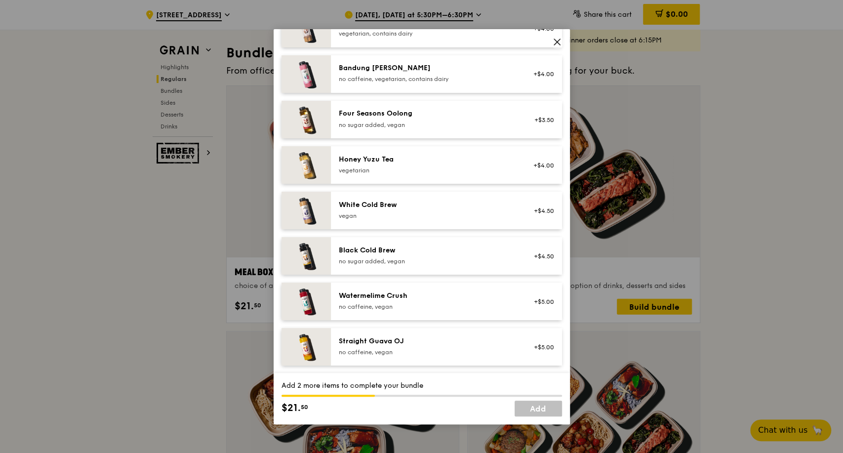
click at [558, 40] on icon at bounding box center [557, 42] width 6 height 6
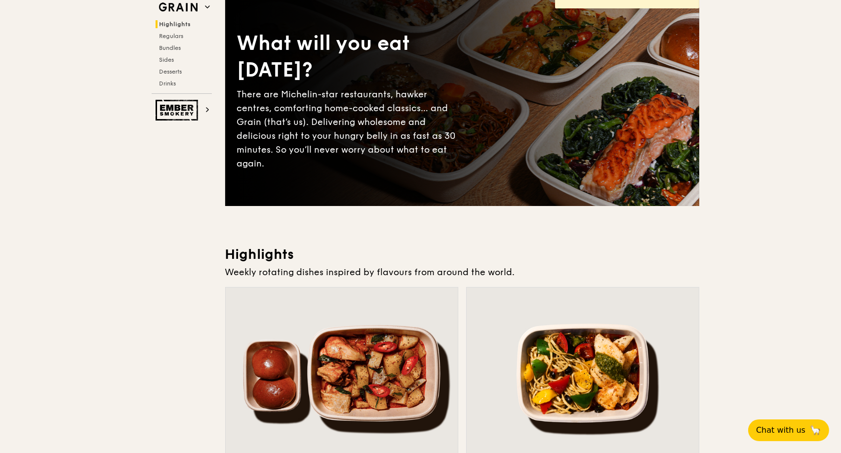
scroll to position [0, 0]
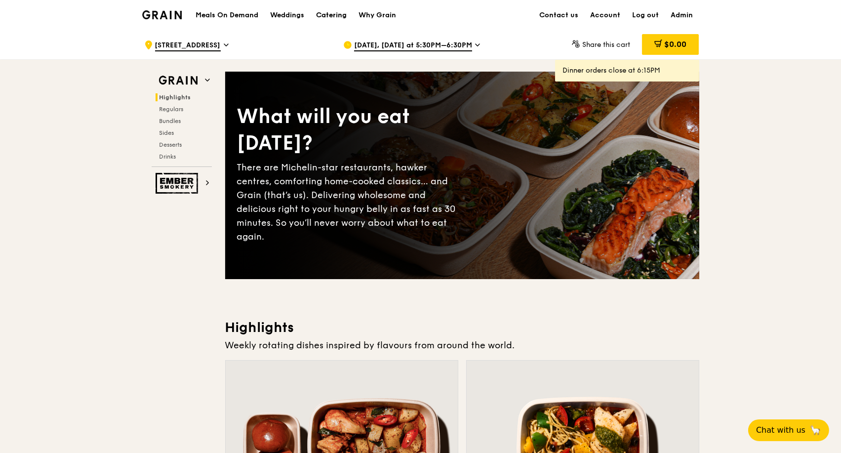
click at [336, 18] on div "Catering" at bounding box center [331, 15] width 31 height 30
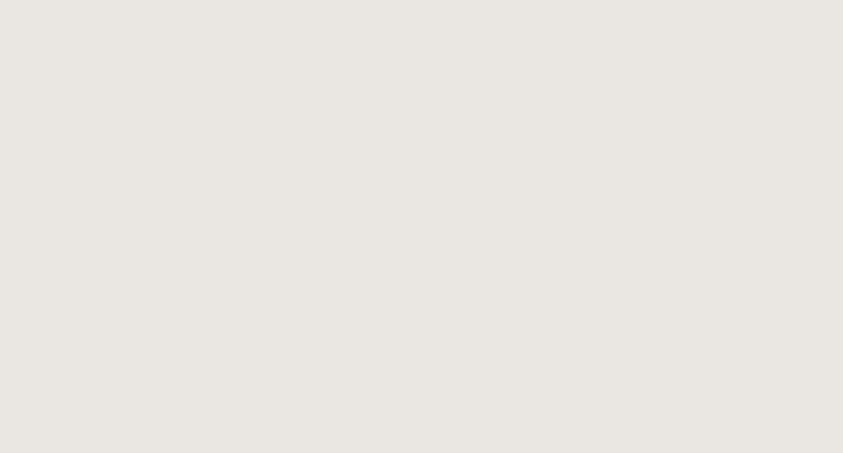
select select
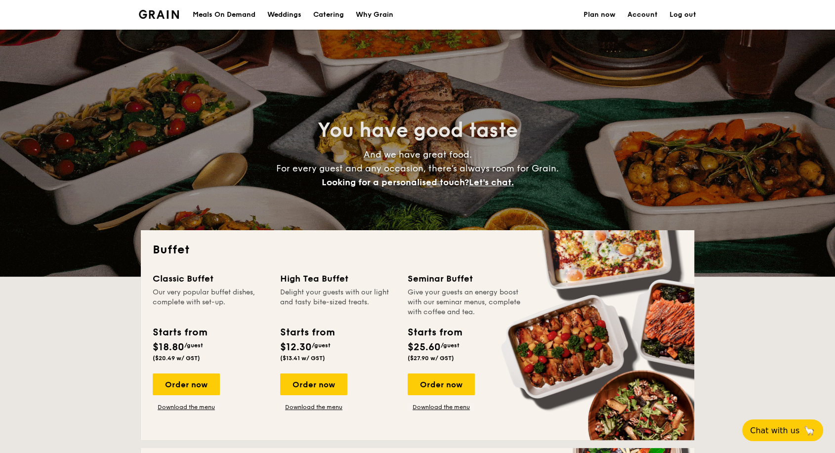
scroll to position [55, 0]
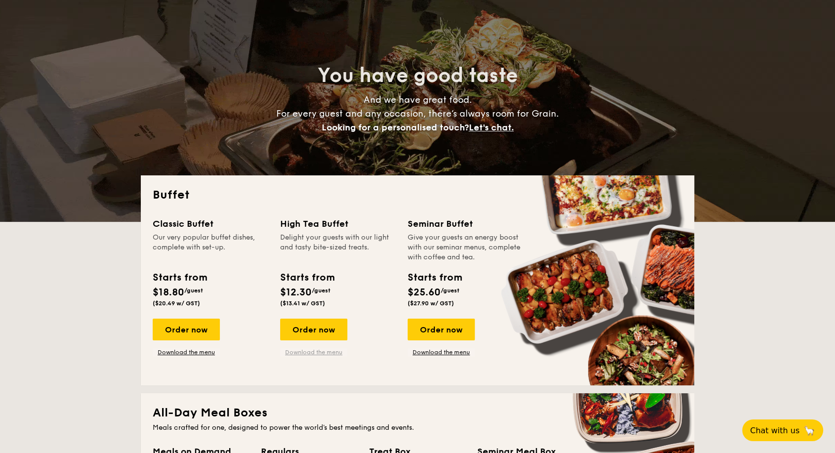
click at [311, 352] on link "Download the menu" at bounding box center [313, 352] width 67 height 8
click at [440, 353] on link "Download the menu" at bounding box center [440, 352] width 67 height 8
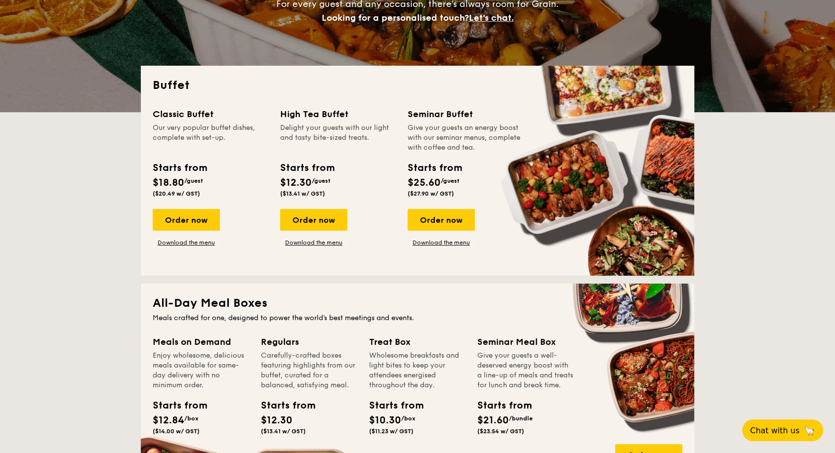
scroll to position [439, 0]
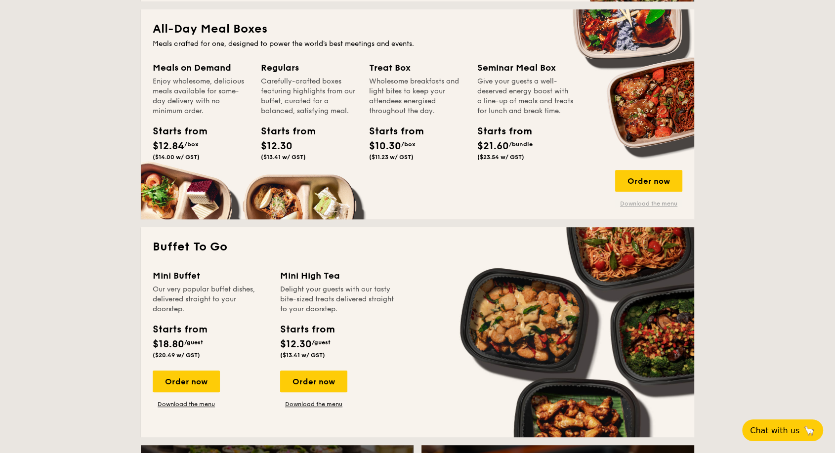
click at [655, 206] on link "Download the menu" at bounding box center [648, 204] width 67 height 8
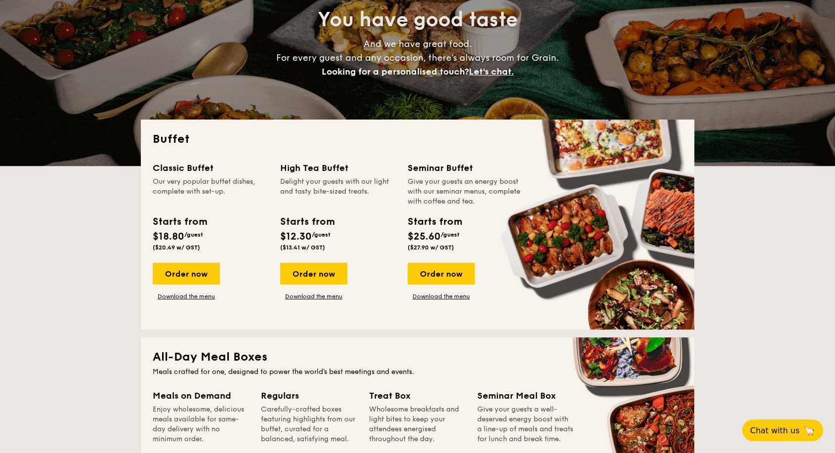
scroll to position [110, 0]
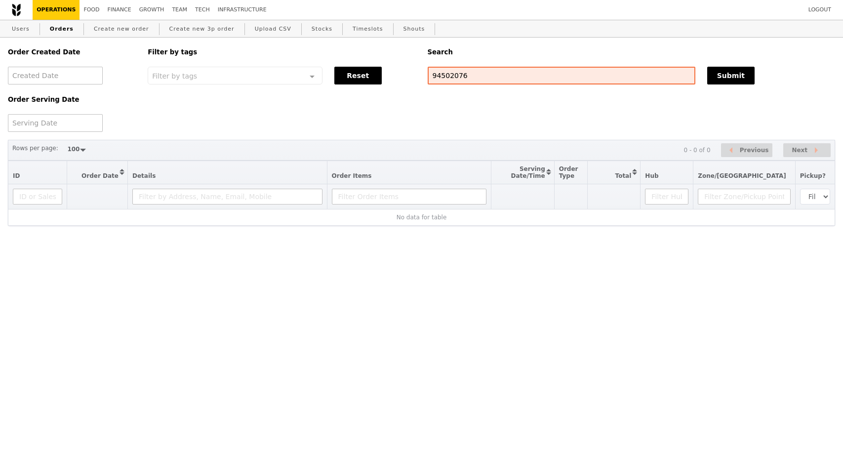
select select "100"
click at [412, 70] on div "Order Created Date Order Serving Date Filter by tags Filter by tags Meal_Plan W…" at bounding box center [421, 85] width 839 height 94
type input "[EMAIL_ADDRESS][DOMAIN_NAME]"
click at [715, 73] on button "Submit" at bounding box center [730, 76] width 47 height 18
click at [14, 33] on link "Users" at bounding box center [21, 29] width 26 height 18
